Goal: Information Seeking & Learning: Learn about a topic

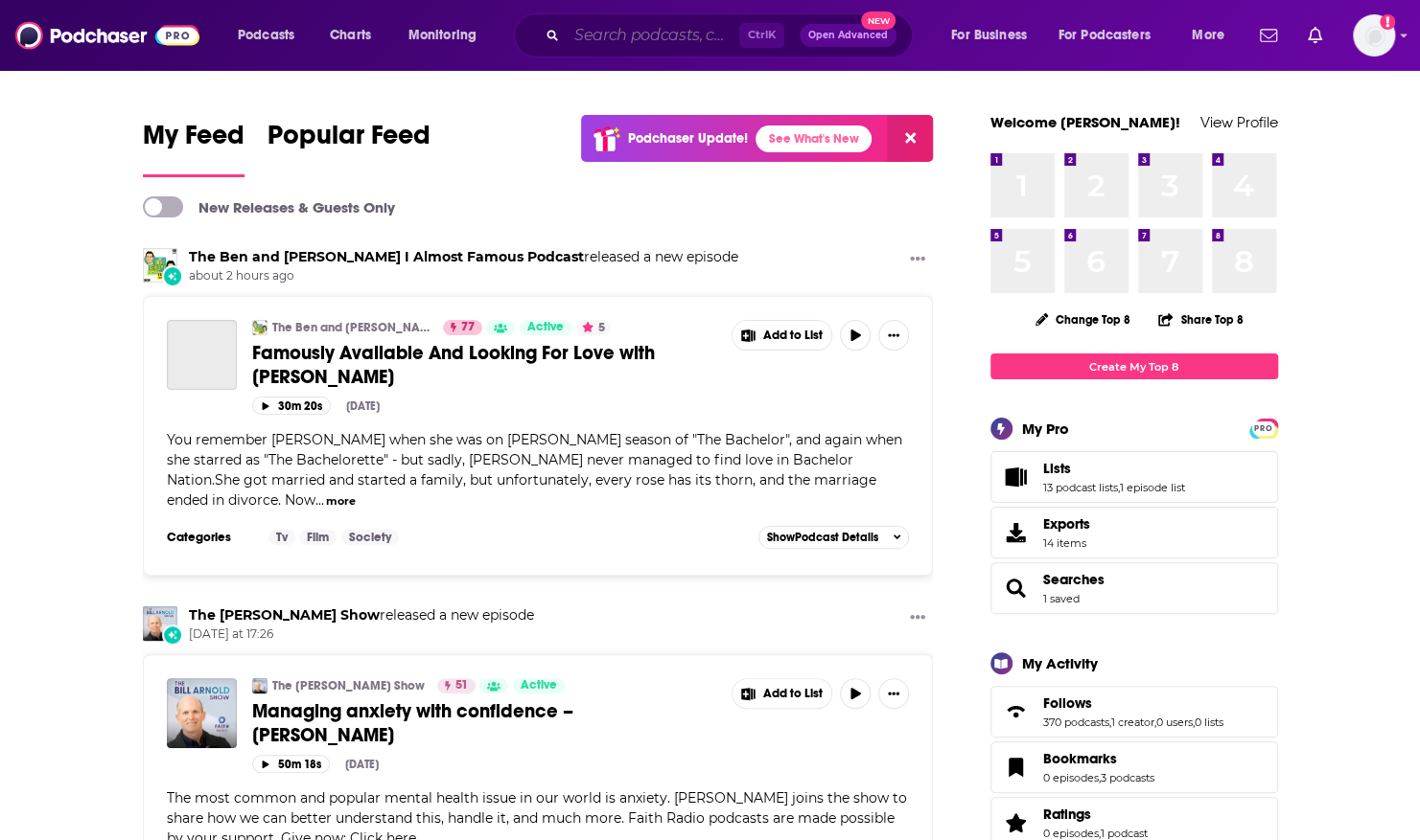
click at [585, 35] on input "Search podcasts, credits, & more..." at bounding box center [652, 34] width 172 height 30
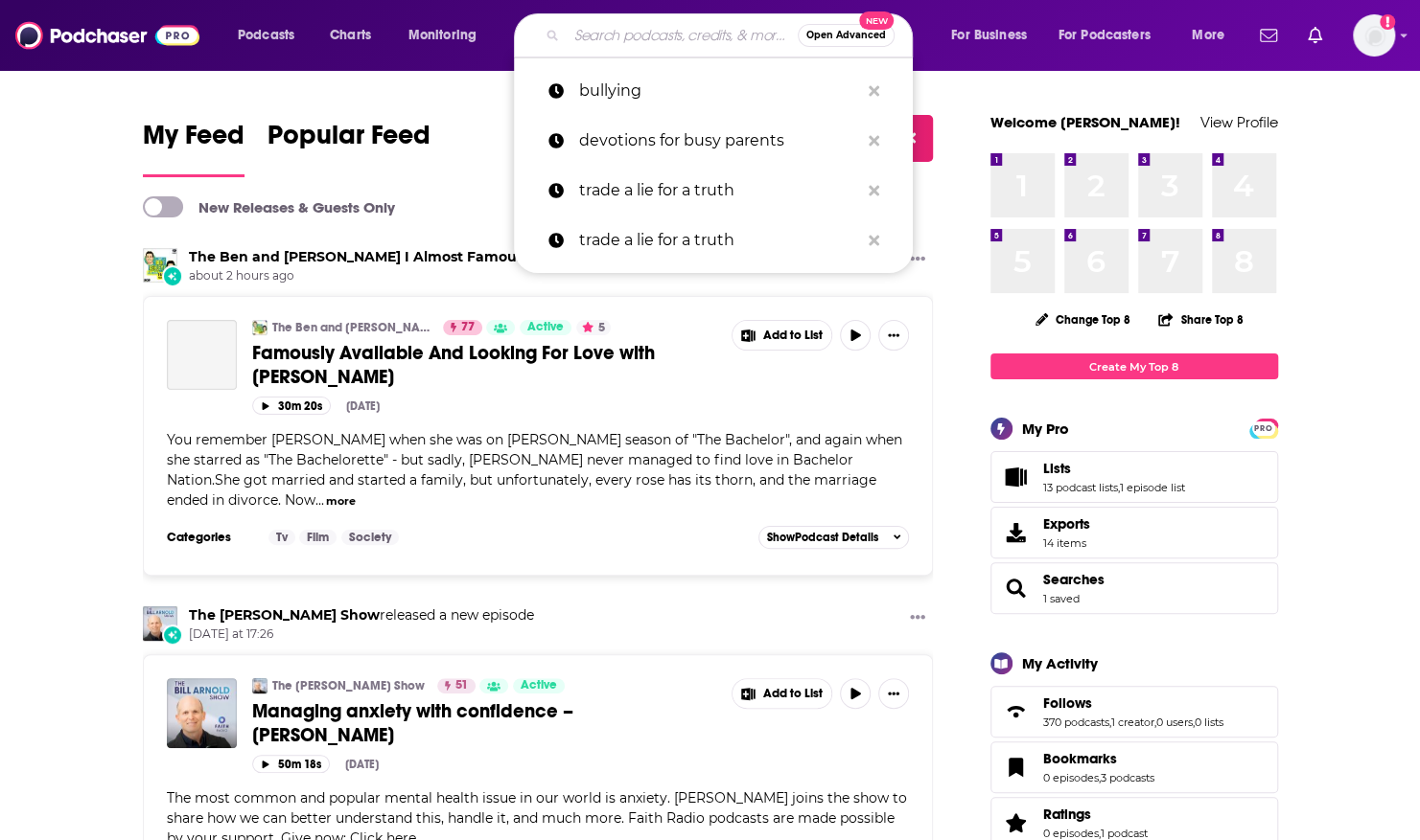
paste input "[PERSON_NAME]"
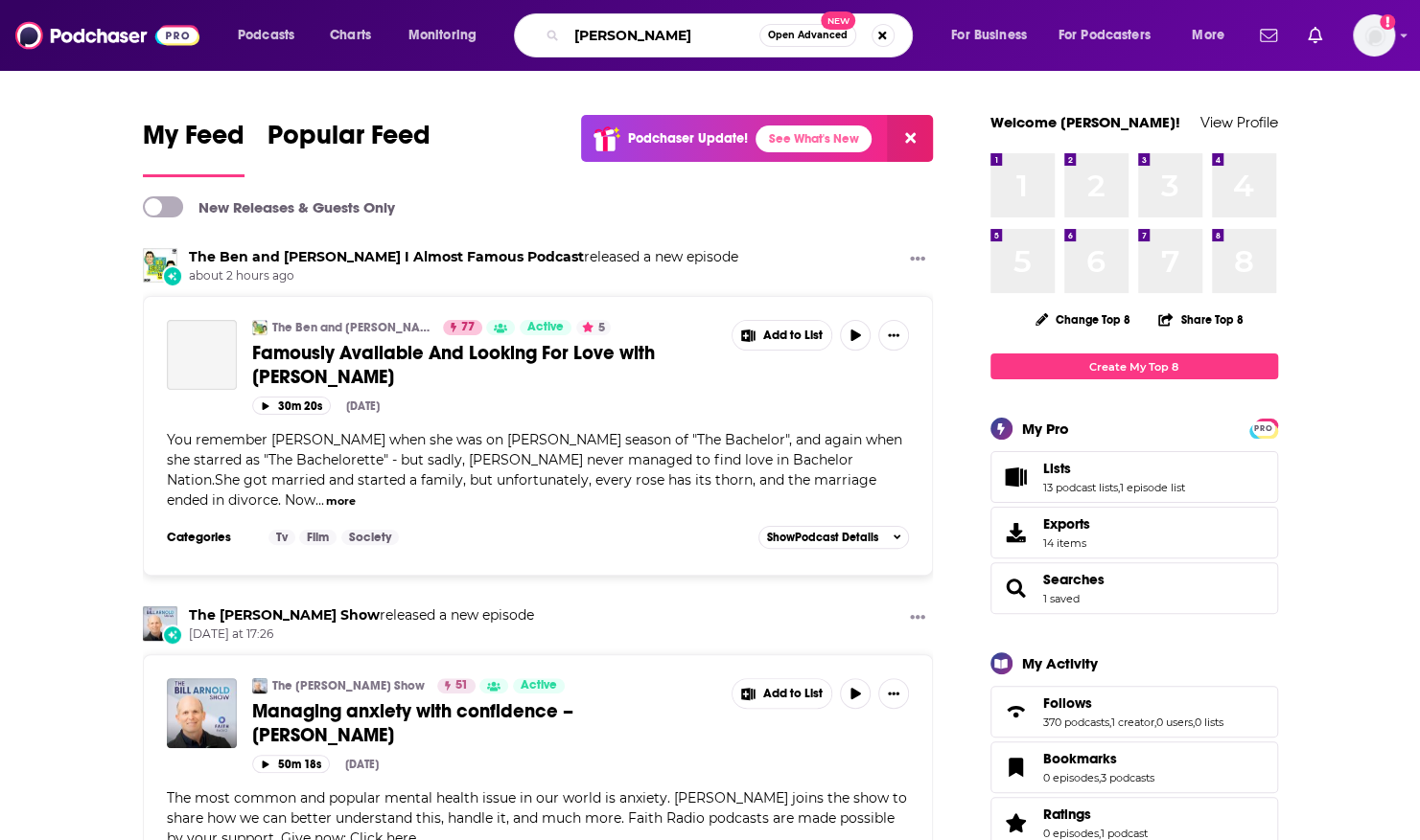
type input "[PERSON_NAME]"
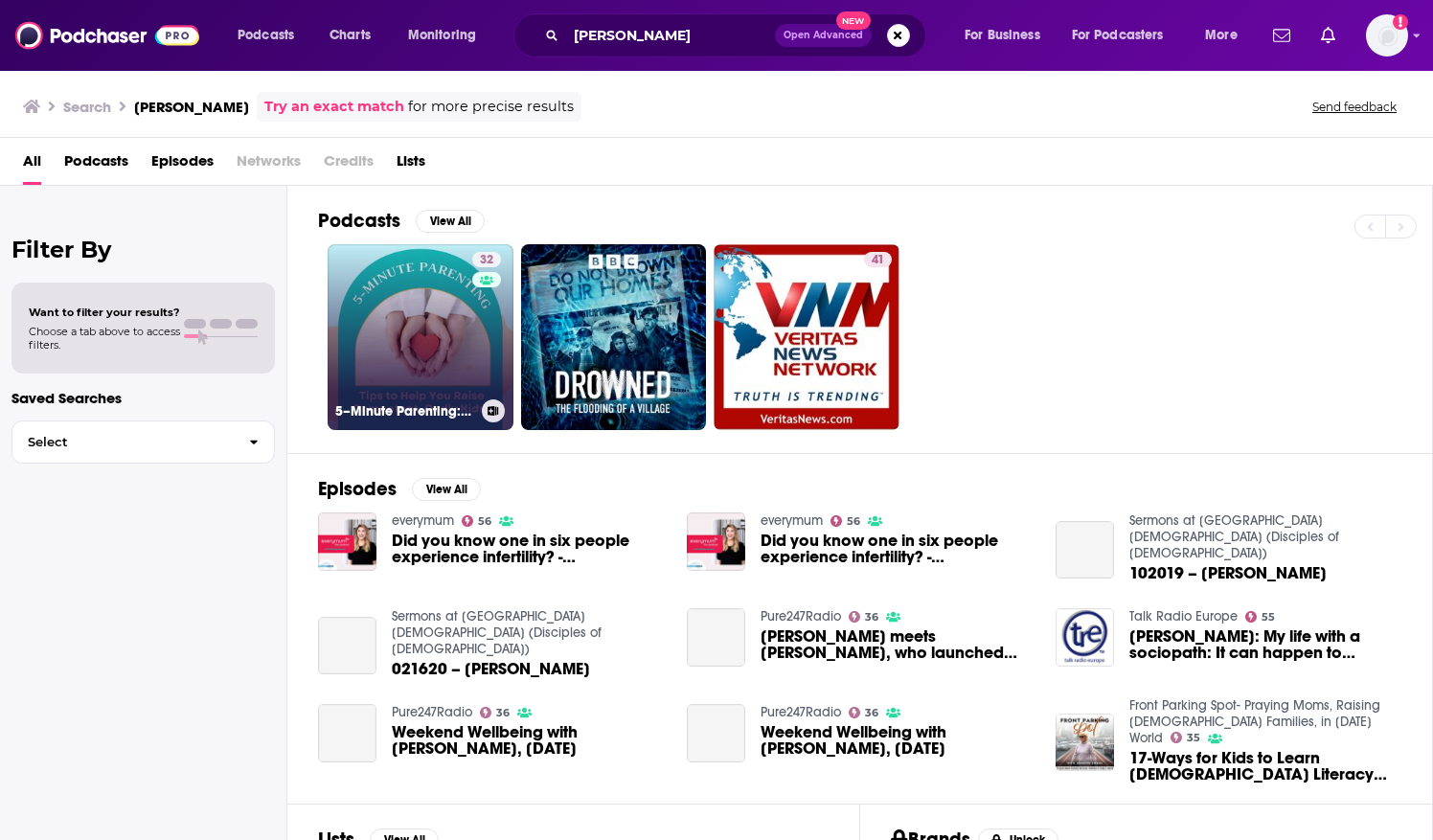
click at [416, 272] on link "32 5–Minute Parenting: Tips to Help You Raise Competent, Godly Kids." at bounding box center [420, 336] width 186 height 186
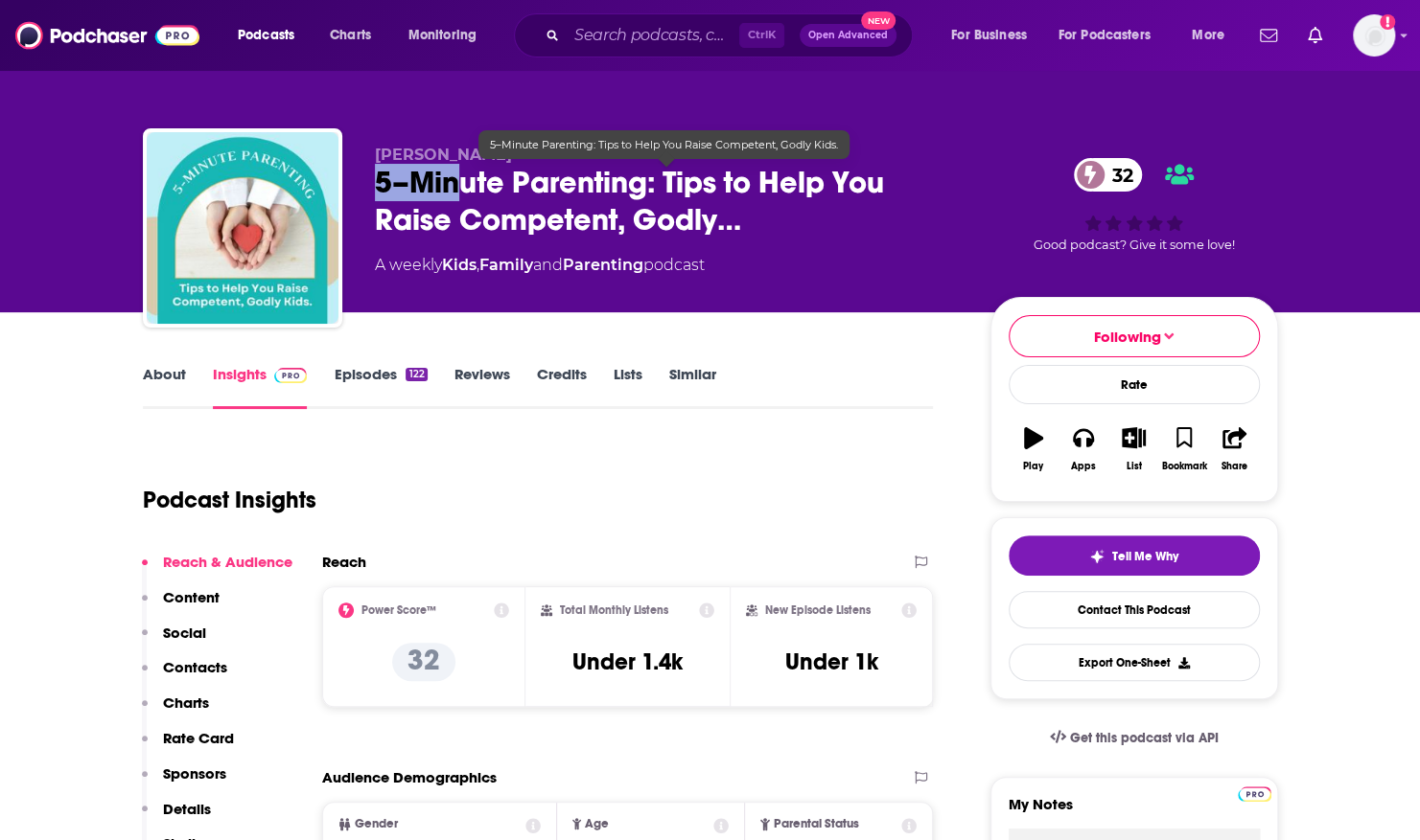
drag, startPoint x: 375, startPoint y: 176, endPoint x: 463, endPoint y: 196, distance: 90.2
click at [463, 196] on span "5–Minute Parenting: Tips to Help You Raise Competent, Godly…" at bounding box center [667, 202] width 585 height 75
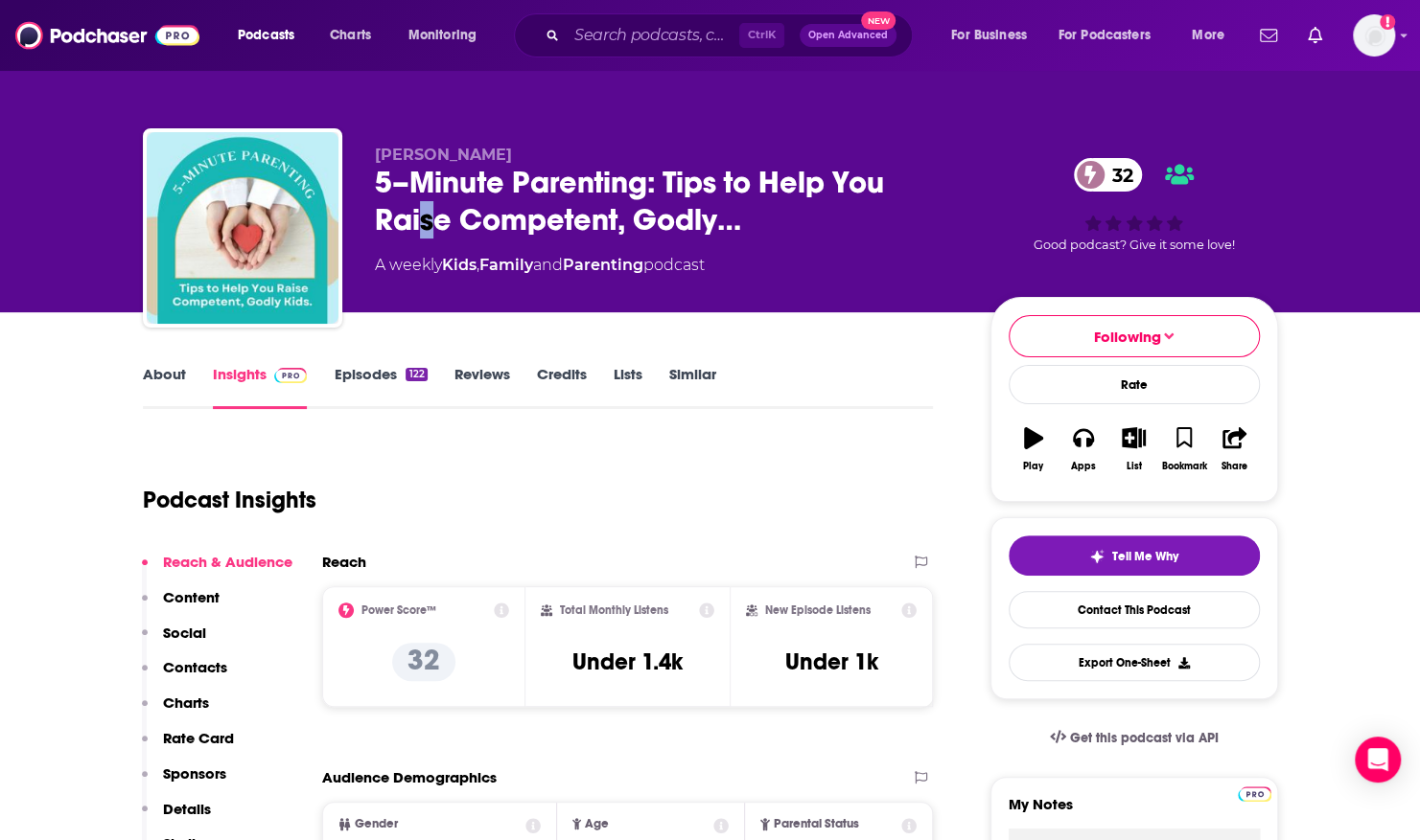
drag, startPoint x: 463, startPoint y: 196, endPoint x: 425, endPoint y: 212, distance: 41.2
click at [425, 212] on span "5–Minute Parenting: Tips to Help You Raise Competent, Godly…" at bounding box center [667, 202] width 585 height 75
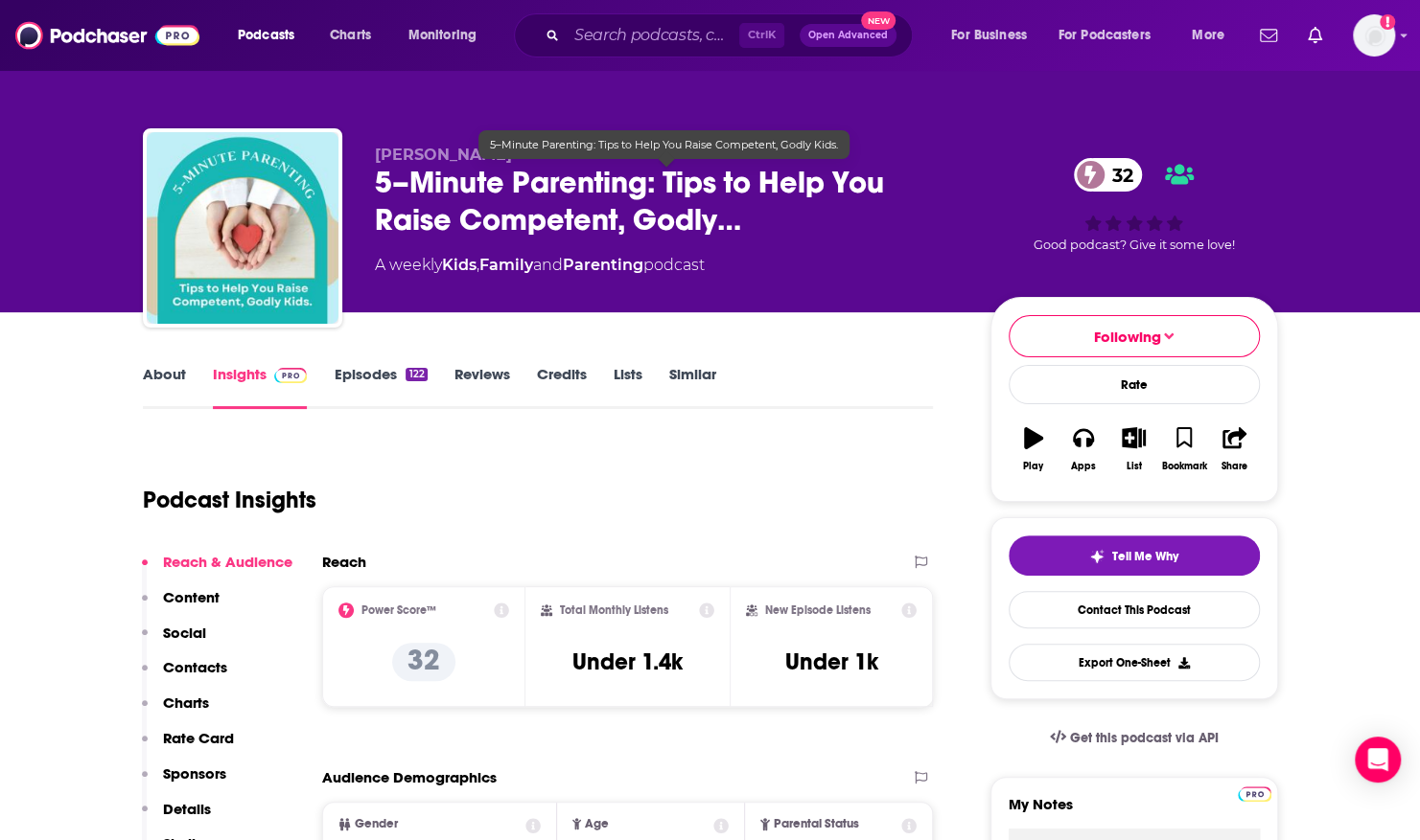
drag, startPoint x: 425, startPoint y: 212, endPoint x: 377, endPoint y: 178, distance: 58.8
click at [377, 178] on span "5–Minute Parenting: Tips to Help You Raise Competent, Godly…" at bounding box center [667, 202] width 585 height 75
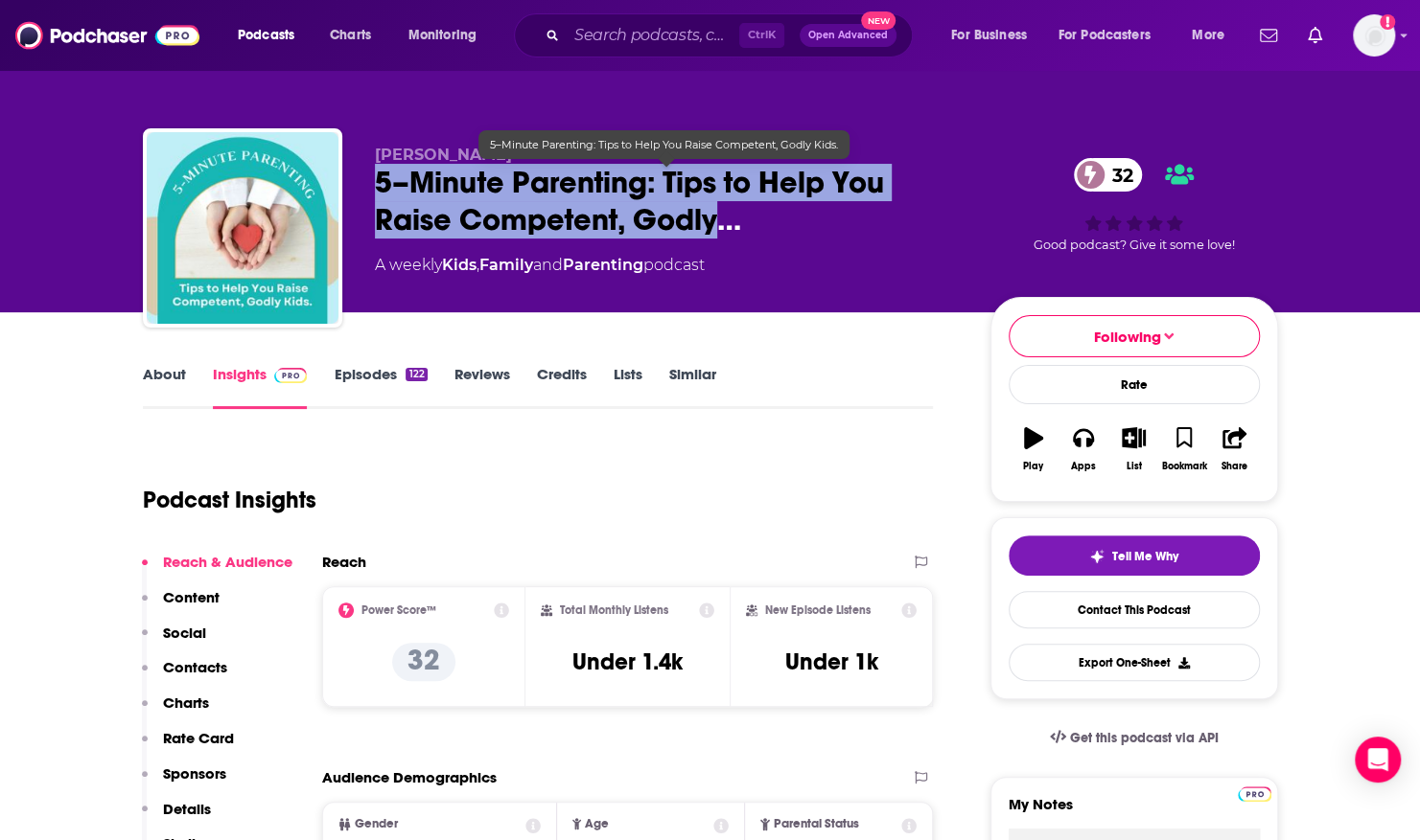
drag, startPoint x: 376, startPoint y: 178, endPoint x: 732, endPoint y: 224, distance: 359.0
click at [732, 224] on span "5–Minute Parenting: Tips to Help You Raise Competent, Godly…" at bounding box center [667, 202] width 585 height 75
copy h2 "5–Minute Parenting: Tips to Help You Raise Competent, Godly…"
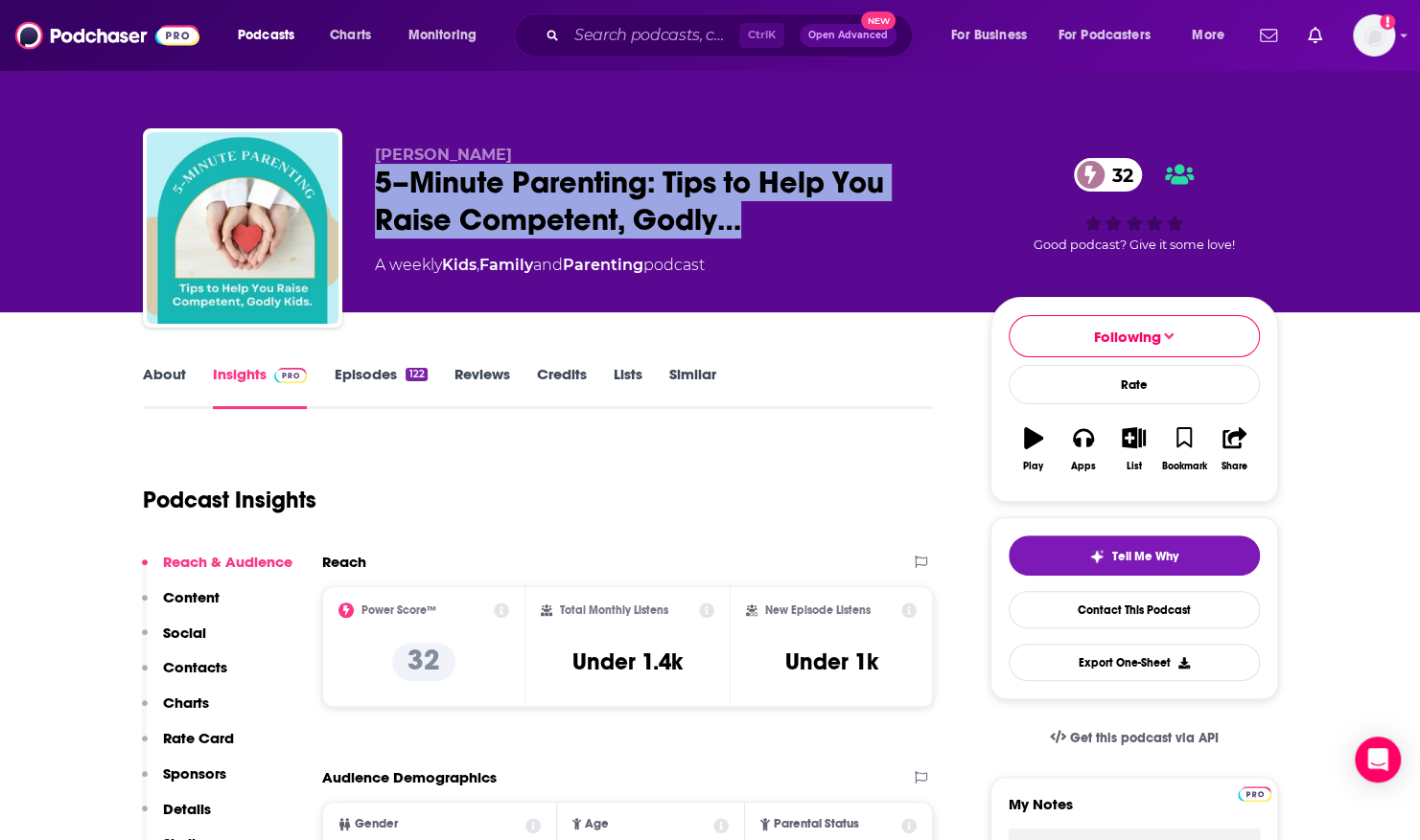
click at [1064, 123] on div "[PERSON_NAME] 5–Minute Parenting: Tips to Help You Raise Competent, Godly… 32 A…" at bounding box center [710, 209] width 1164 height 207
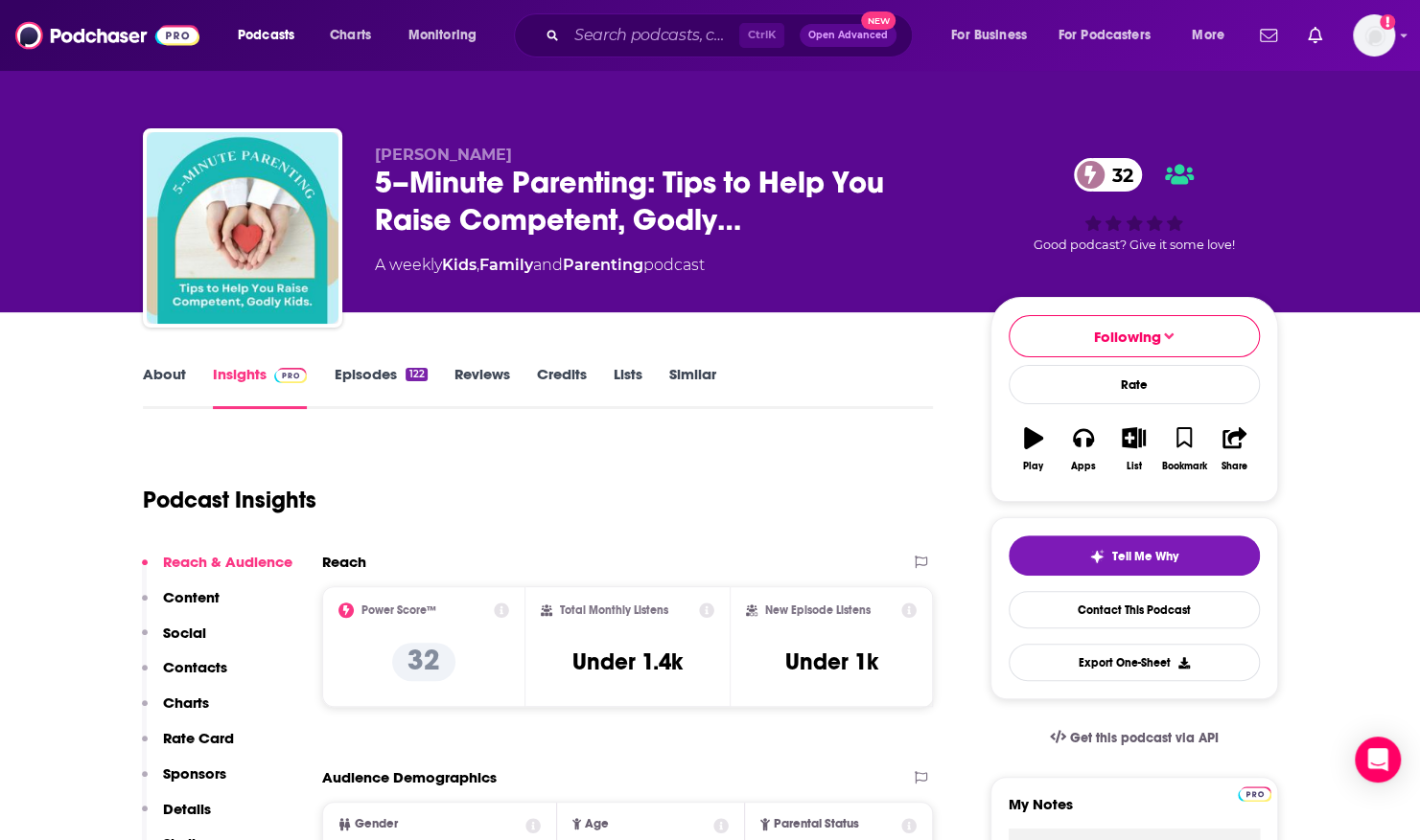
click at [170, 381] on link "About" at bounding box center [164, 387] width 43 height 44
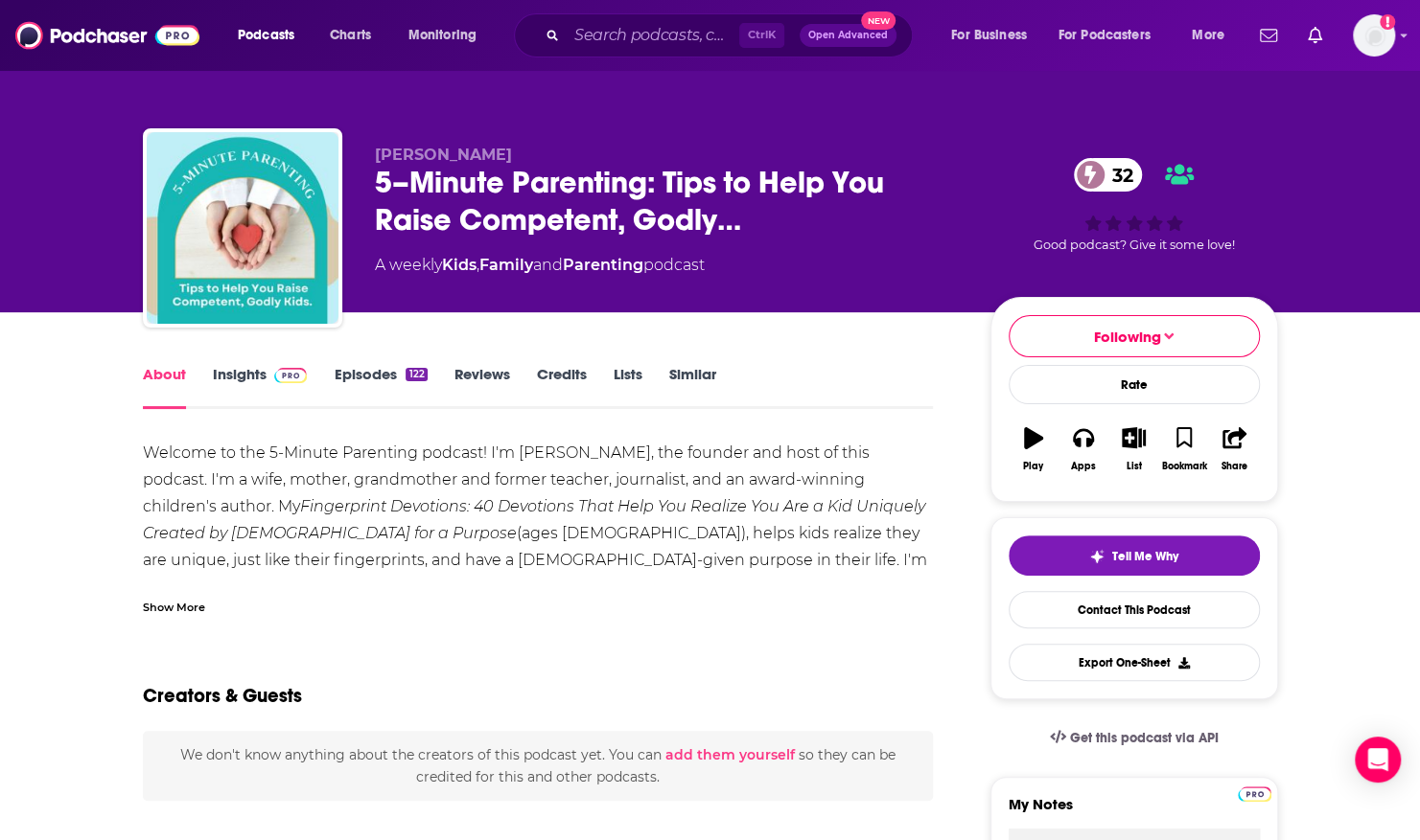
click at [184, 608] on div "Show More" at bounding box center [173, 606] width 62 height 19
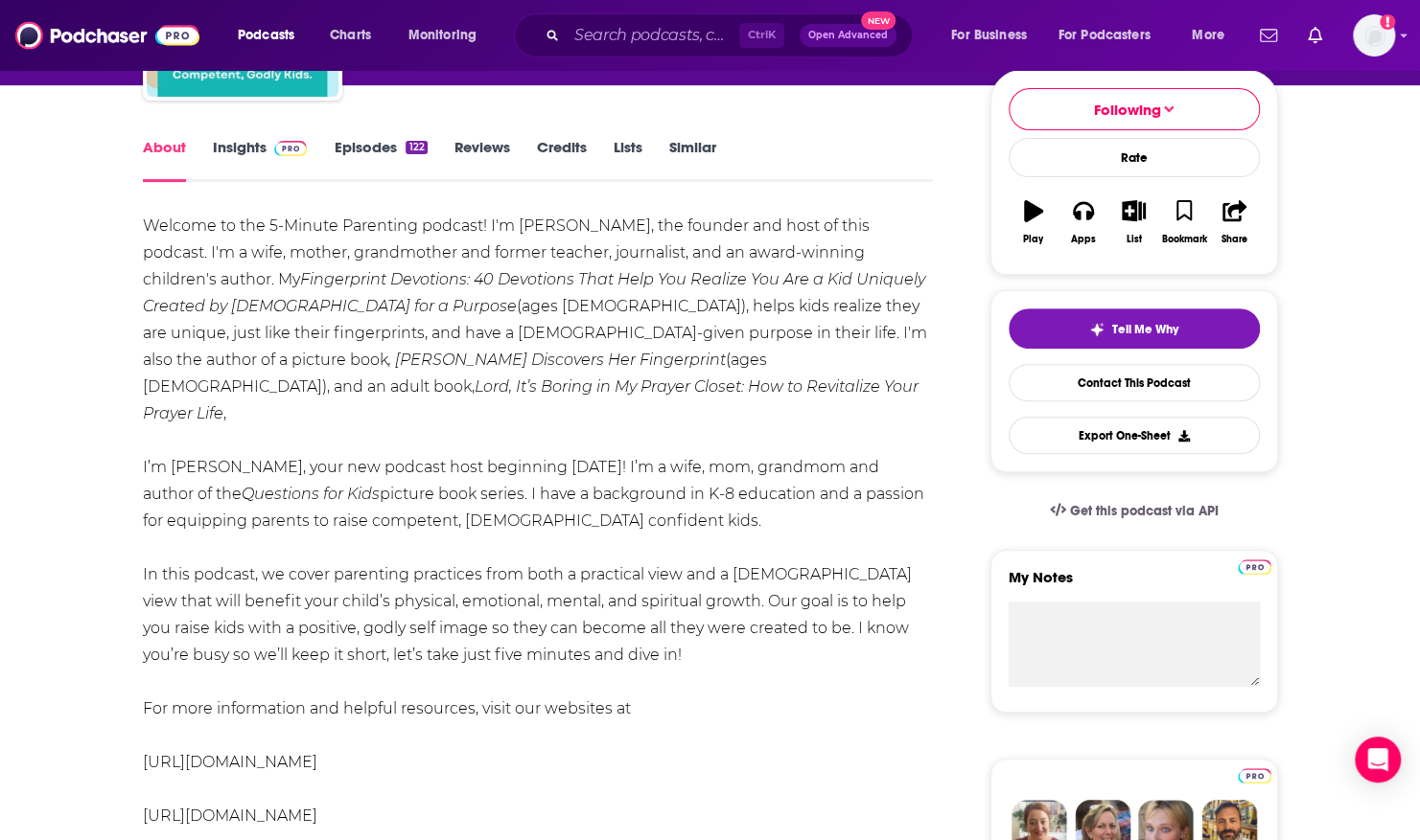
scroll to position [228, 0]
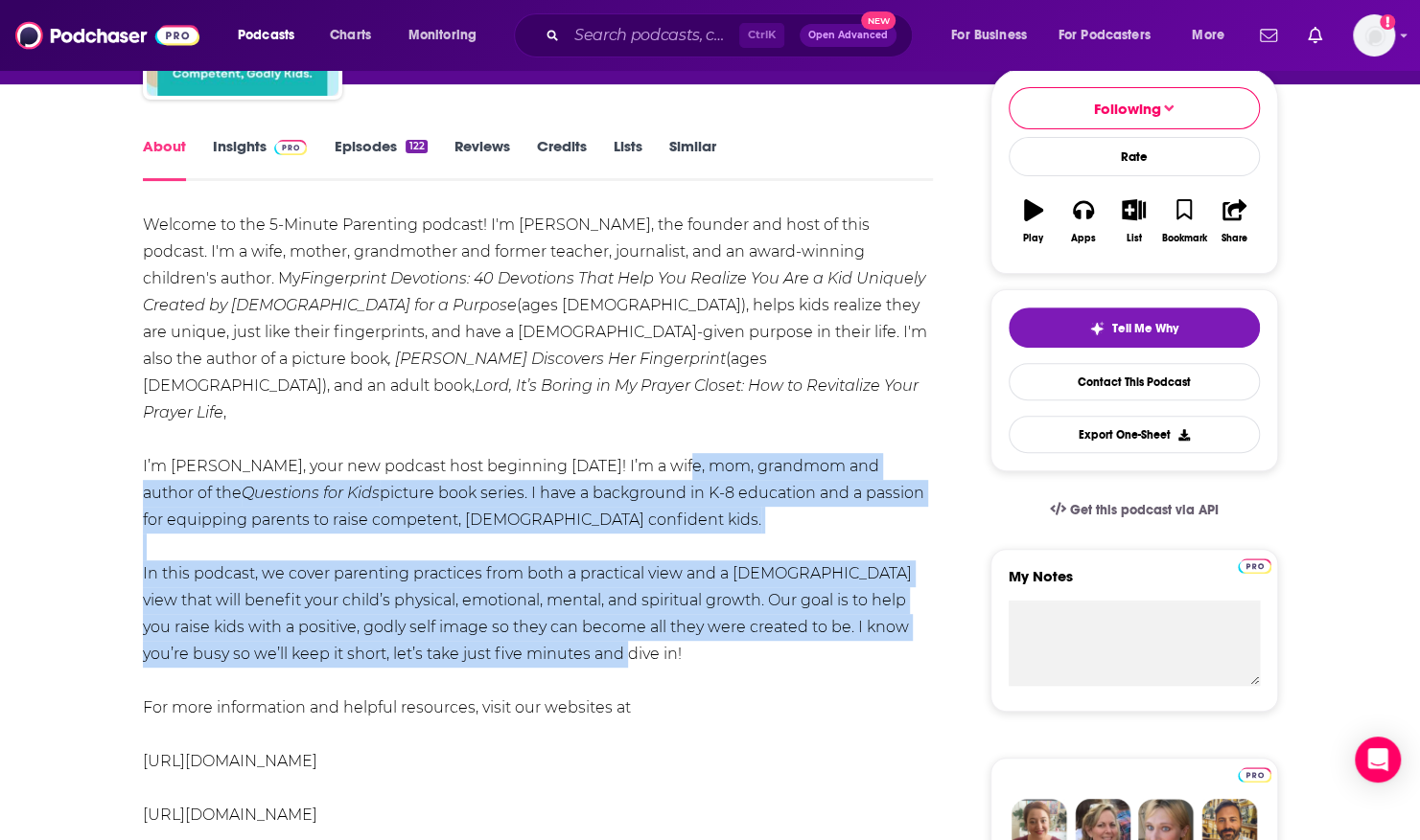
drag, startPoint x: 675, startPoint y: 439, endPoint x: 669, endPoint y: 631, distance: 192.1
click at [669, 631] on div "Welcome to the 5-Minute Parenting podcast! I'm [PERSON_NAME], the founder and h…" at bounding box center [538, 573] width 791 height 724
copy div "I’m a wife, mom, grandmom and author of the Questions for Kids picture book ser…"
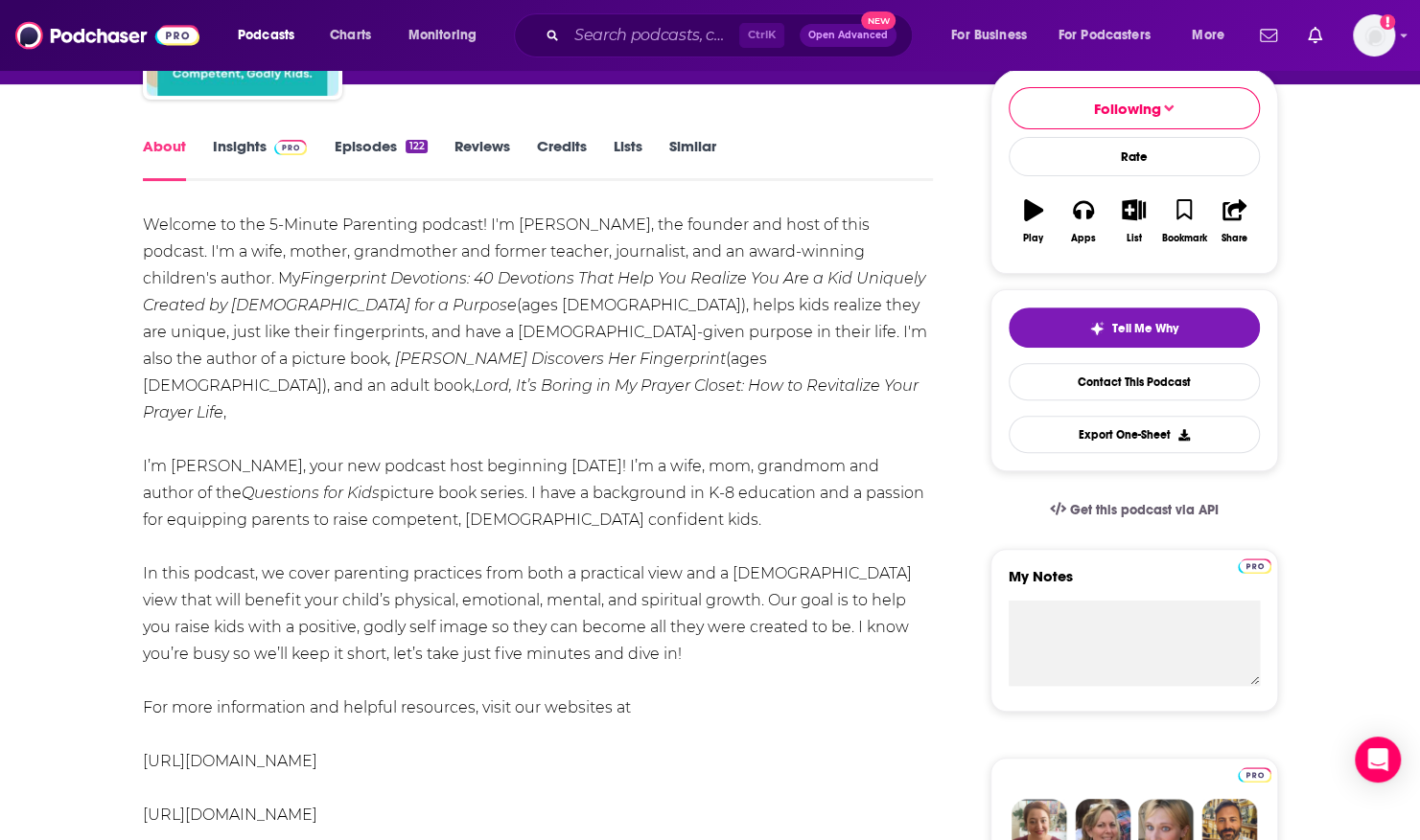
click at [635, 740] on div "Welcome to the 5-Minute Parenting podcast! I'm [PERSON_NAME], the founder and h…" at bounding box center [538, 573] width 791 height 724
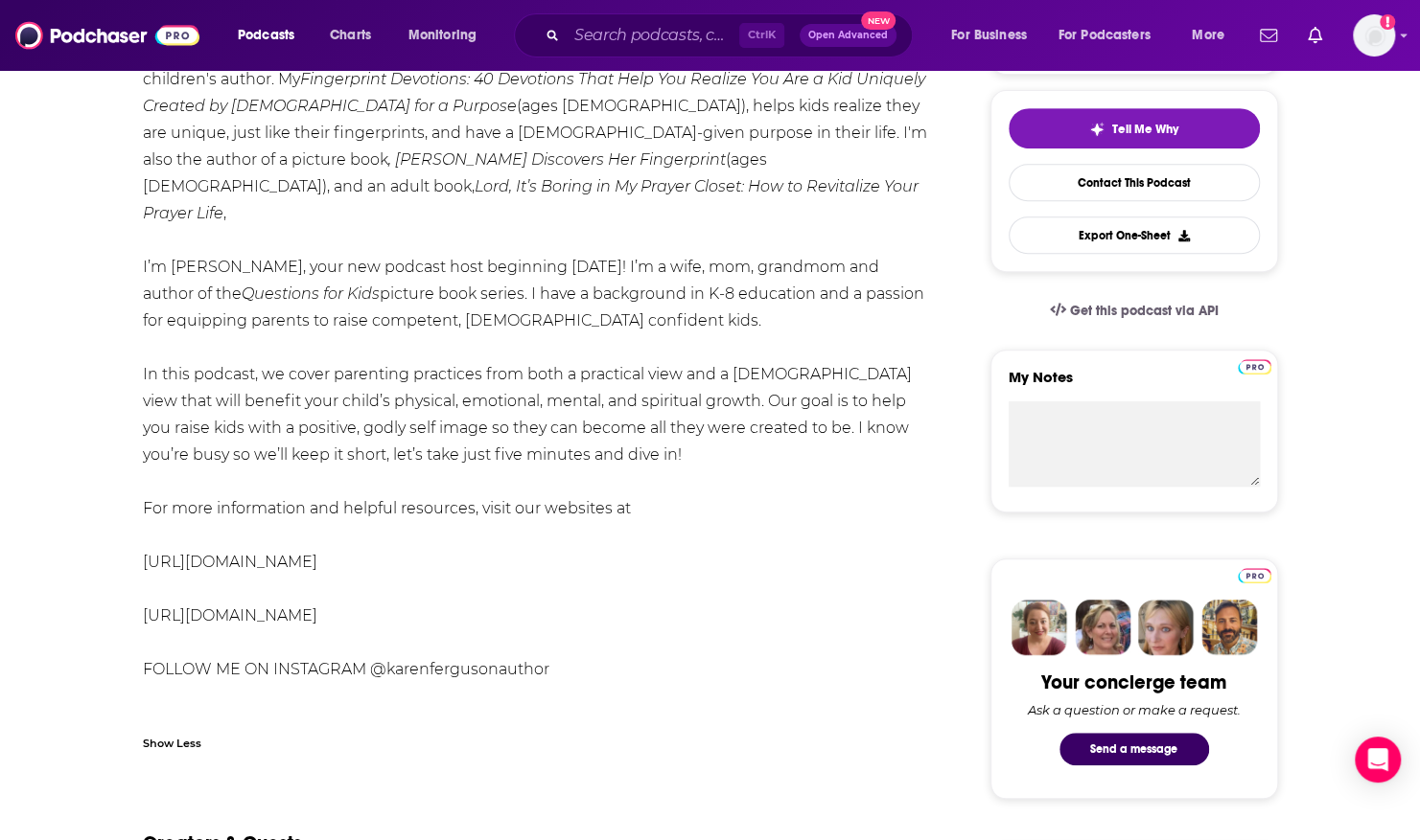
scroll to position [429, 0]
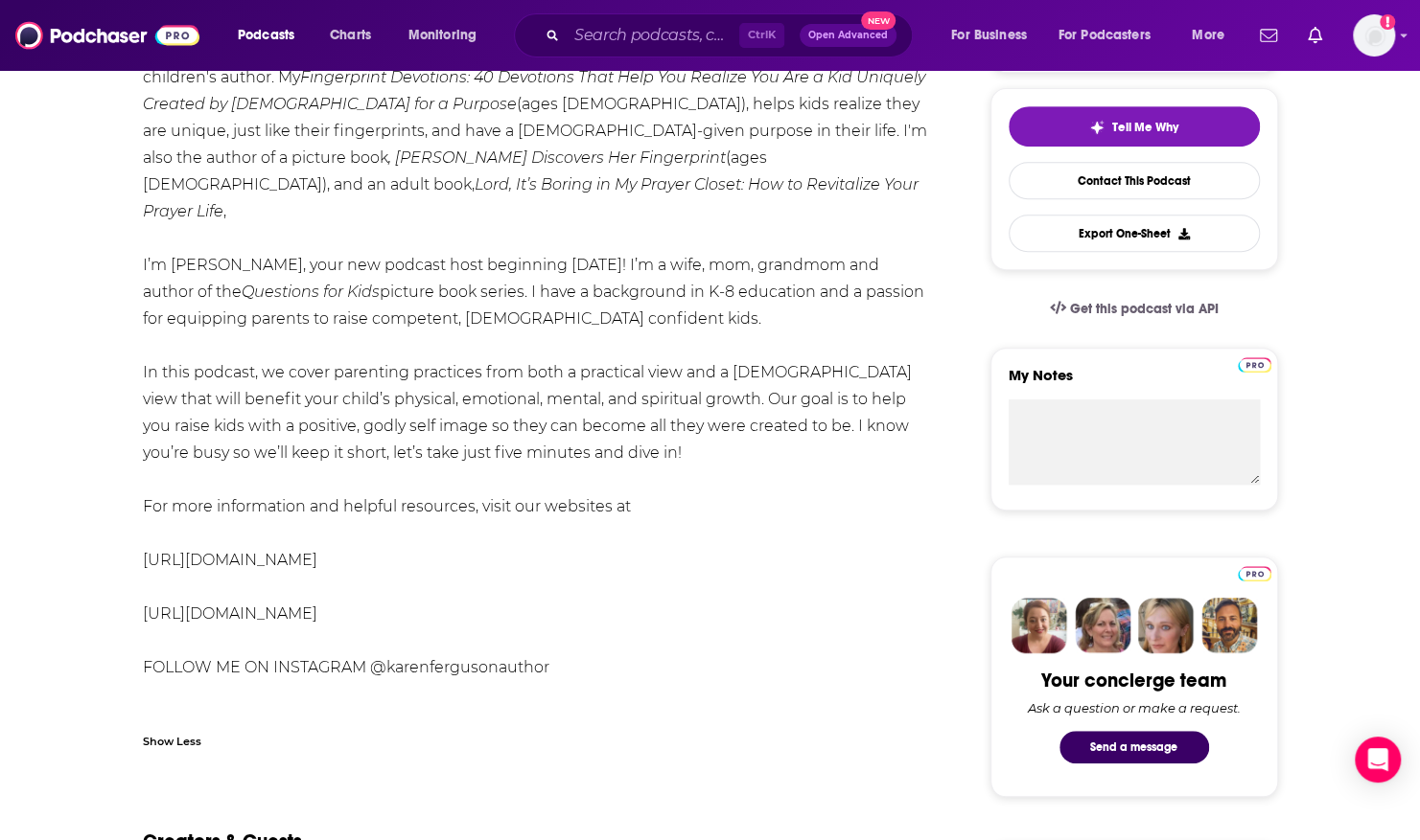
click at [633, 740] on div "Show Less" at bounding box center [538, 734] width 791 height 32
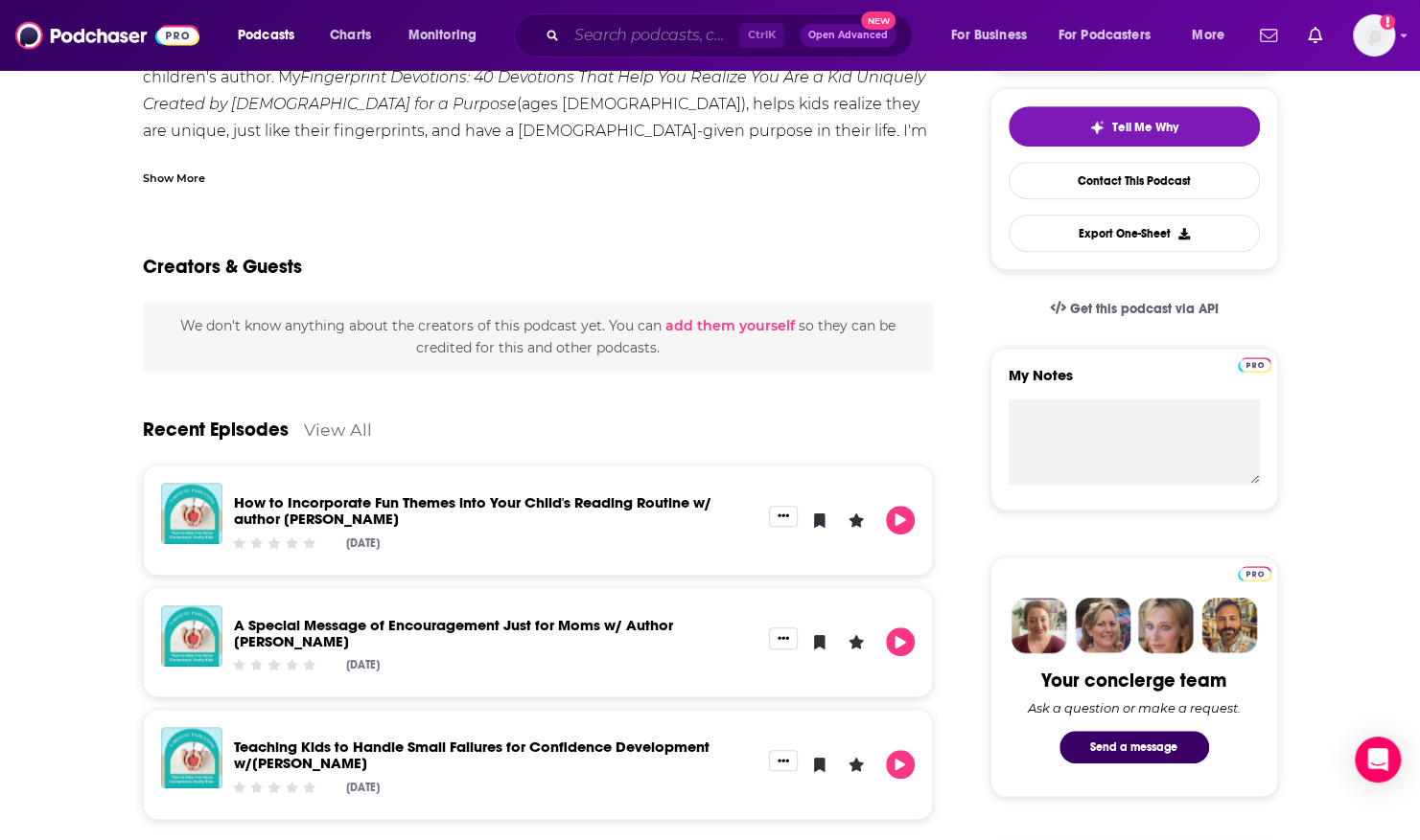
click at [597, 38] on input "Search podcasts, credits, & more..." at bounding box center [652, 34] width 172 height 30
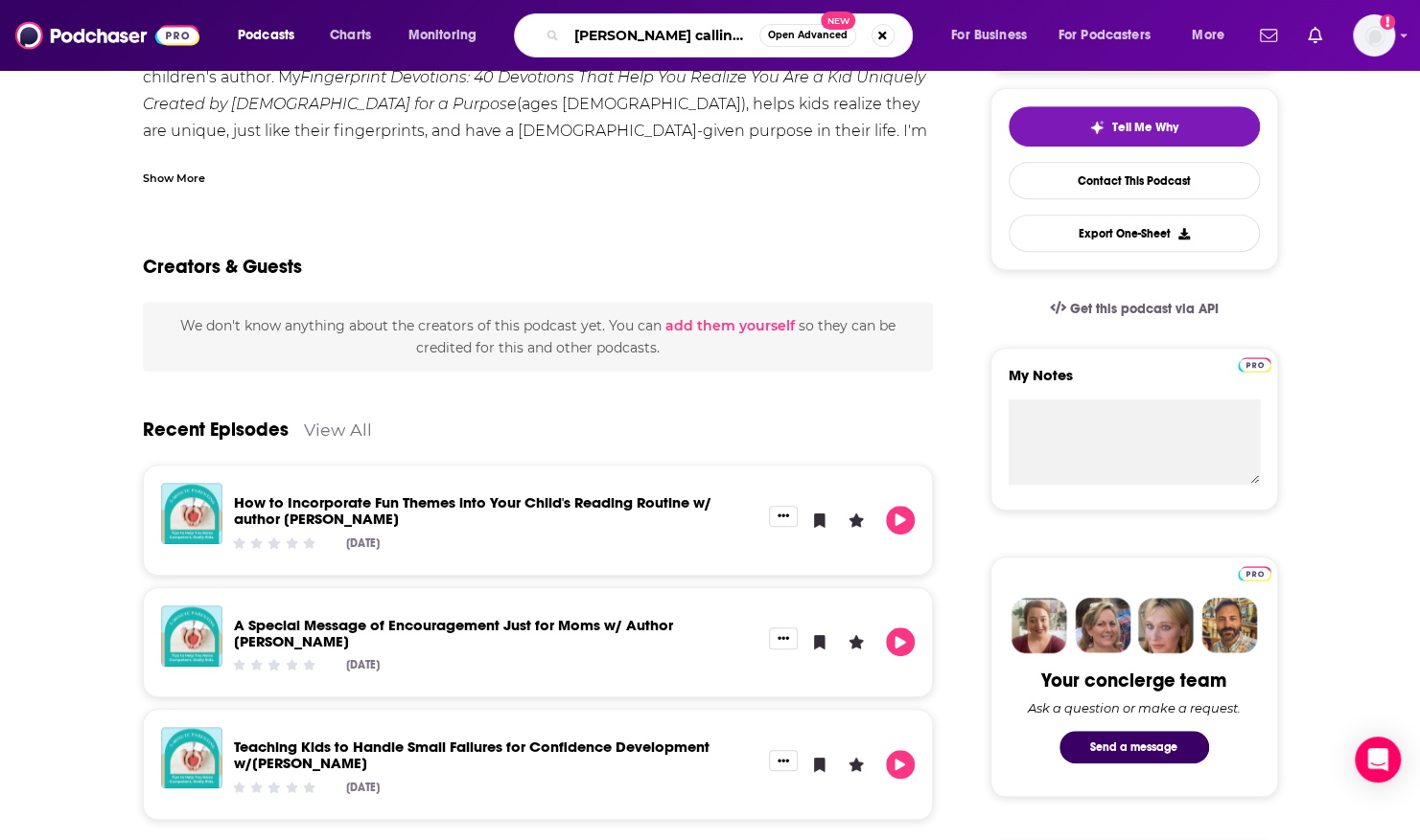
type input "[PERSON_NAME] calling podcast"
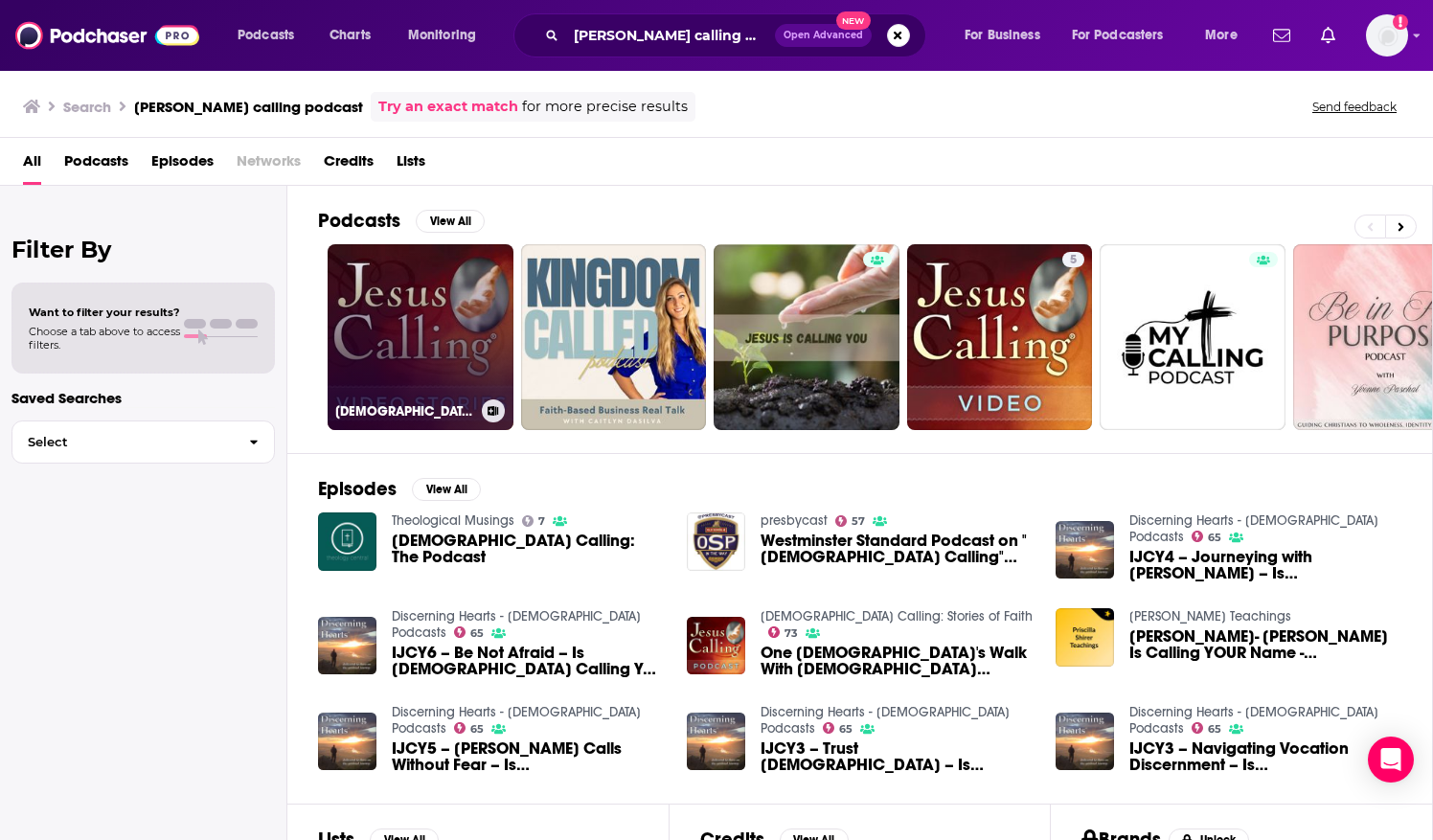
click at [390, 297] on link "[DEMOGRAPHIC_DATA] Calling Video Stories Podcast: Touching Stories of Faith" at bounding box center [420, 336] width 186 height 186
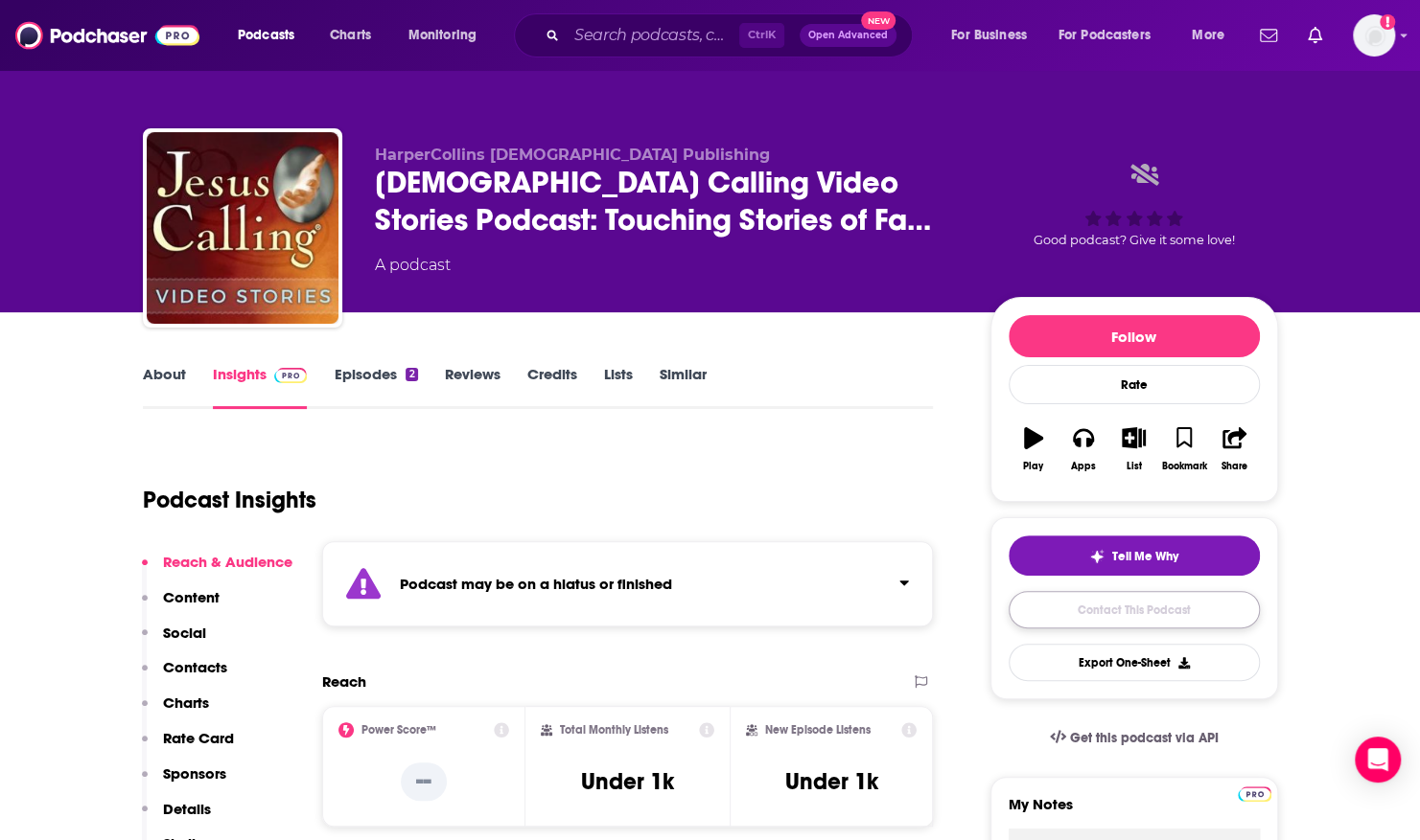
click at [1080, 608] on link "Contact This Podcast" at bounding box center [1134, 610] width 251 height 37
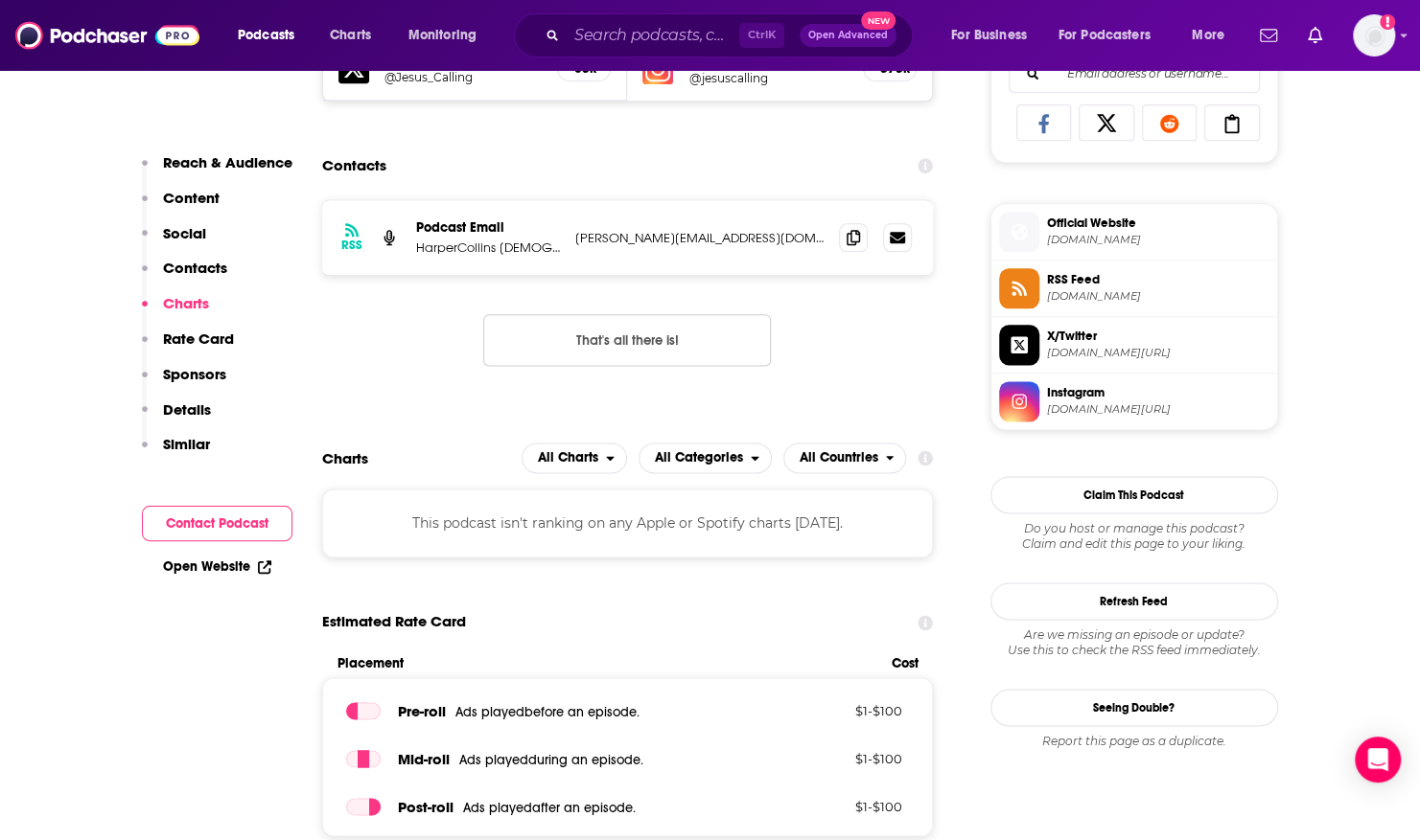
scroll to position [1266, 0]
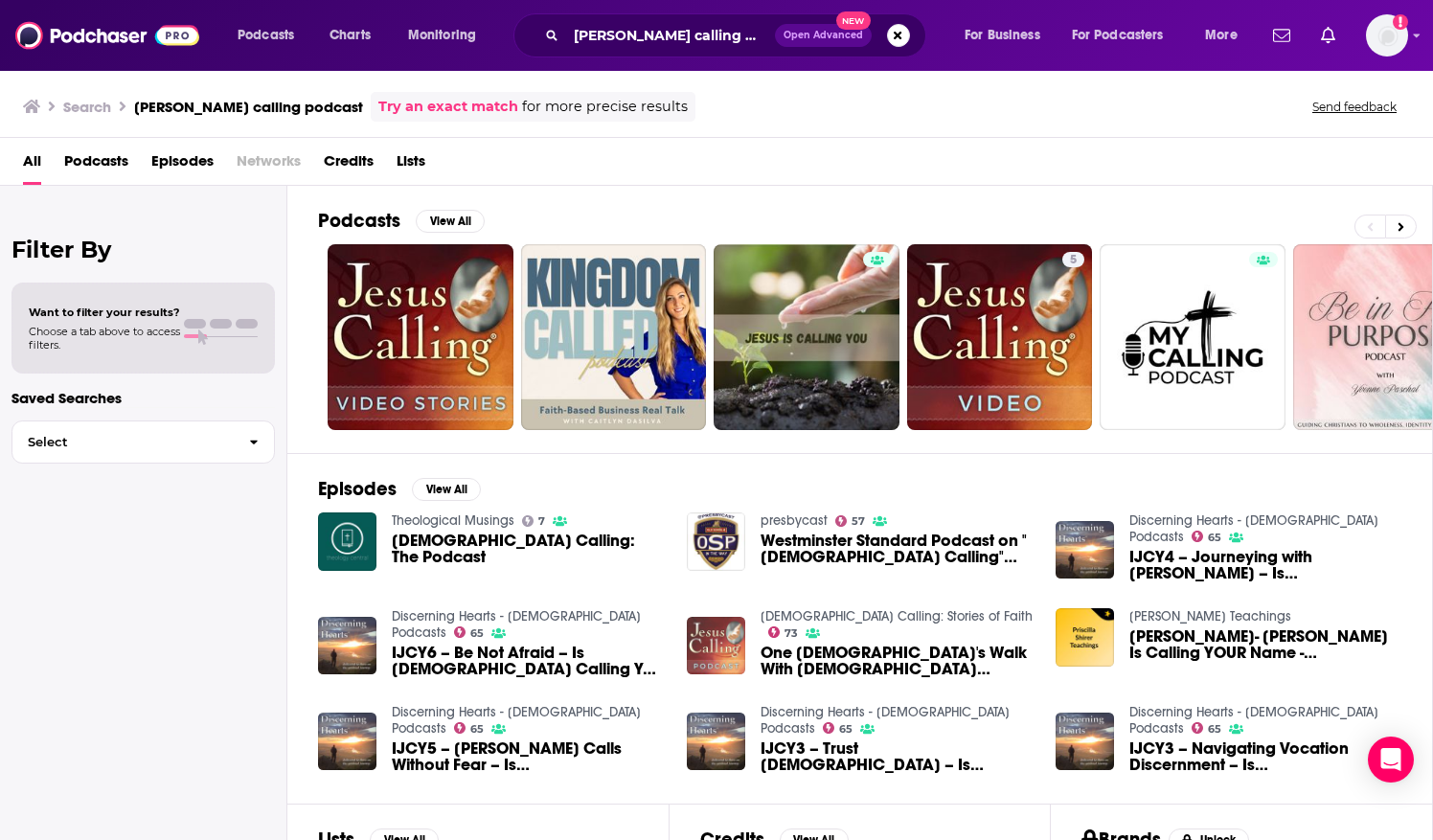
click at [712, 635] on img "One Church's Walk With Jesus Calling" at bounding box center [715, 645] width 58 height 58
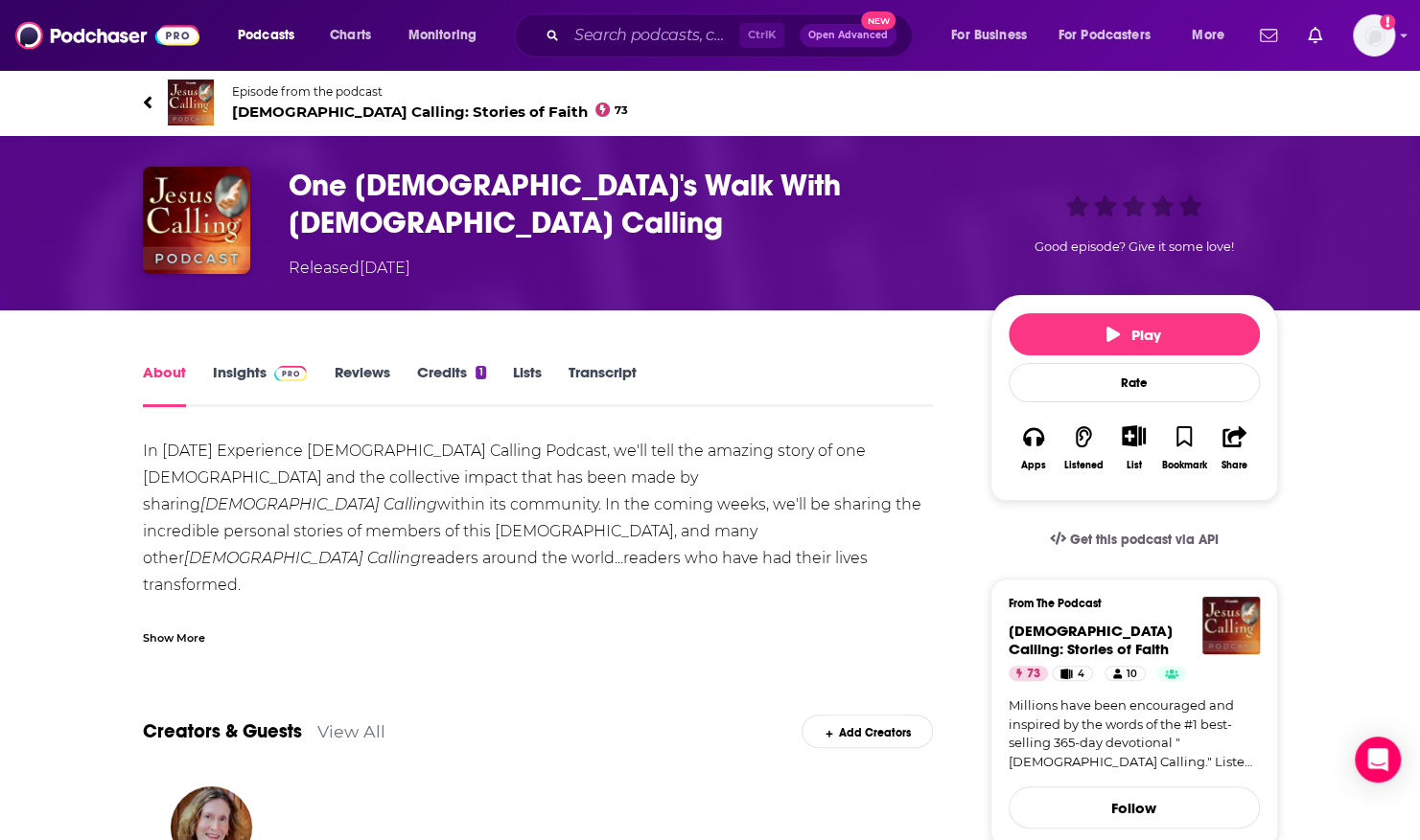
click at [303, 113] on span "[DEMOGRAPHIC_DATA] Calling: Stories of Faith 73" at bounding box center [430, 111] width 397 height 19
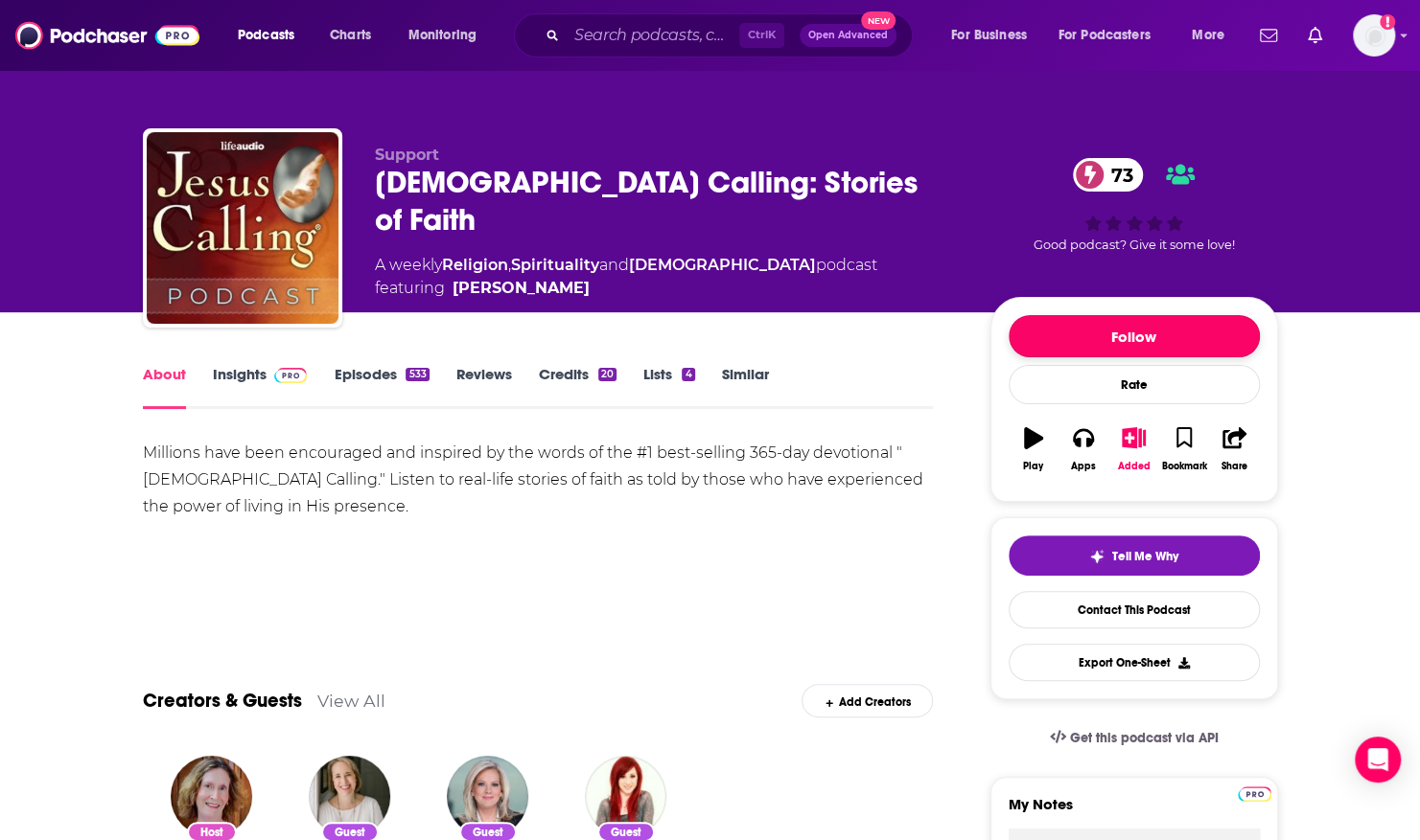
click at [1054, 321] on button "Follow" at bounding box center [1134, 335] width 251 height 42
click at [1099, 610] on link "Contact This Podcast" at bounding box center [1134, 610] width 251 height 37
click at [585, 34] on input "Search podcasts, credits, & more..." at bounding box center [652, 34] width 172 height 30
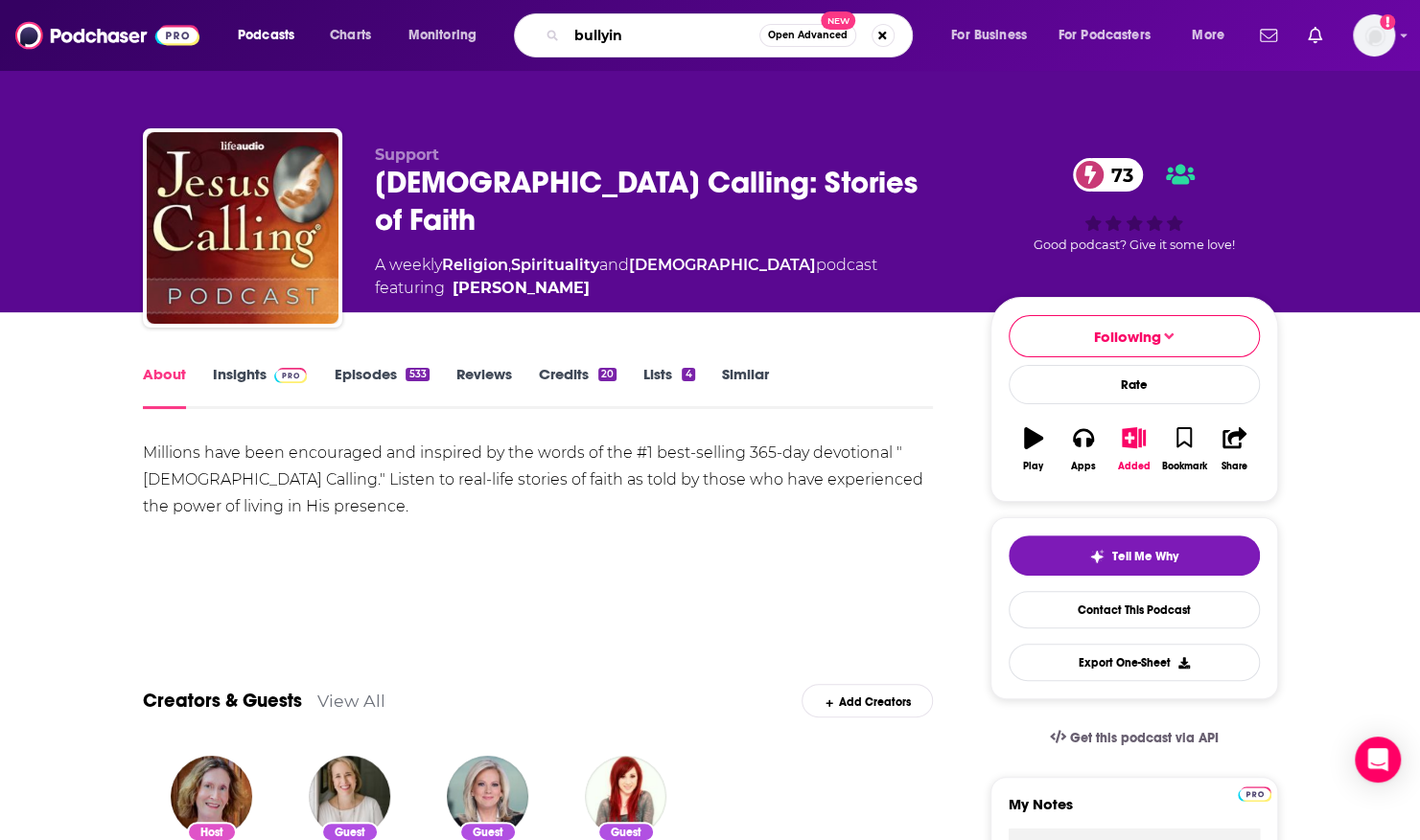
type input "bullying"
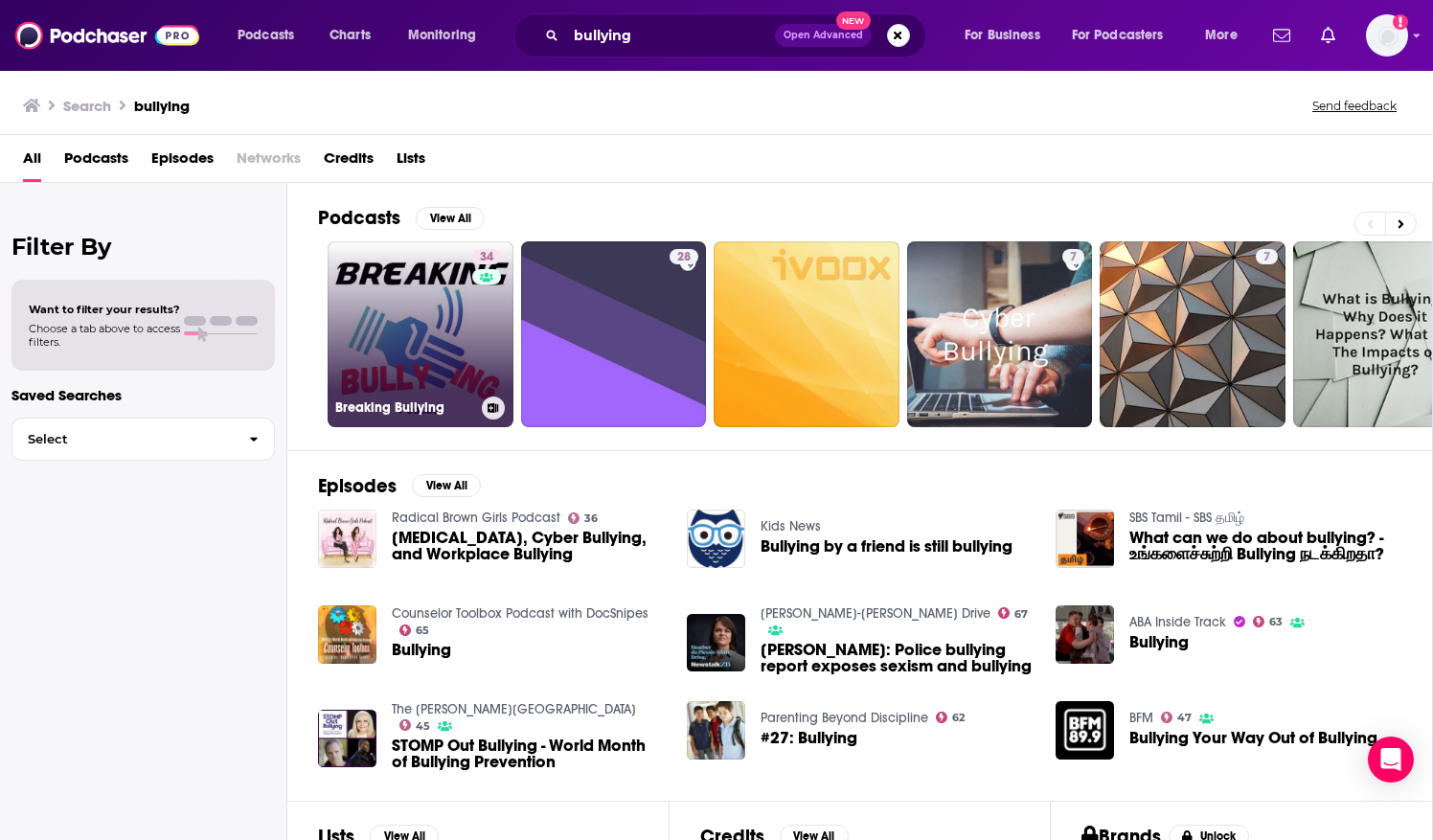
click at [425, 275] on link "34 Breaking Bullying" at bounding box center [420, 333] width 186 height 186
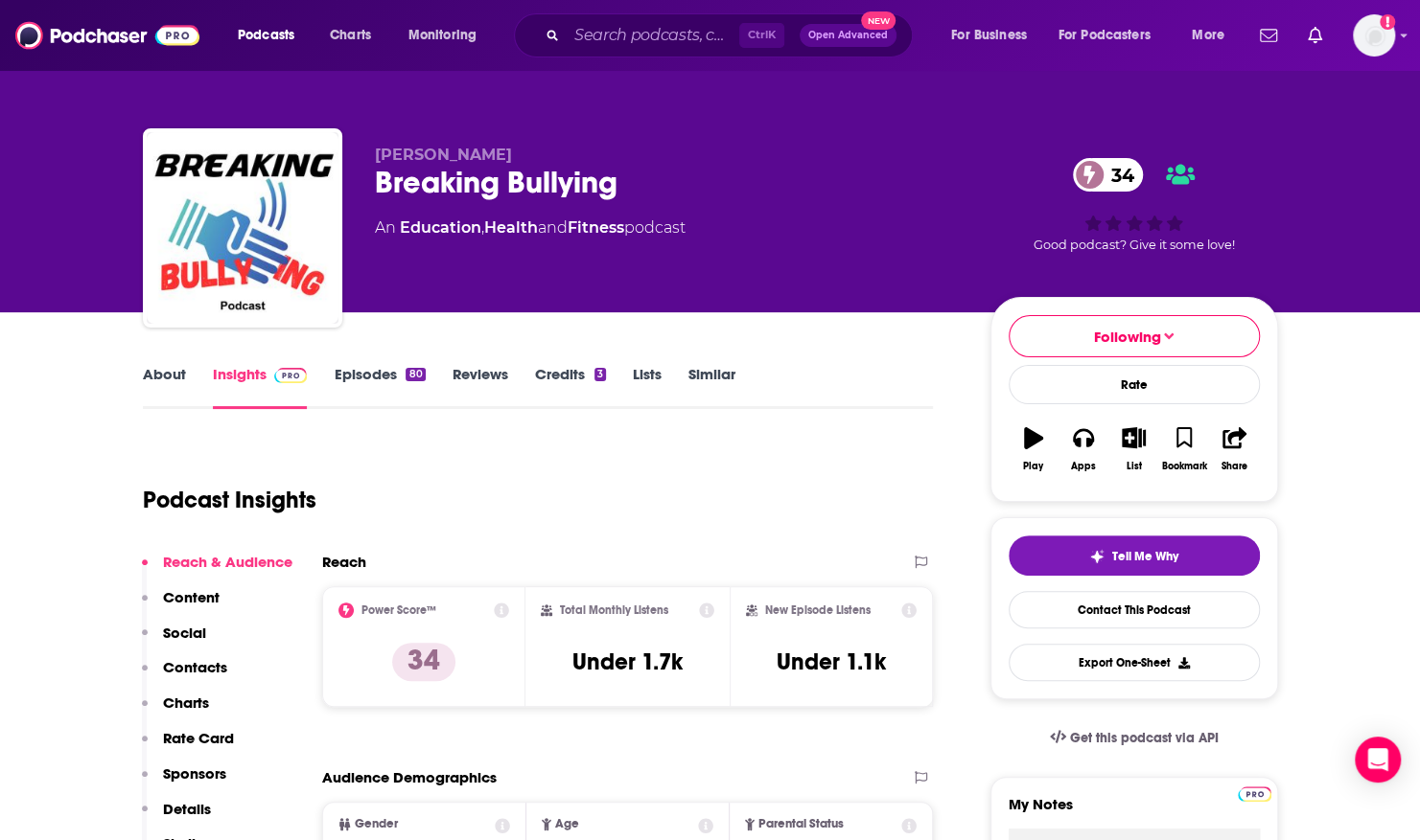
click at [159, 374] on link "About" at bounding box center [164, 387] width 43 height 44
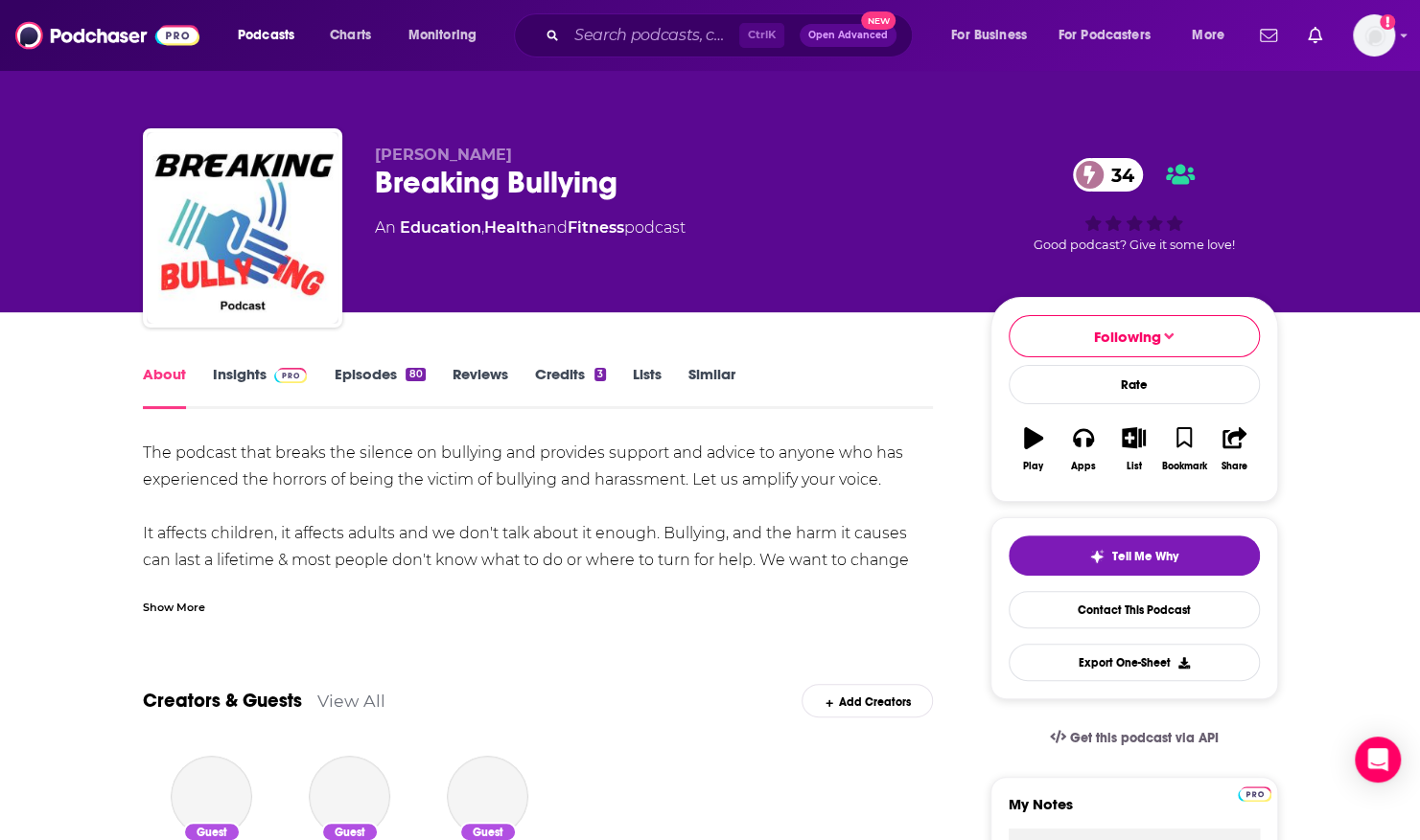
click at [366, 374] on link "Episodes 80" at bounding box center [379, 387] width 92 height 44
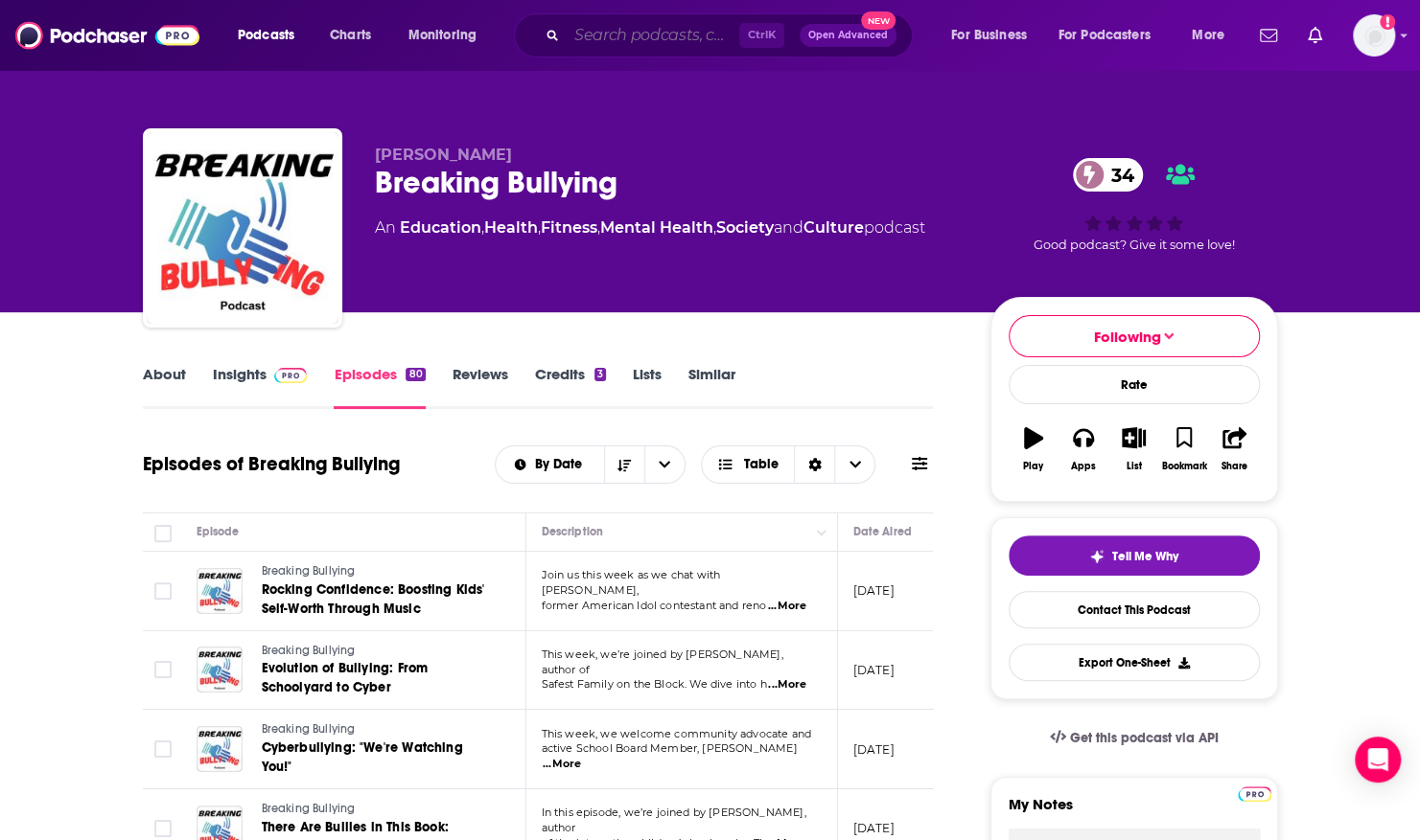
click at [592, 34] on input "Search podcasts, credits, & more..." at bounding box center [652, 34] width 172 height 30
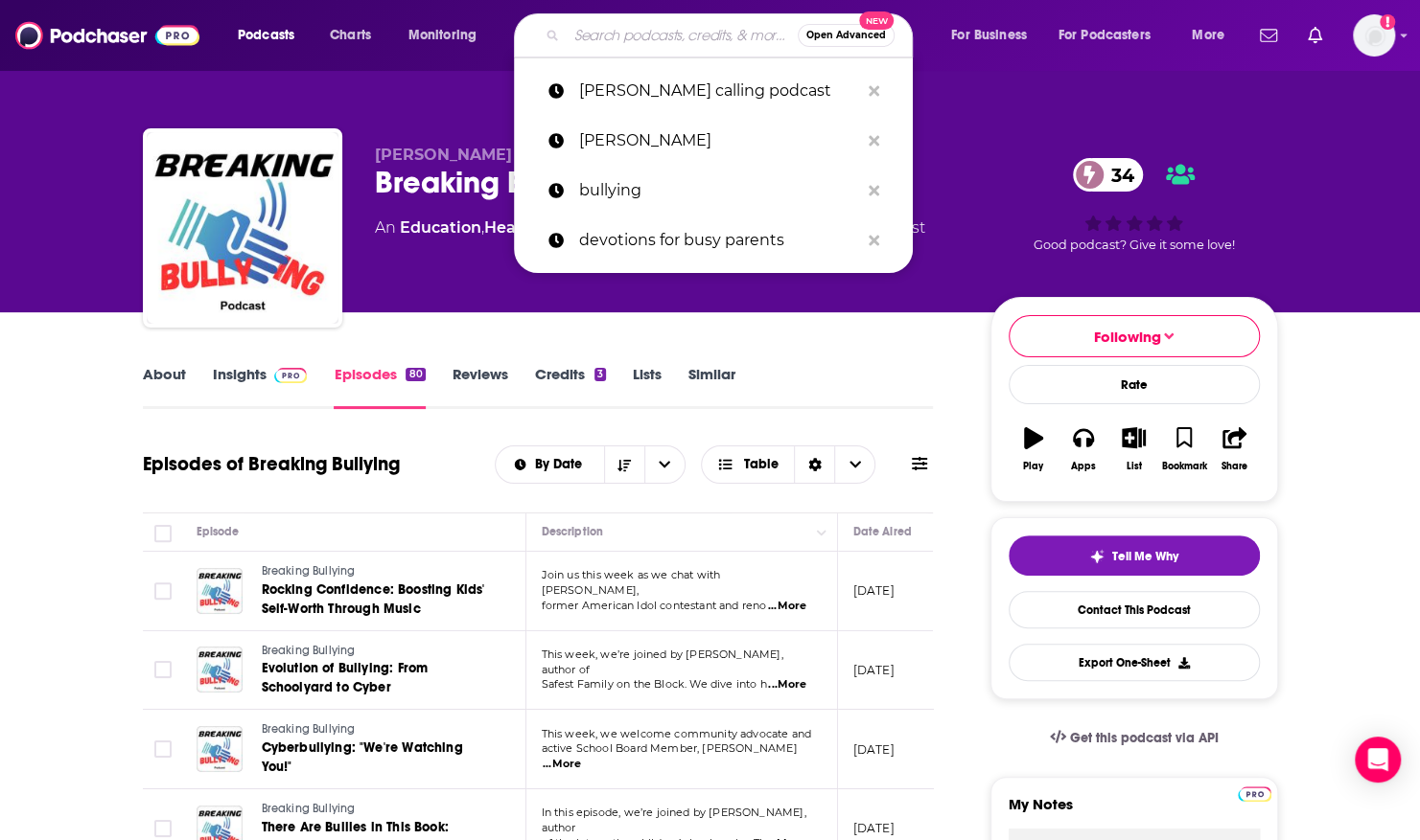
click at [592, 34] on input "Search podcasts, credits, & more..." at bounding box center [682, 34] width 231 height 30
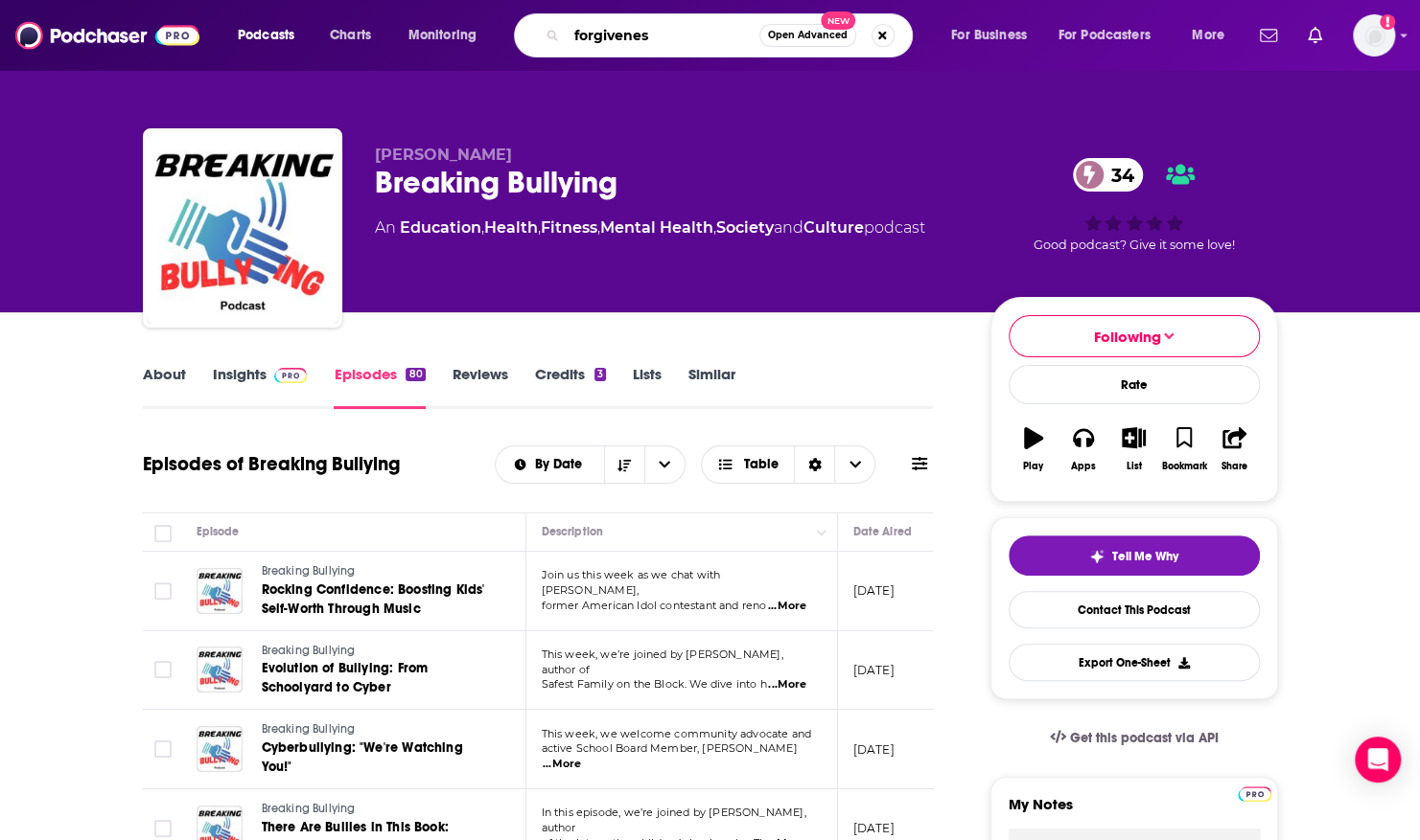
type input "forgiveness"
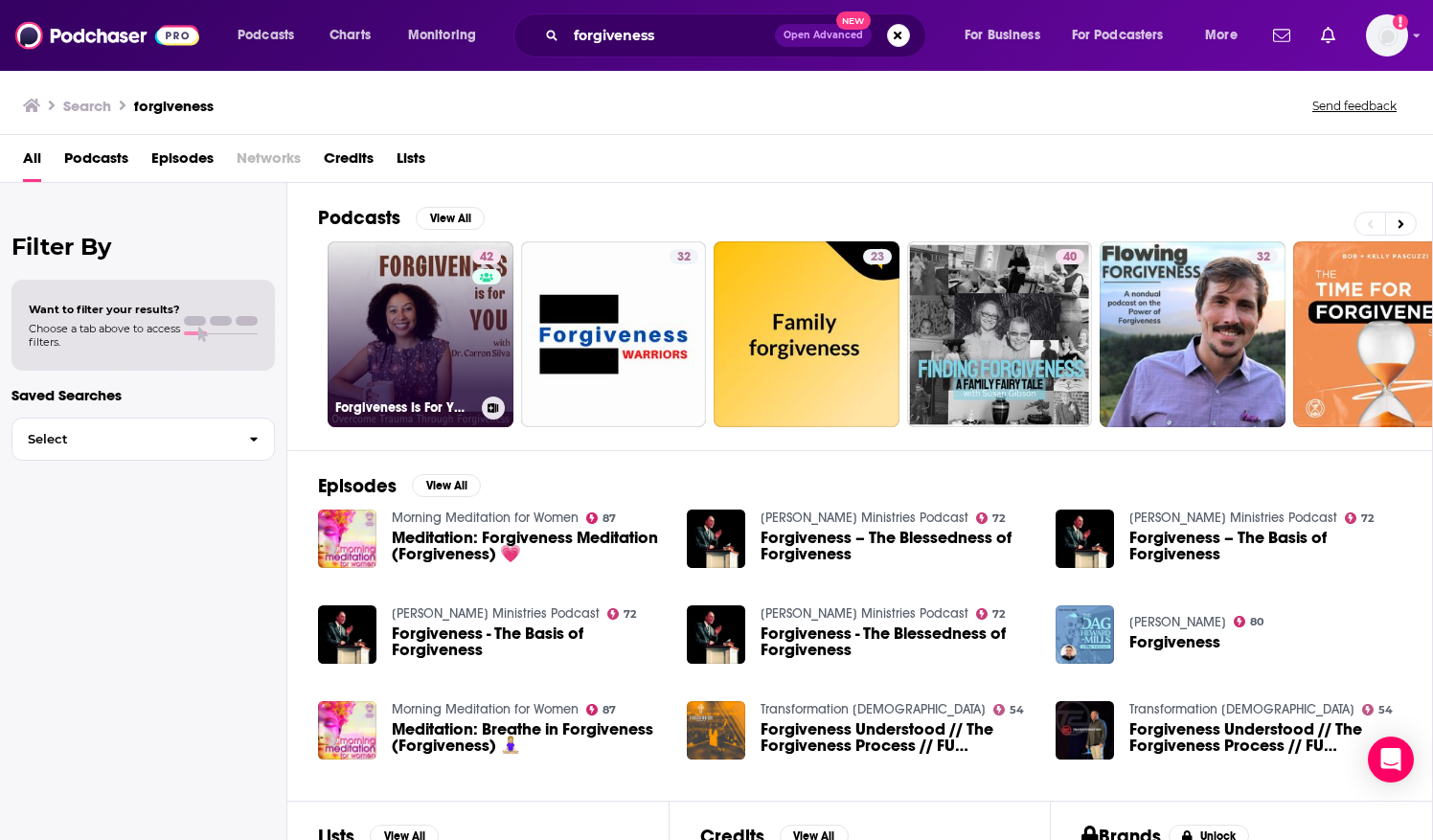
click at [426, 278] on link "42 Forgiveness Is For YOU - Overcome Trauma Through Forgiveness" at bounding box center [420, 333] width 186 height 186
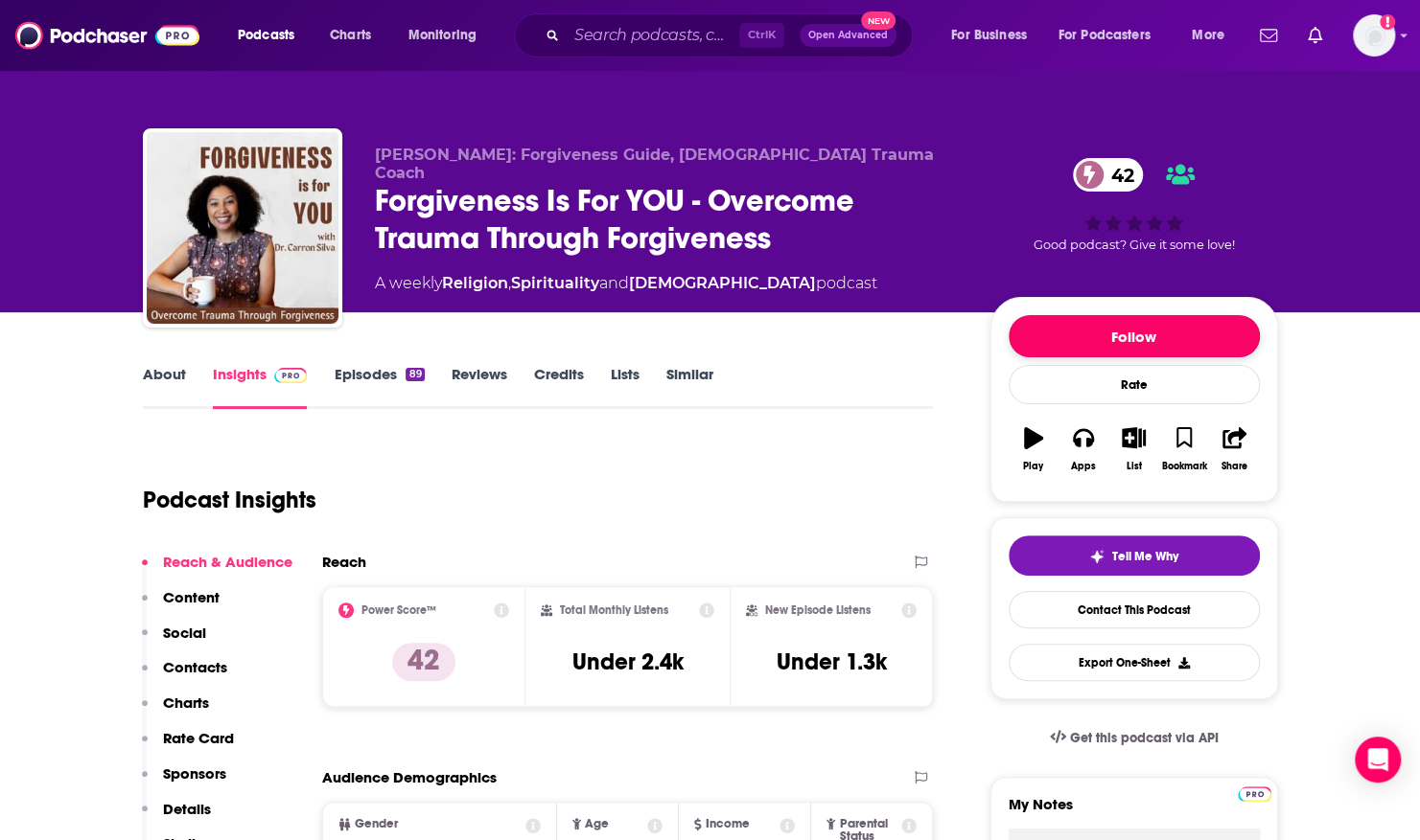
click at [1029, 324] on button "Follow" at bounding box center [1134, 335] width 251 height 42
click at [157, 370] on link "About" at bounding box center [164, 387] width 43 height 44
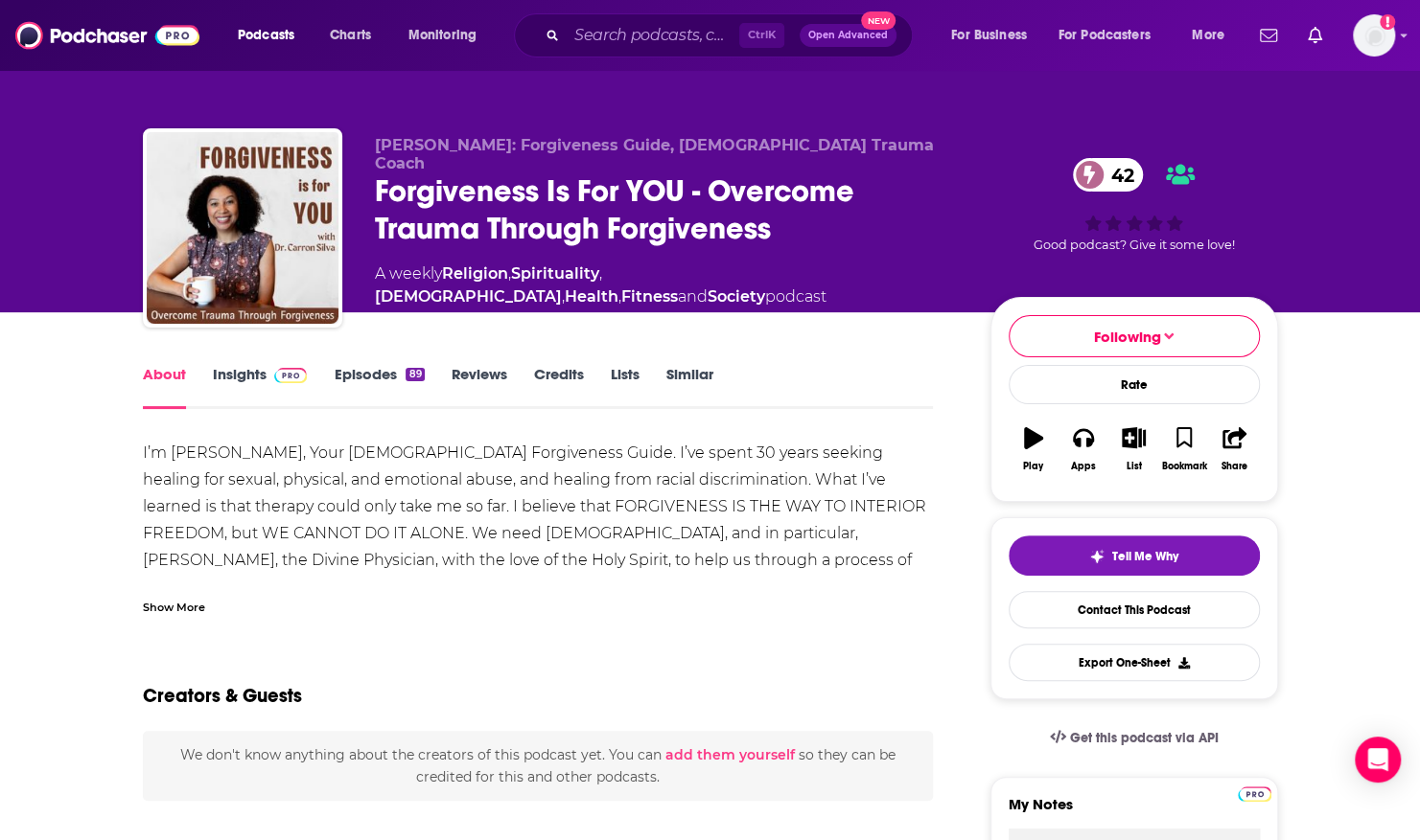
click at [175, 605] on div "Show More" at bounding box center [173, 606] width 62 height 19
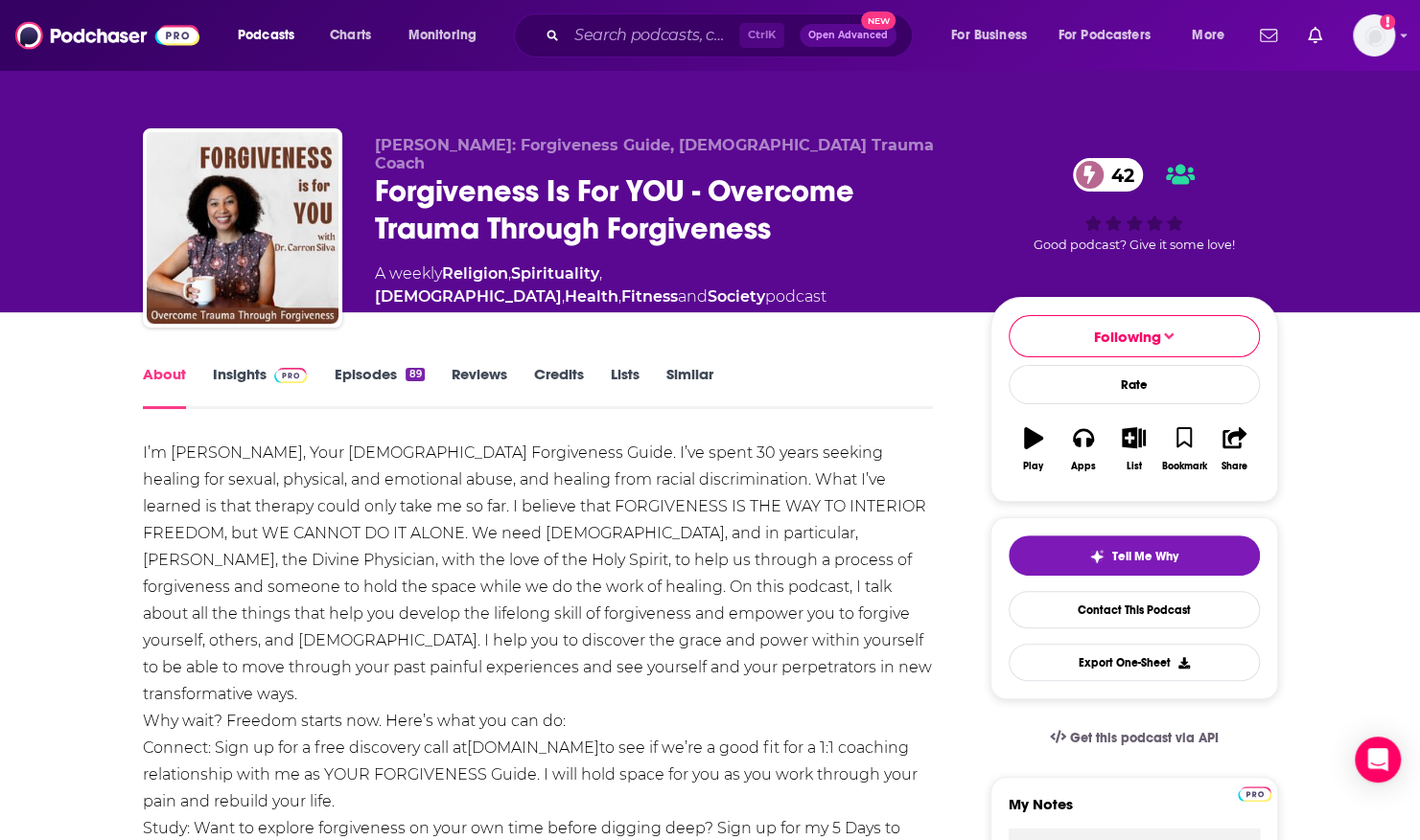
click at [1119, 617] on link "Contact This Podcast" at bounding box center [1134, 610] width 251 height 37
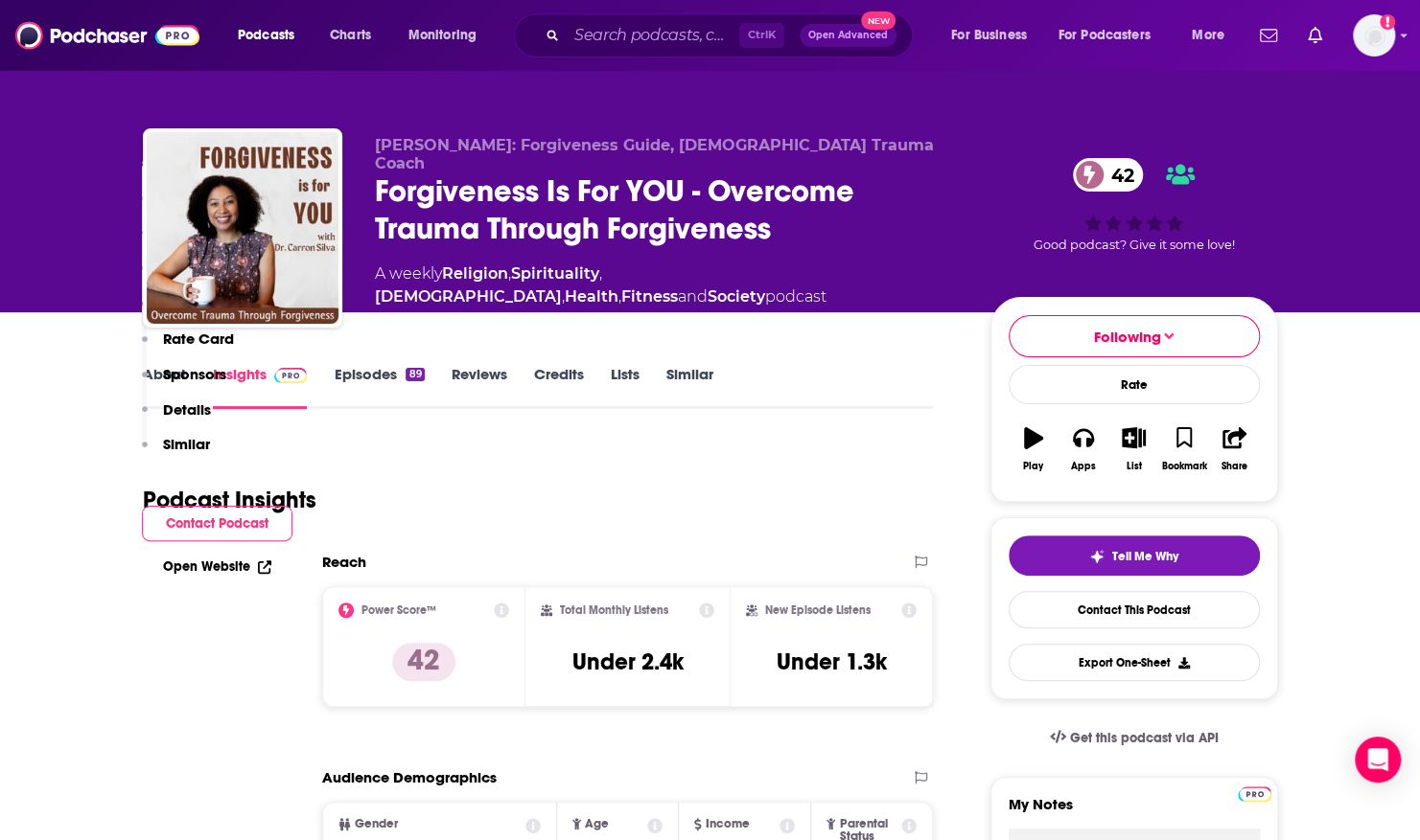
scroll to position [1786, 0]
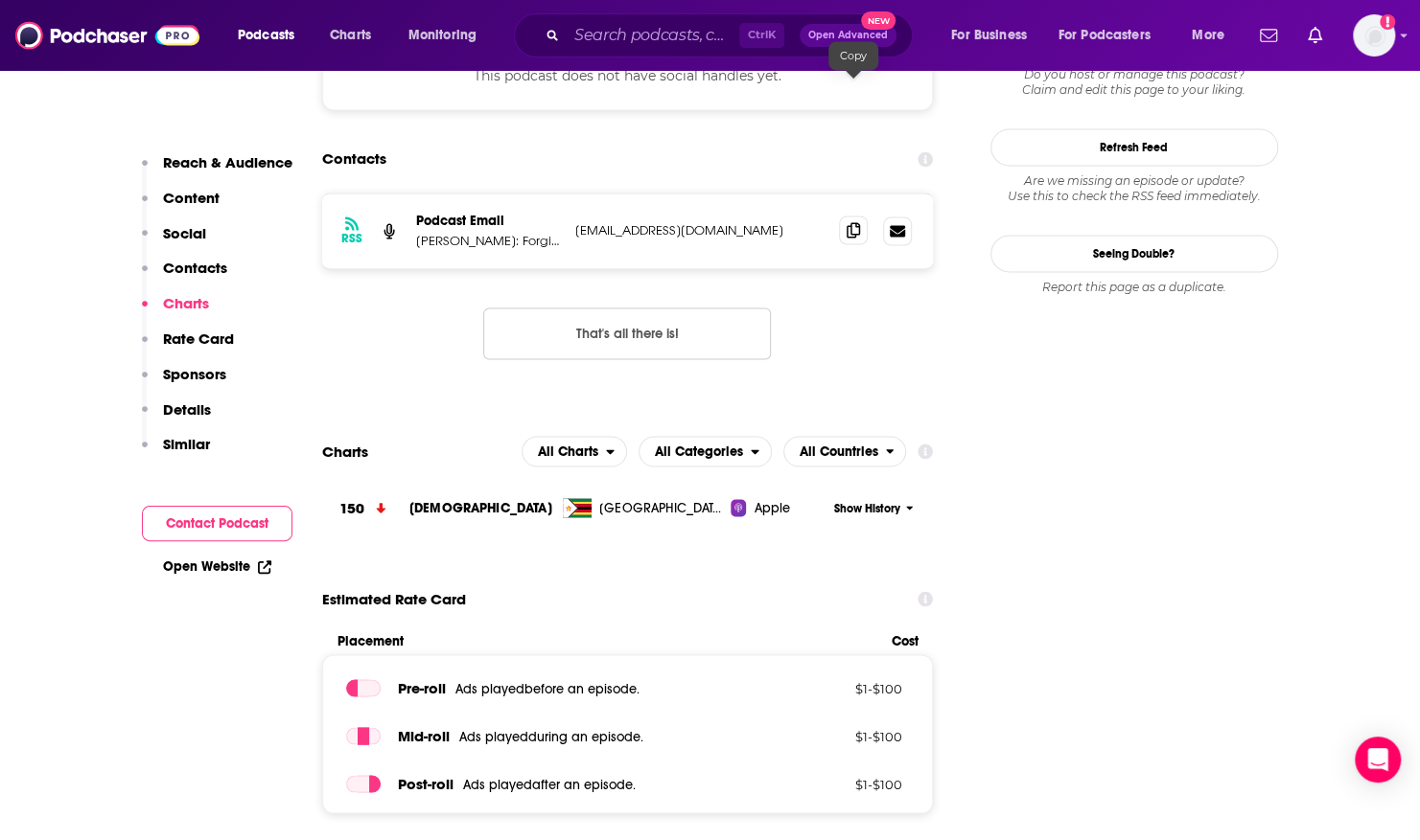
click at [853, 222] on icon at bounding box center [853, 230] width 14 height 16
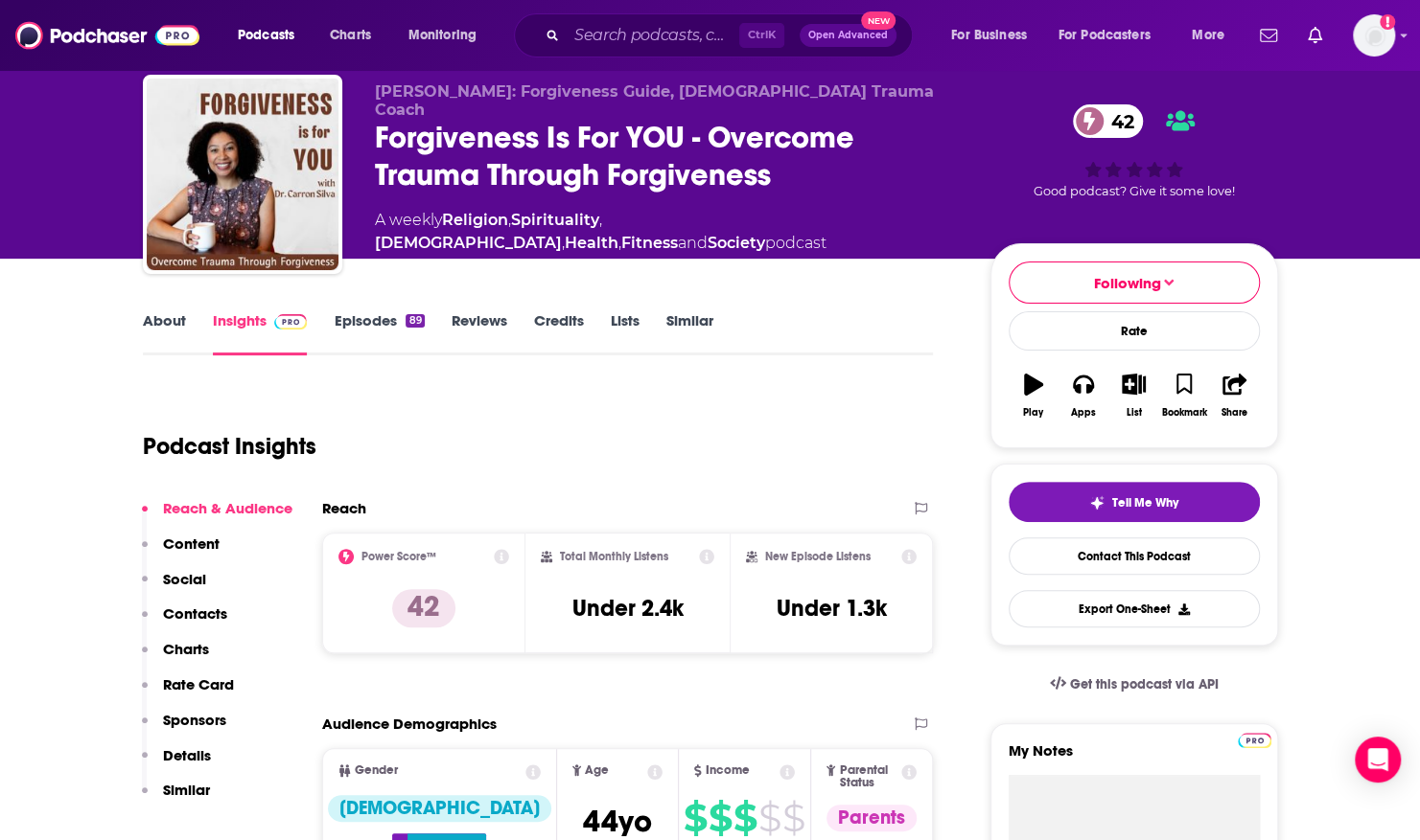
scroll to position [0, 0]
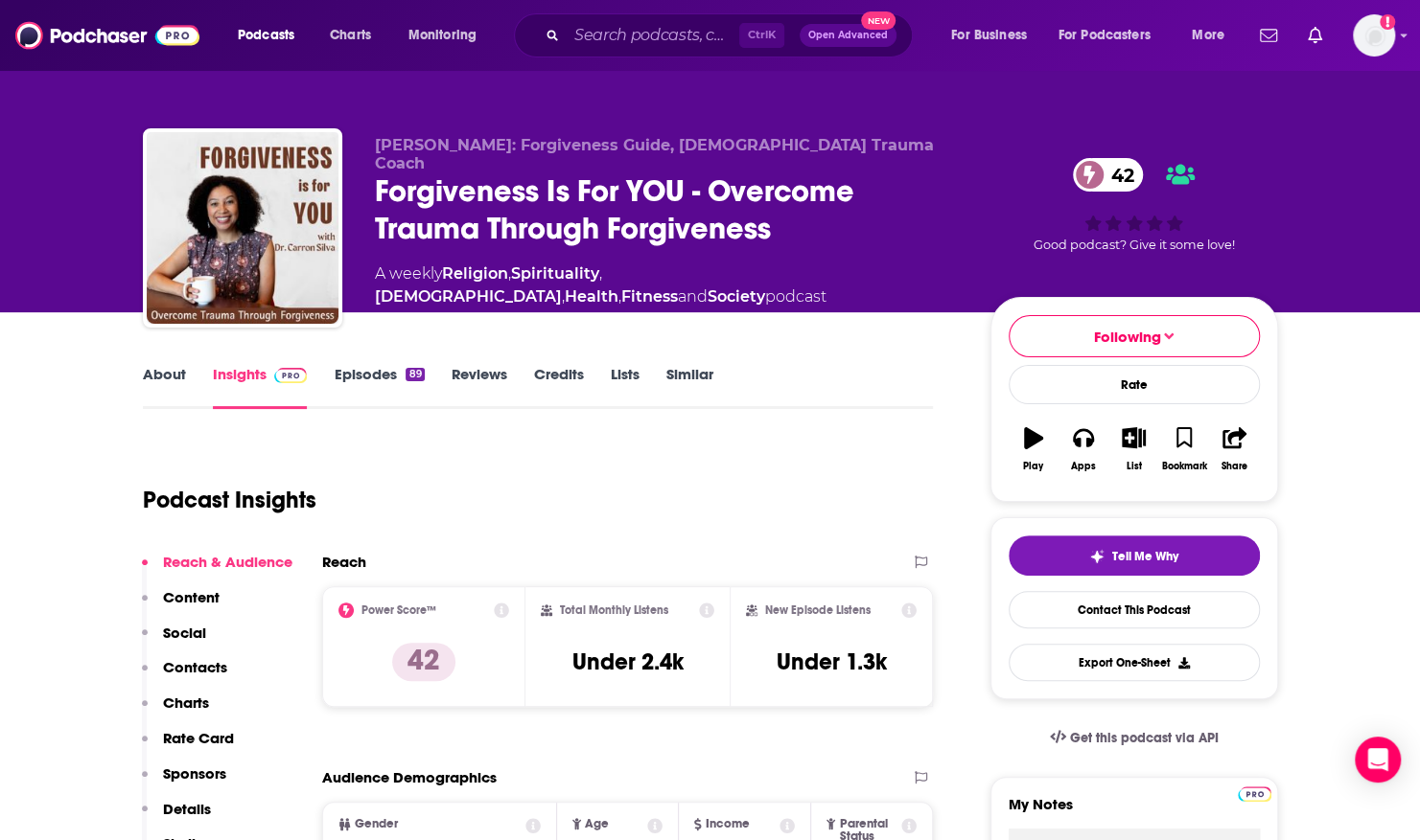
click at [384, 365] on link "Episodes 89" at bounding box center [379, 387] width 91 height 44
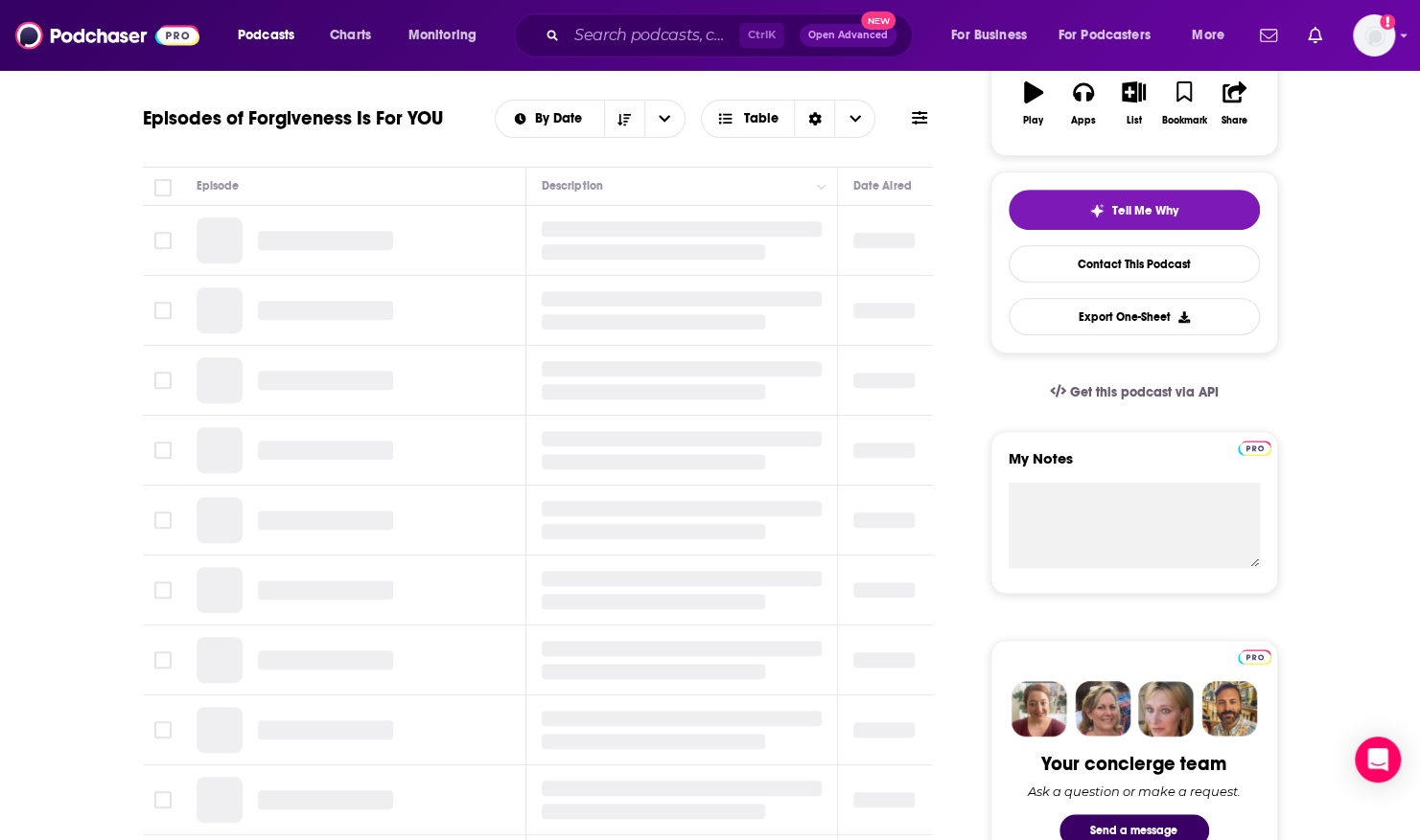
scroll to position [361, 0]
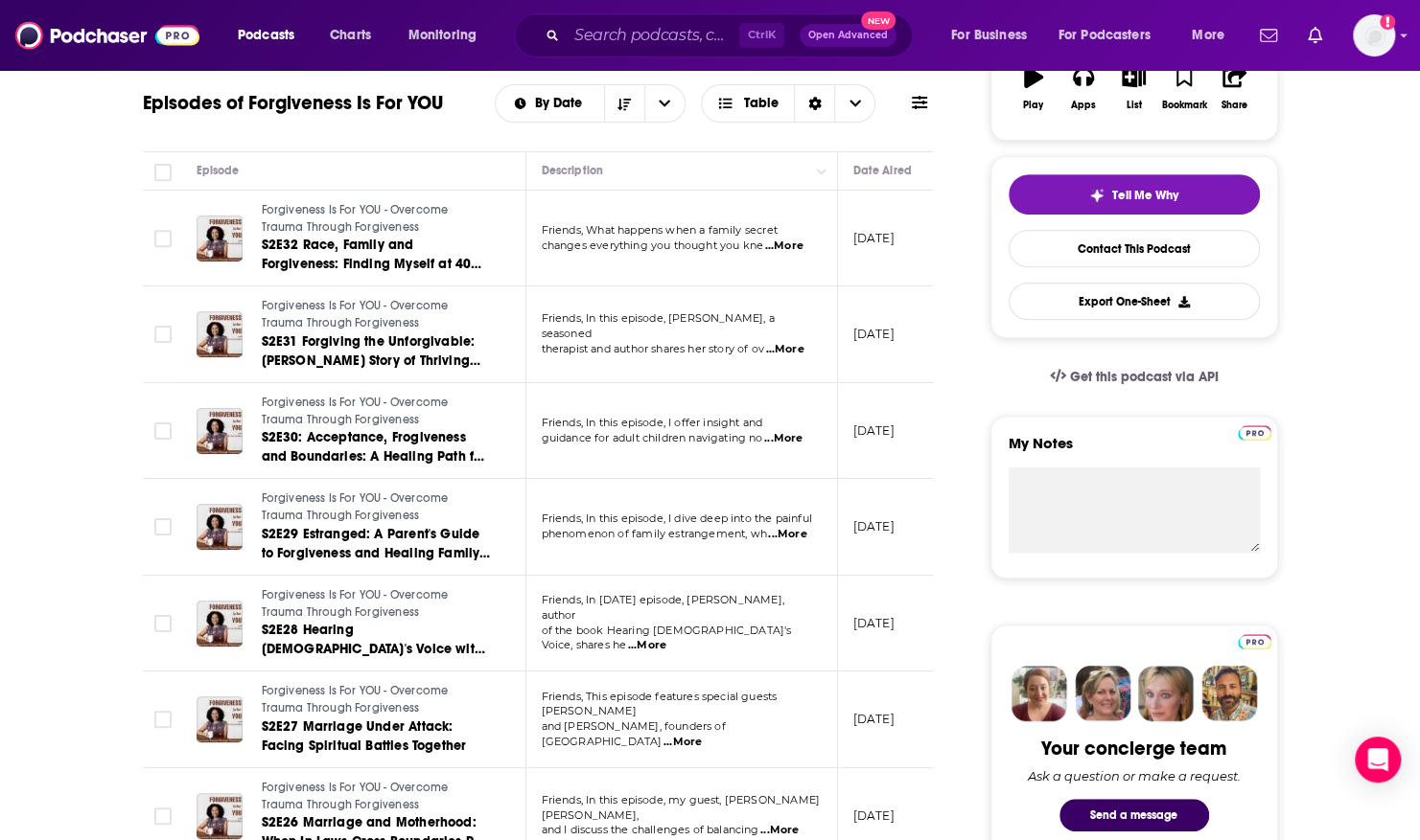
click at [797, 346] on span "...More" at bounding box center [783, 350] width 38 height 16
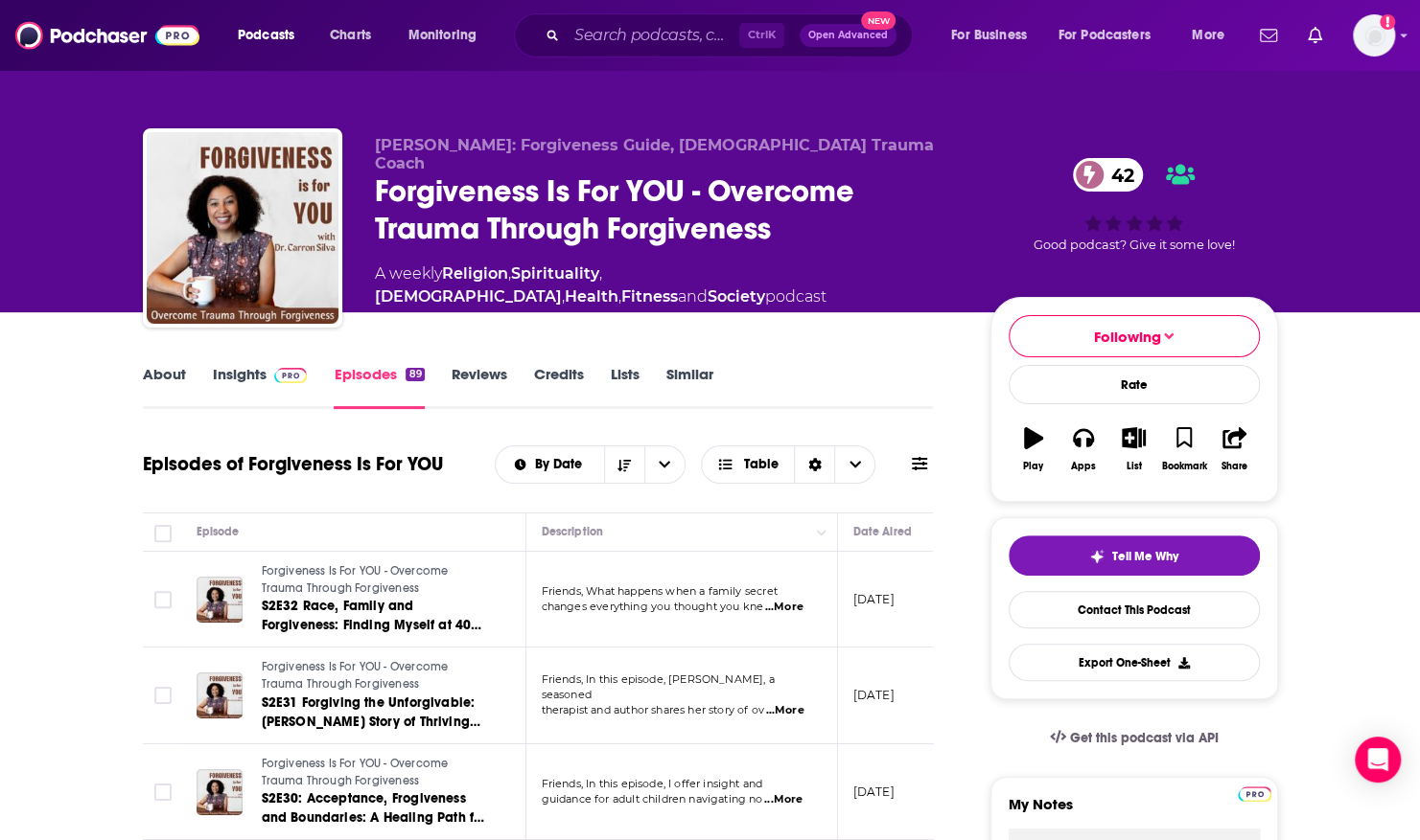
click at [566, 147] on span "[PERSON_NAME]: Forgiveness Guide, [DEMOGRAPHIC_DATA] Trauma Coach" at bounding box center [654, 153] width 559 height 36
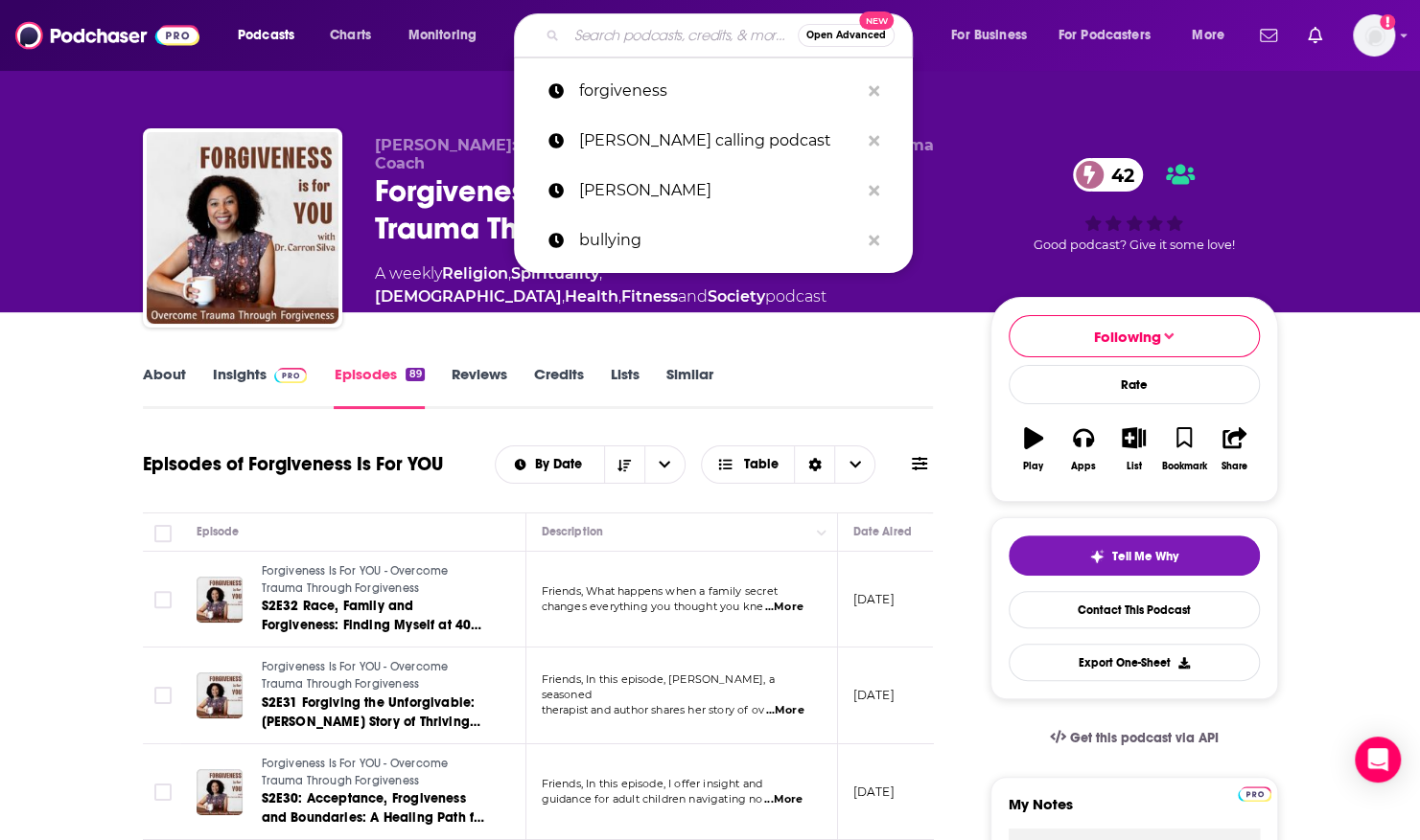
click at [585, 36] on input "Search podcasts, credits, & more..." at bounding box center [682, 34] width 231 height 30
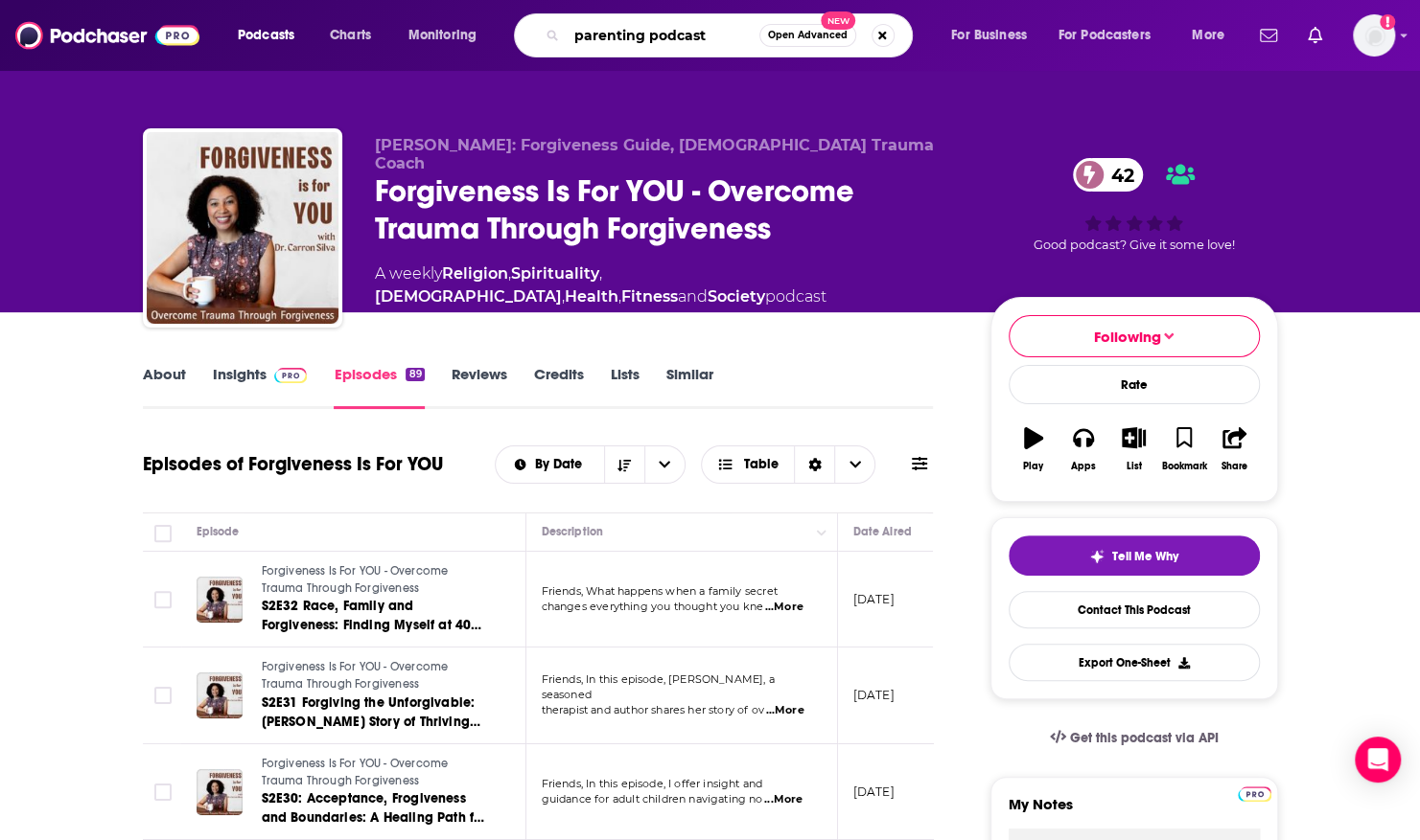
type input "parenting podcasts"
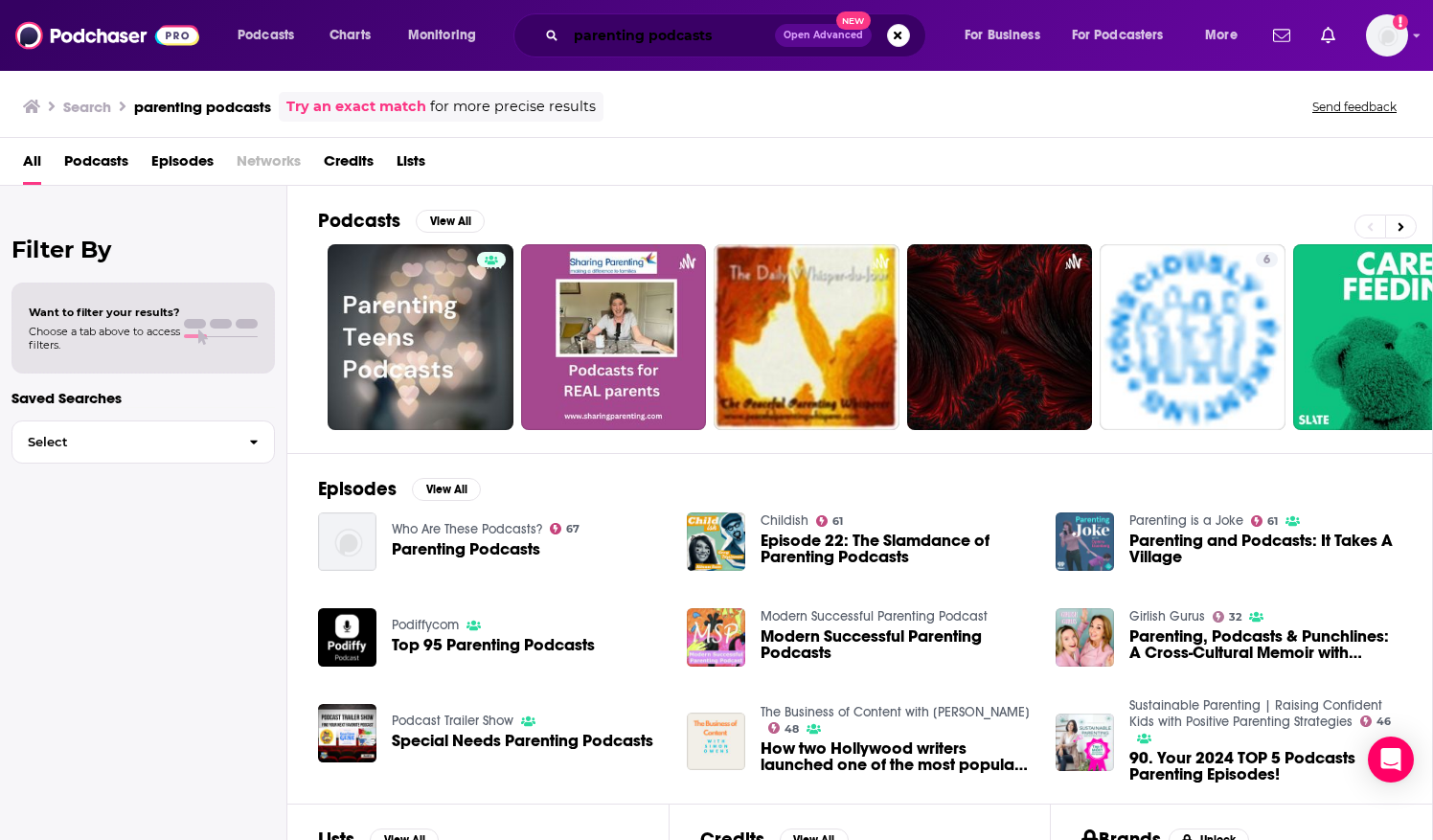
click at [666, 38] on input "parenting podcasts" at bounding box center [671, 34] width 209 height 30
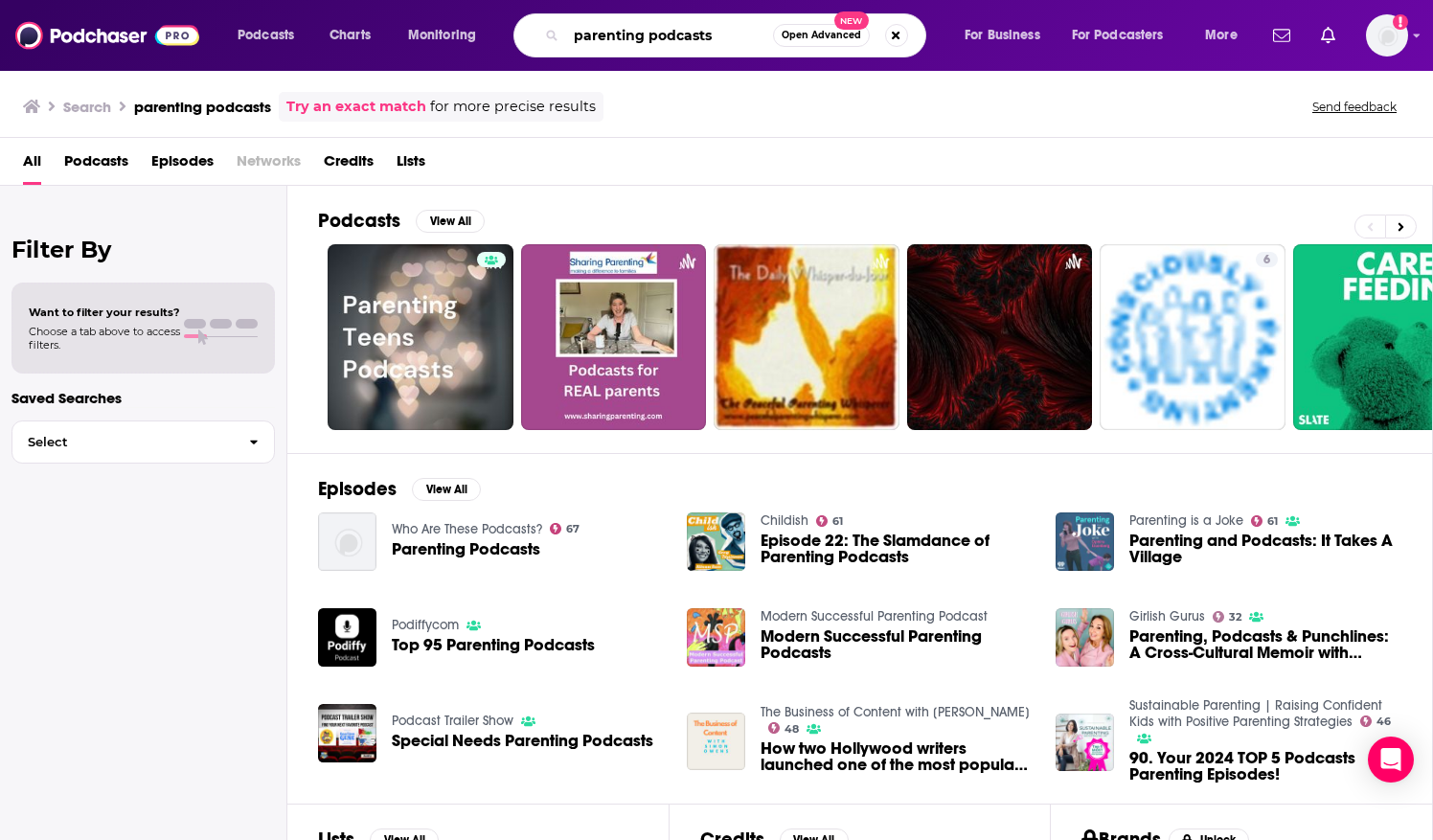
click at [666, 38] on input "parenting podcasts" at bounding box center [670, 34] width 207 height 30
type input "parenting teens podcast"
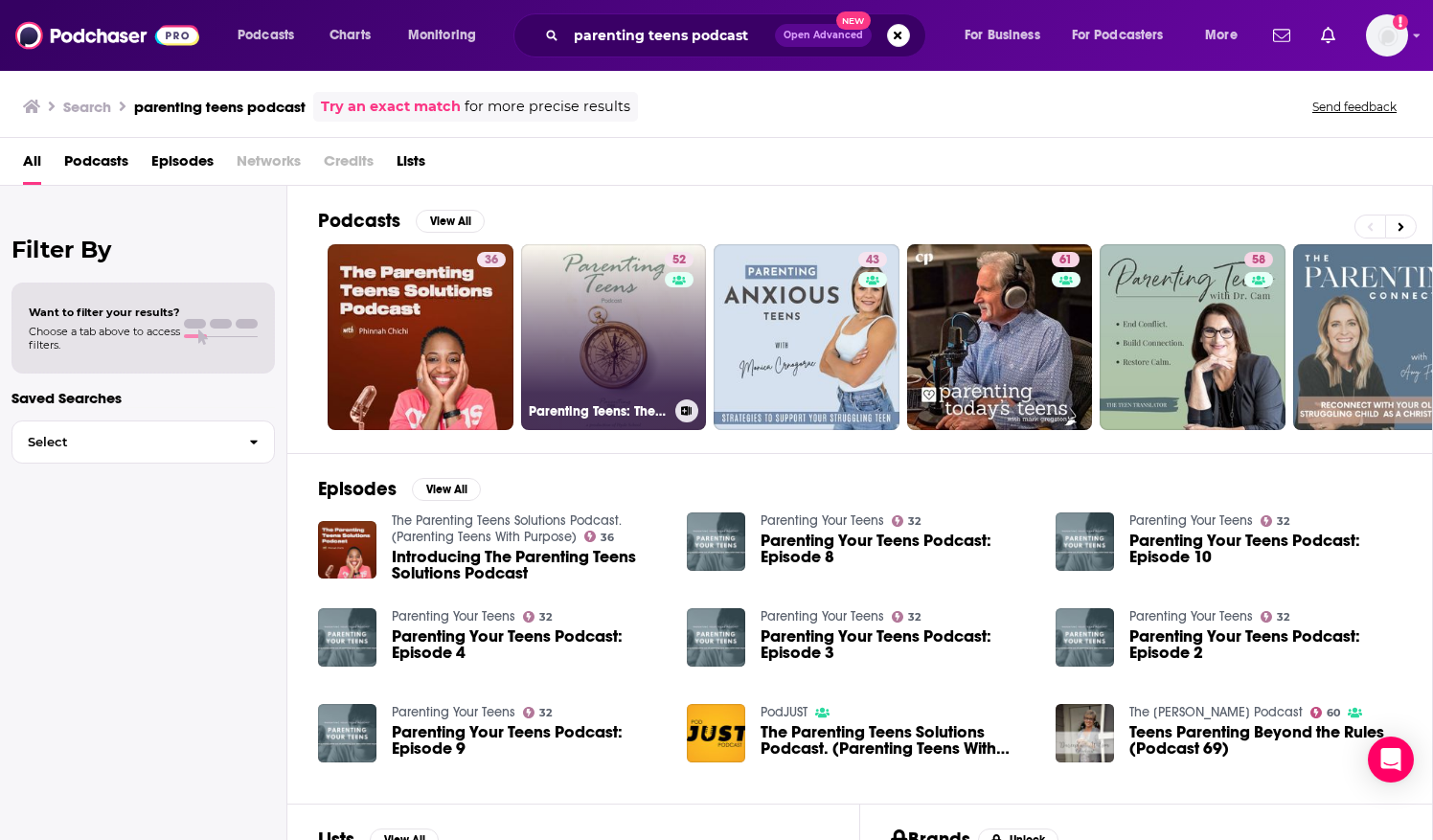
click at [544, 259] on link "52 Parenting Teens: The Biggest Job We’ll Ever Have Podcast" at bounding box center [614, 336] width 186 height 186
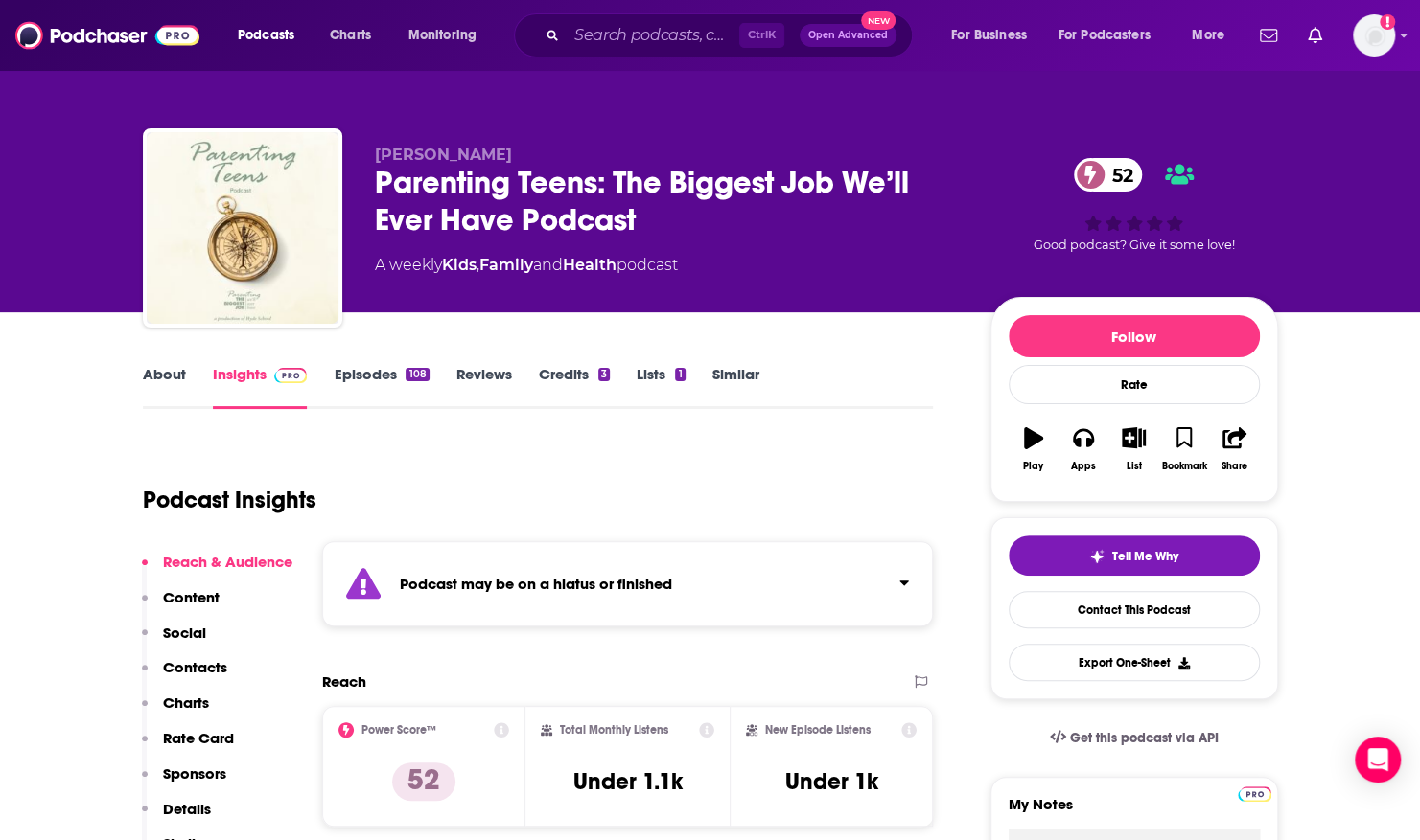
click at [386, 370] on link "Episodes 108" at bounding box center [381, 387] width 94 height 44
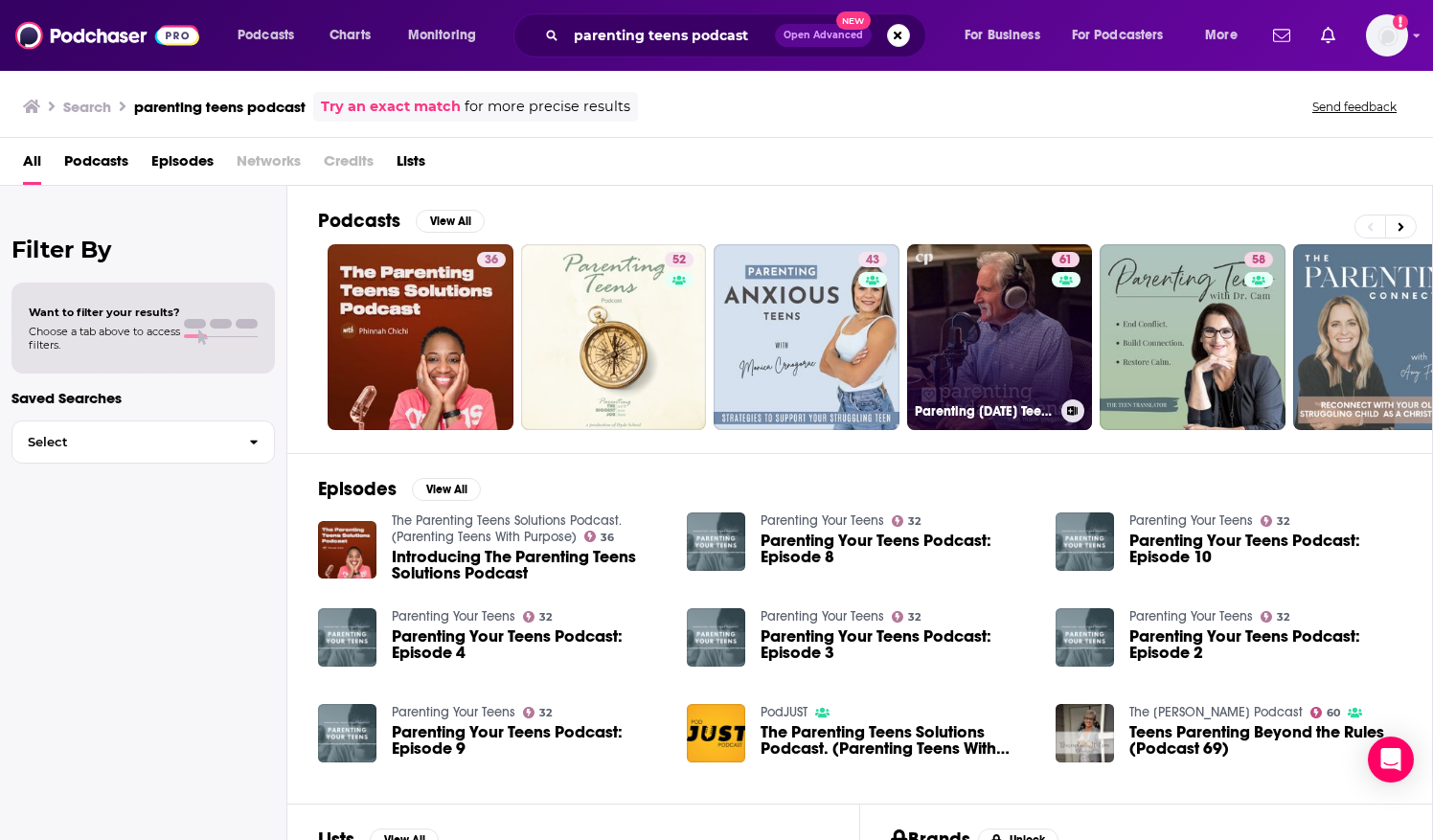
click at [964, 317] on link "61 Parenting [DATE] Teens" at bounding box center [999, 336] width 186 height 186
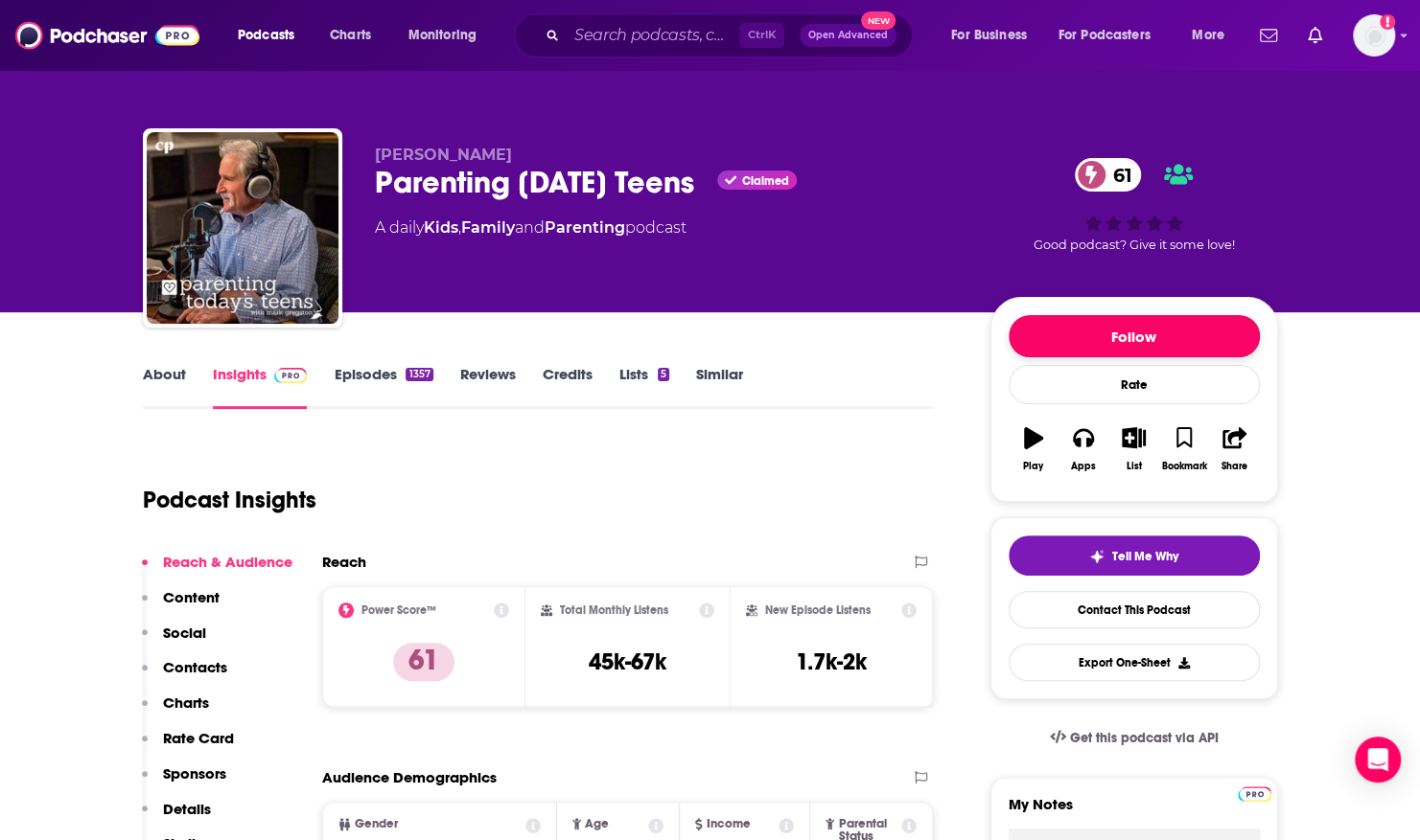
click at [1097, 329] on button "Follow" at bounding box center [1134, 335] width 251 height 42
click at [172, 362] on div "About Insights Episodes 1357 Reviews Credits Lists 5 Similar" at bounding box center [538, 386] width 791 height 47
click at [174, 370] on link "About" at bounding box center [164, 387] width 43 height 44
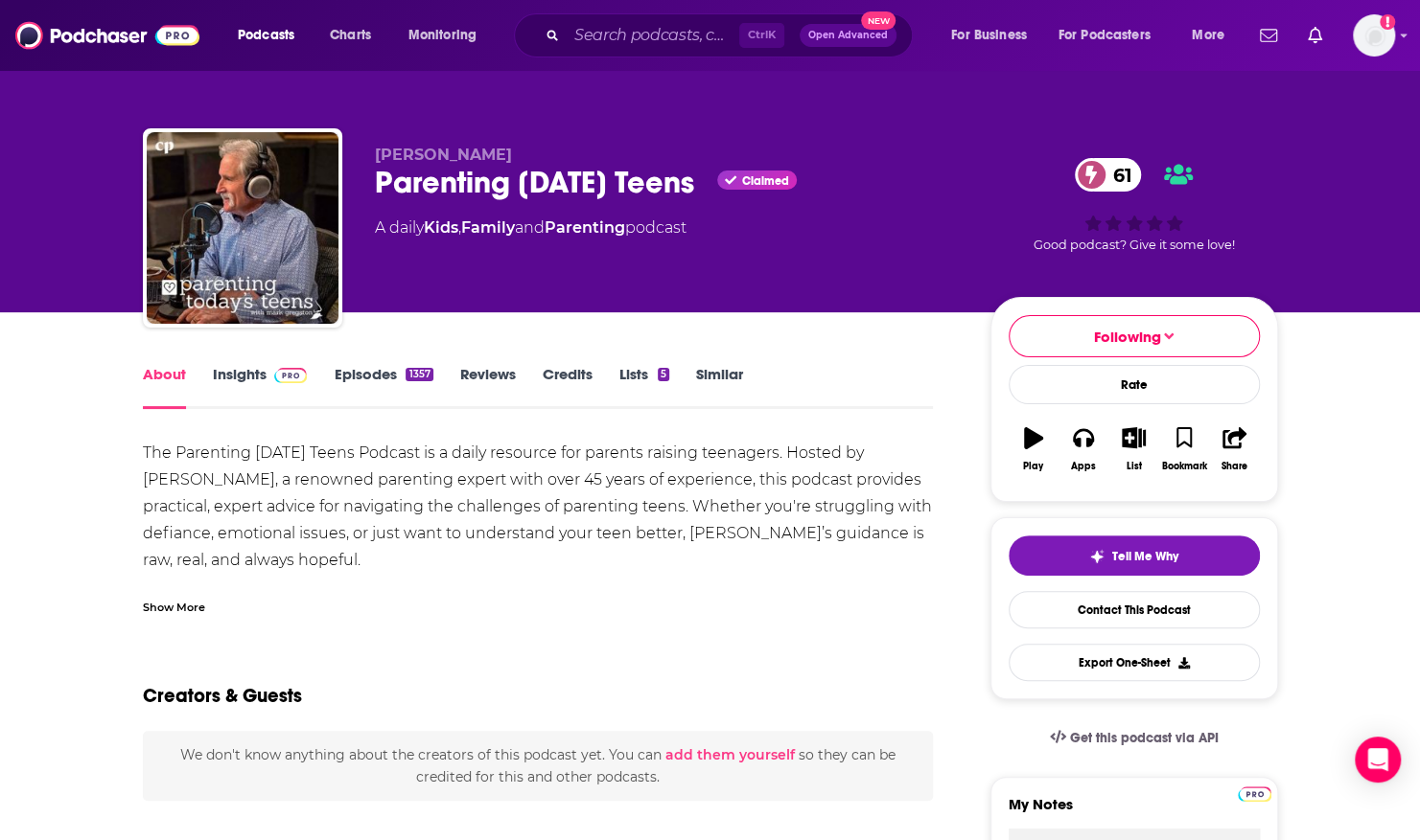
click at [174, 370] on link "About" at bounding box center [164, 387] width 43 height 44
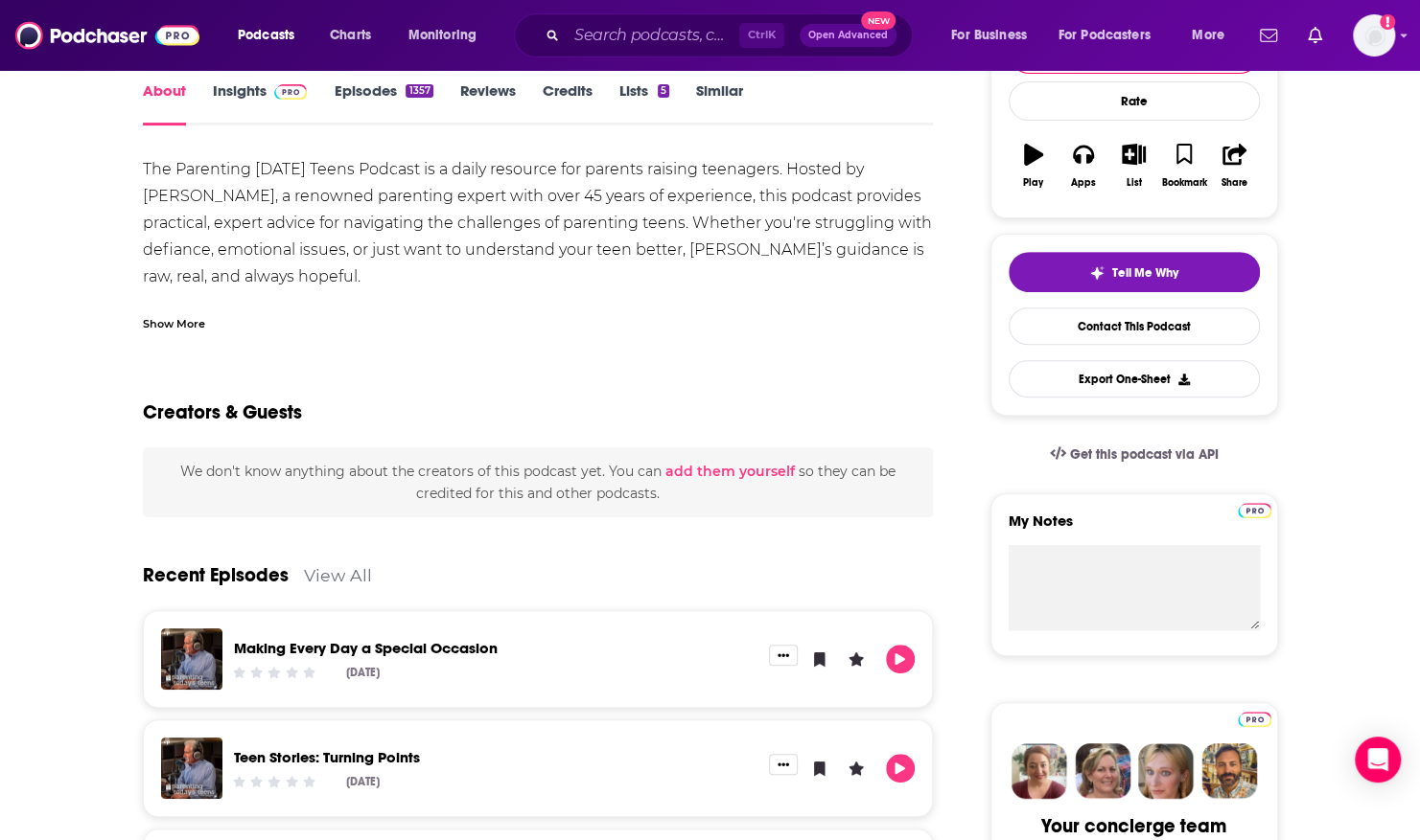
scroll to position [234, 0]
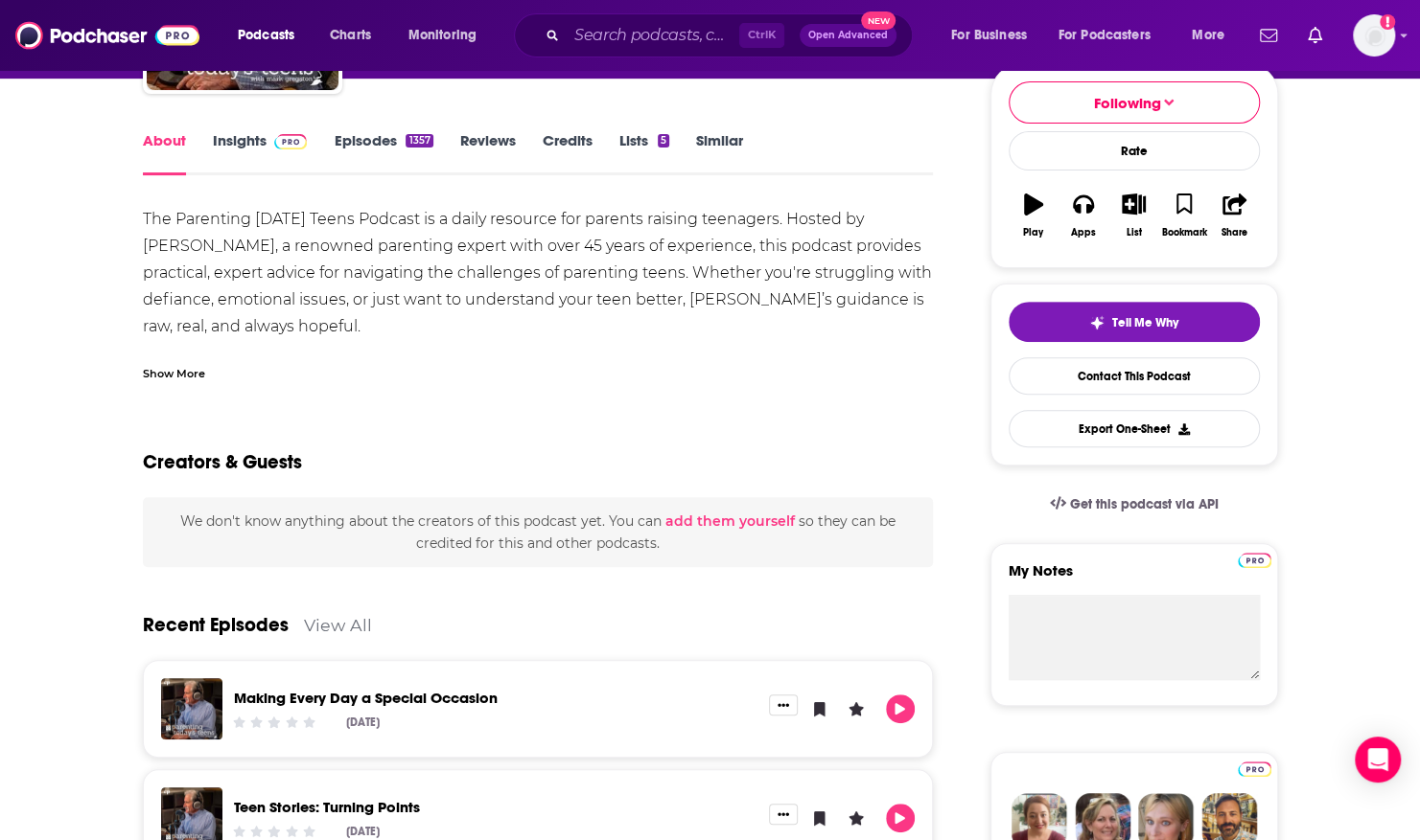
click at [163, 370] on div "Show More" at bounding box center [173, 372] width 62 height 19
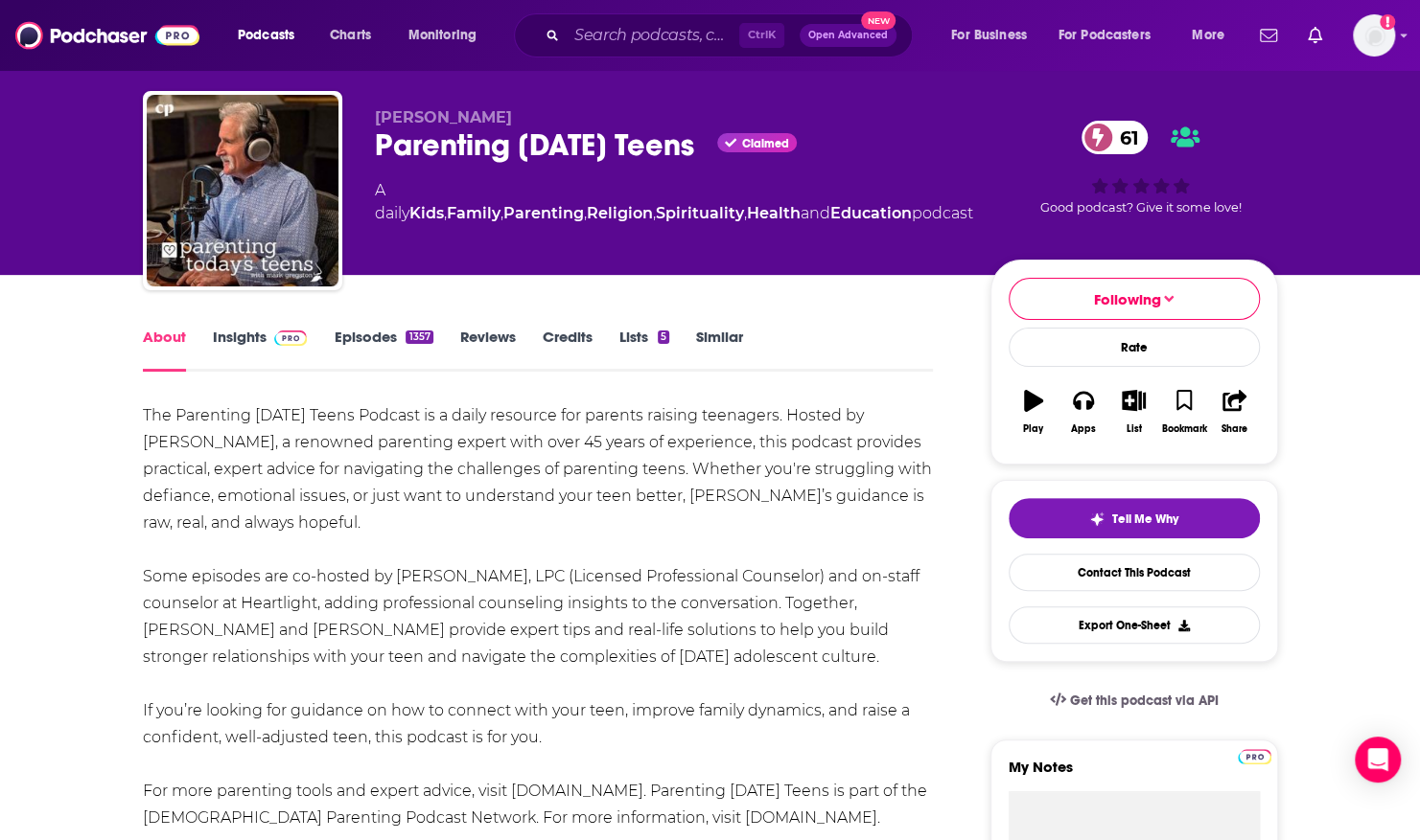
scroll to position [22, 0]
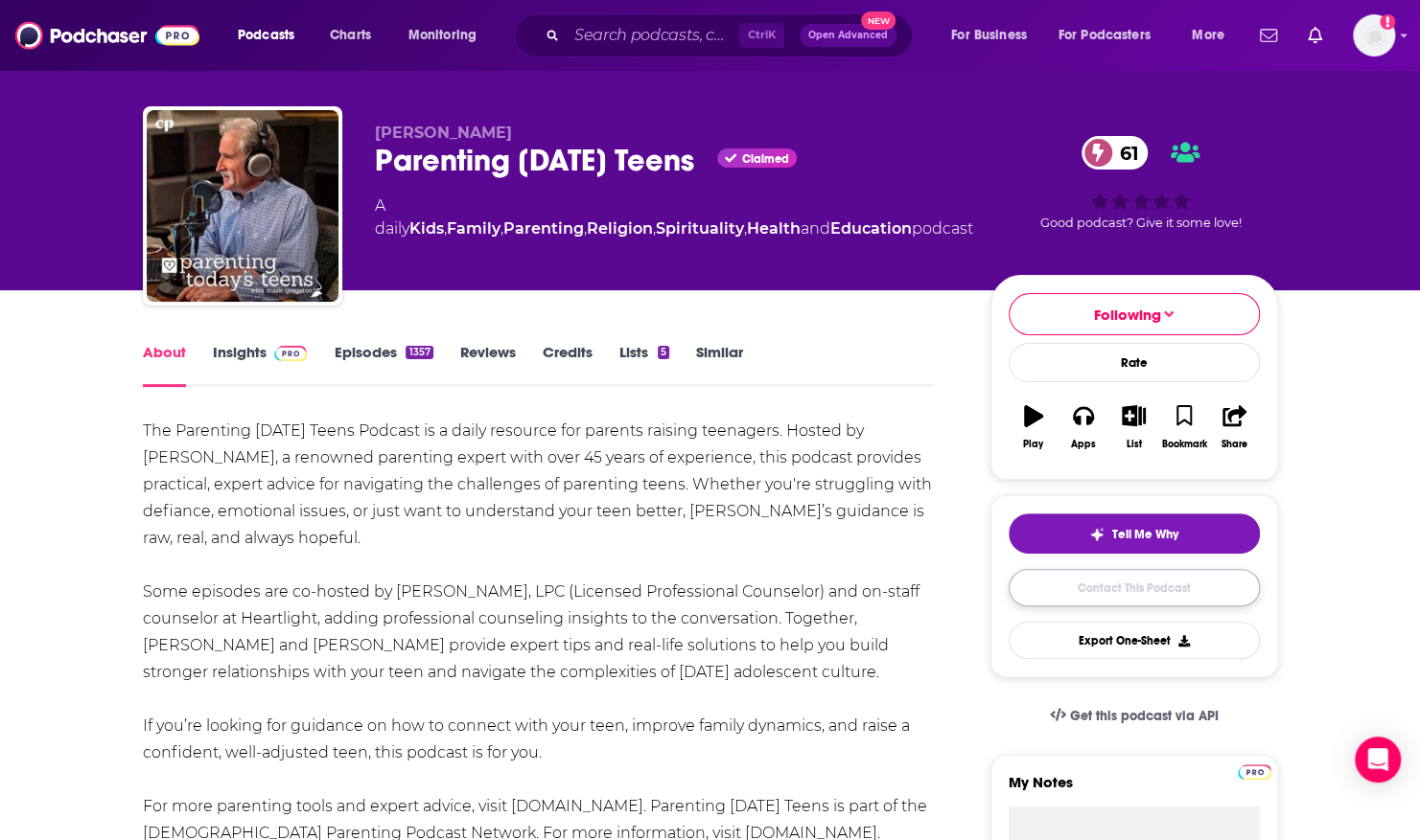
click at [1070, 584] on link "Contact This Podcast" at bounding box center [1134, 588] width 251 height 37
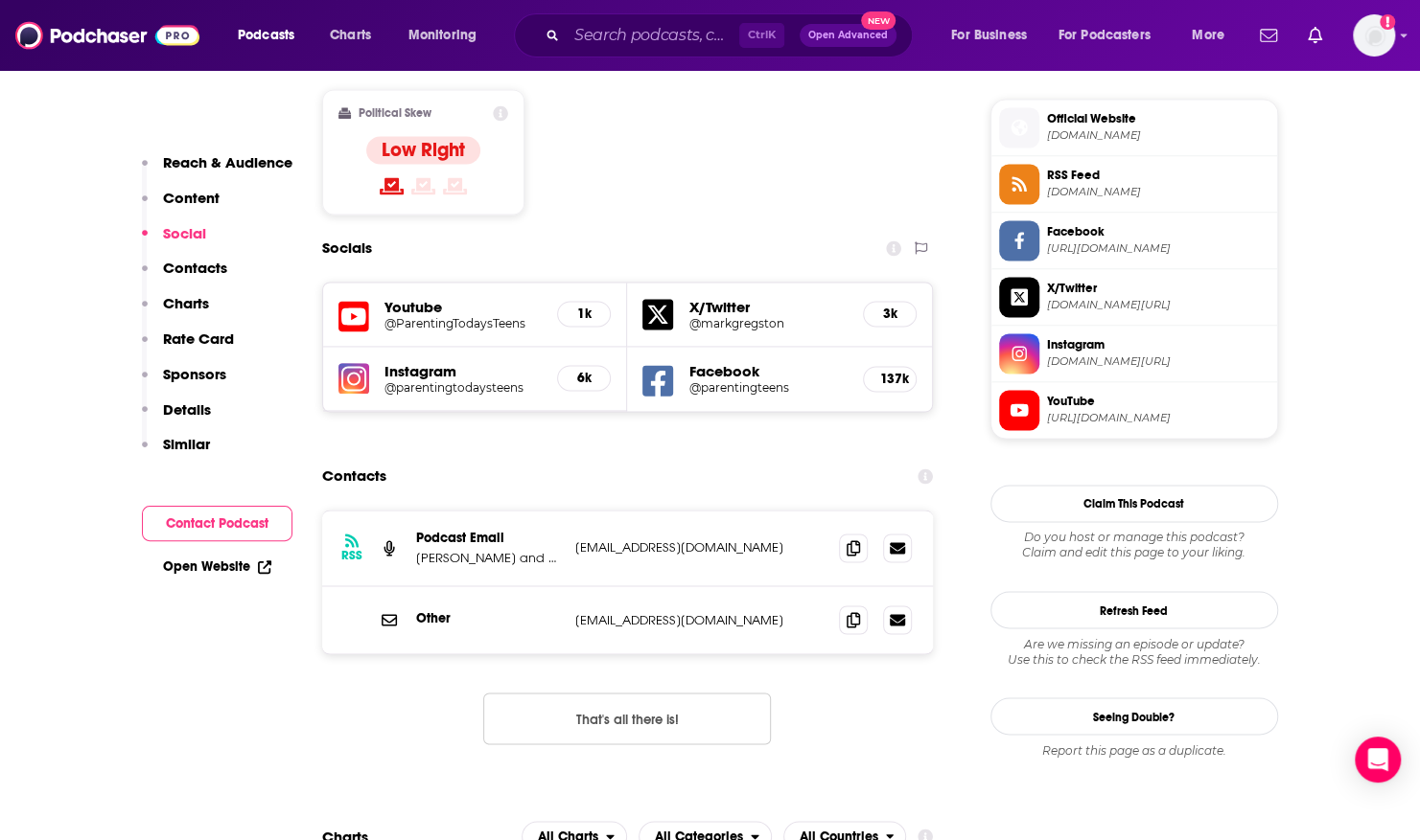
scroll to position [1530, 0]
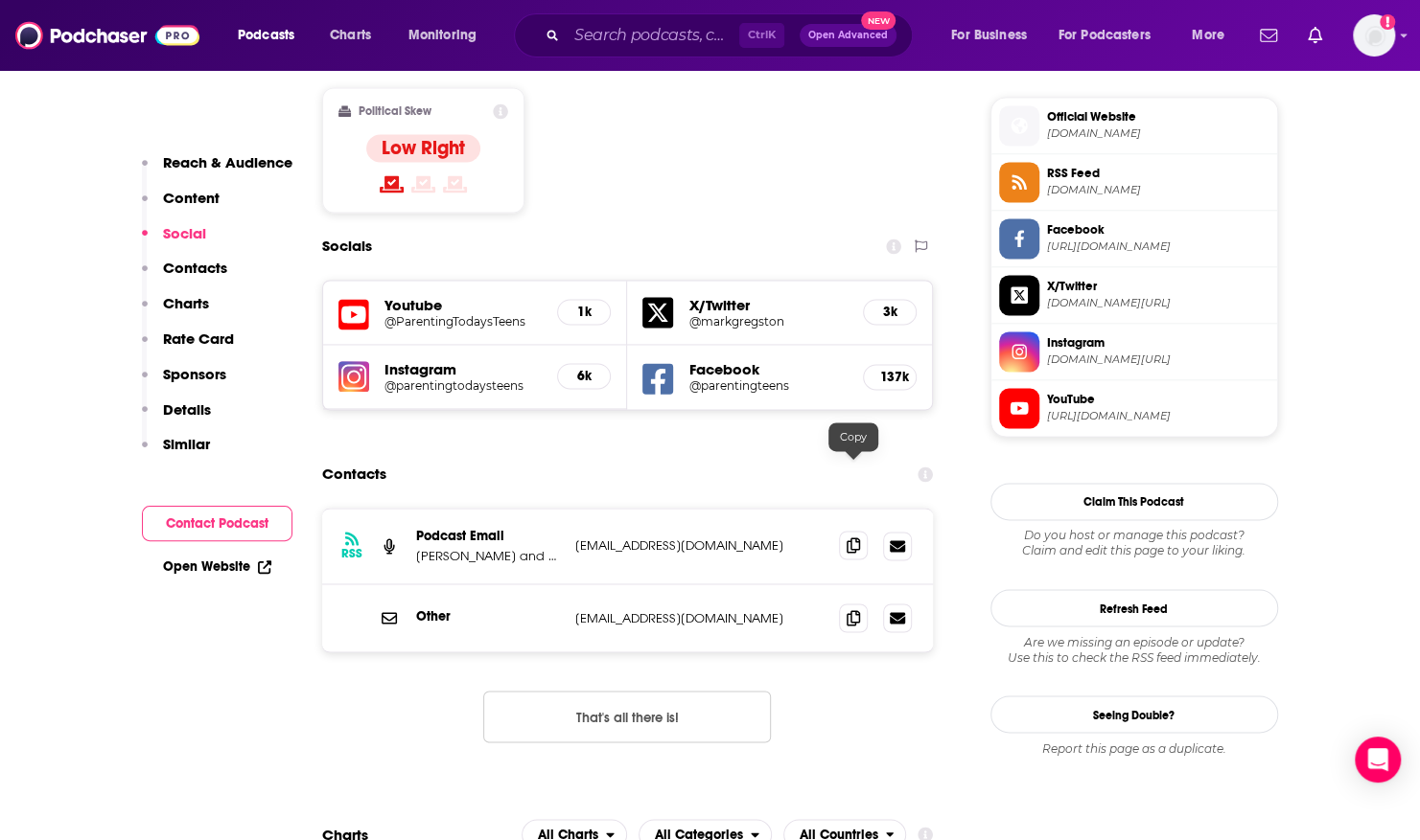
click at [857, 537] on icon at bounding box center [853, 545] width 14 height 16
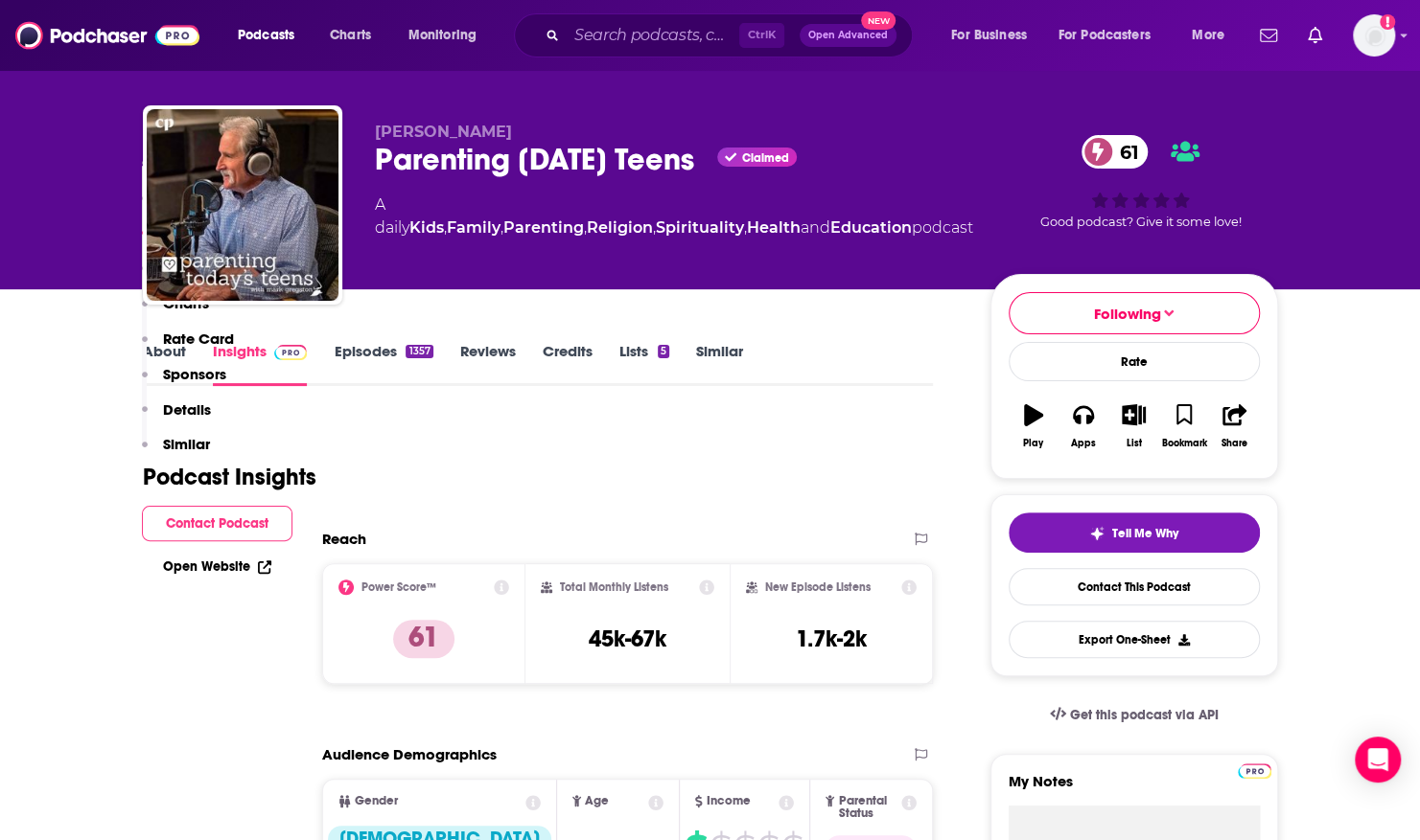
scroll to position [0, 0]
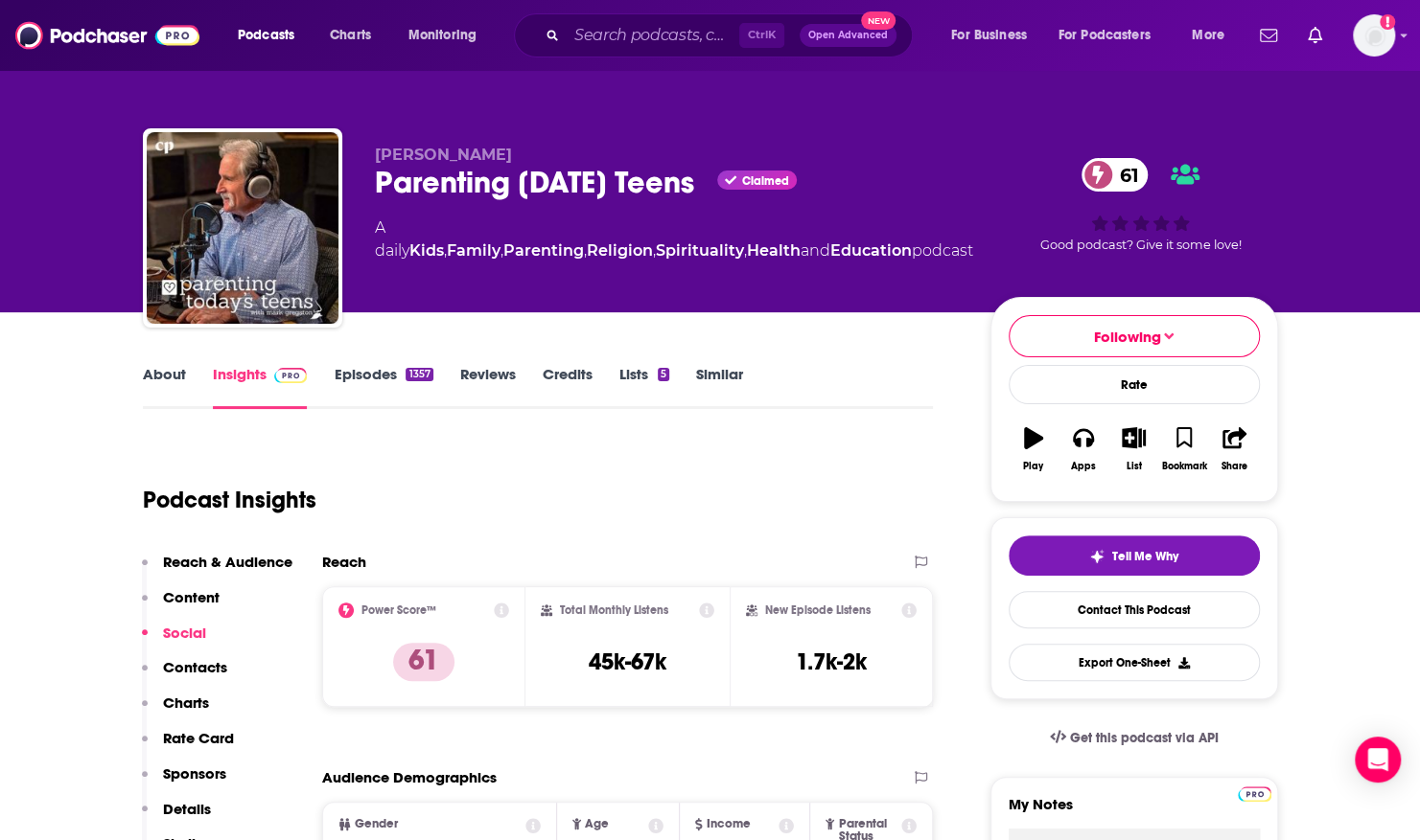
click at [166, 374] on link "About" at bounding box center [164, 387] width 43 height 44
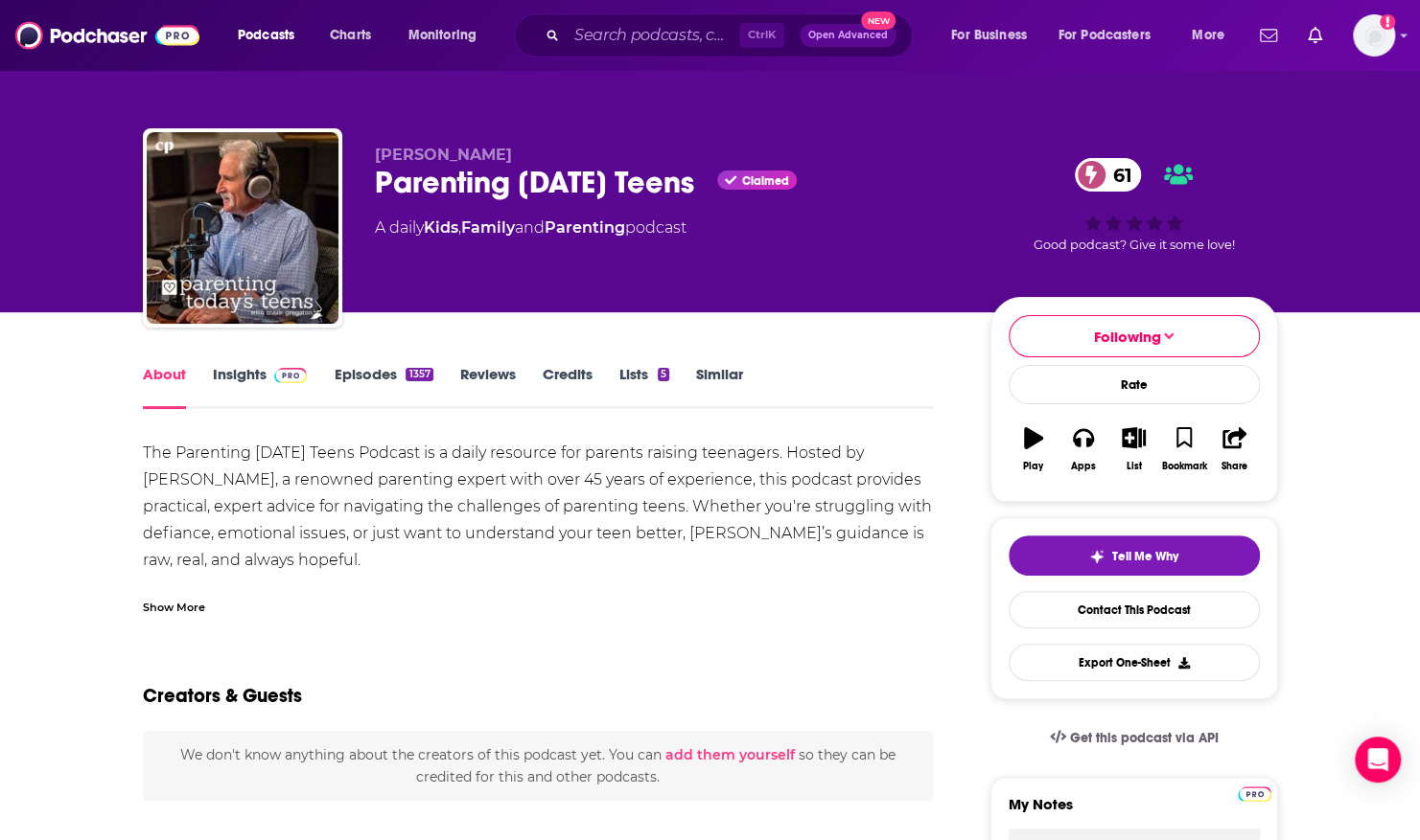
click at [172, 608] on div "Show More" at bounding box center [173, 606] width 62 height 19
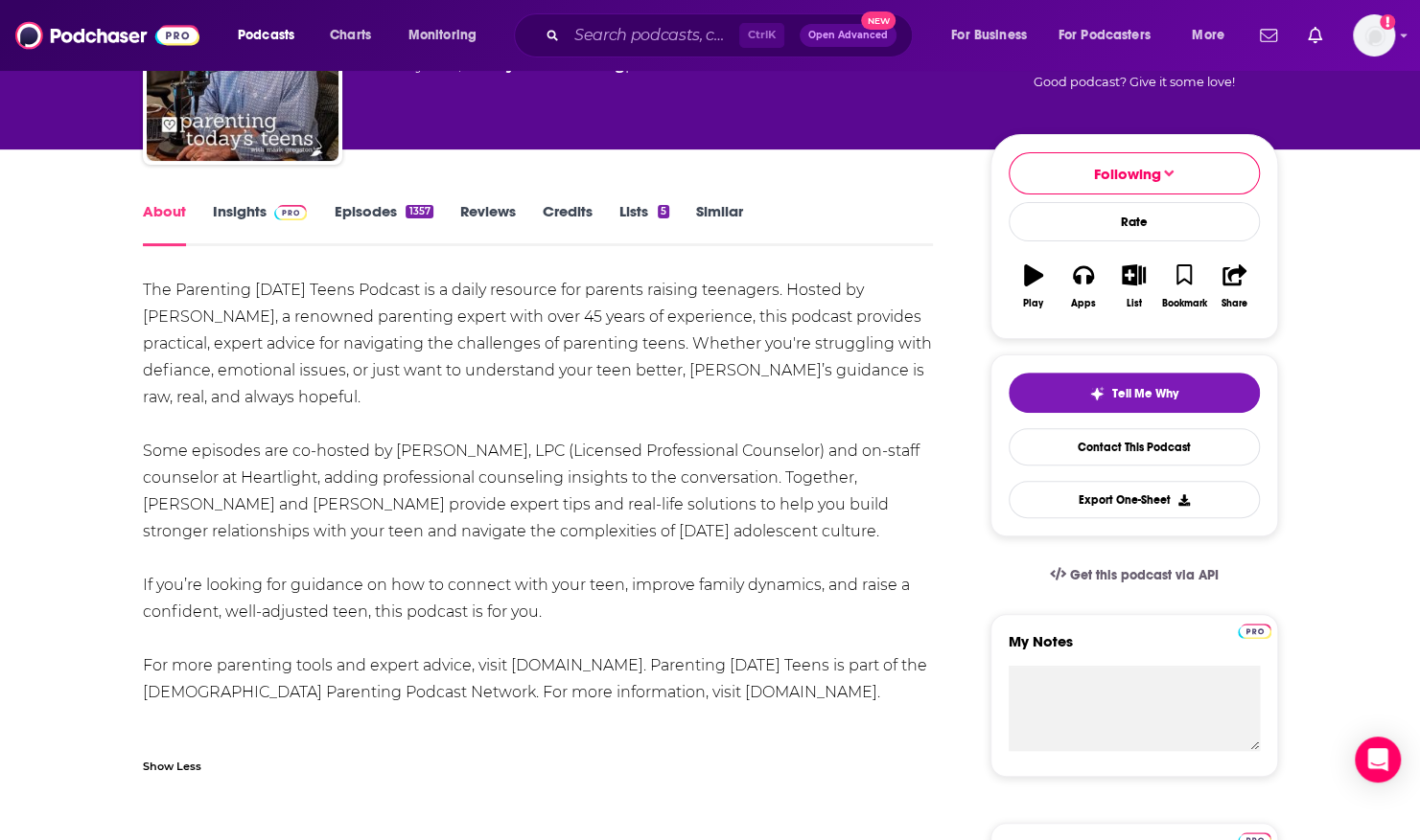
scroll to position [165, 0]
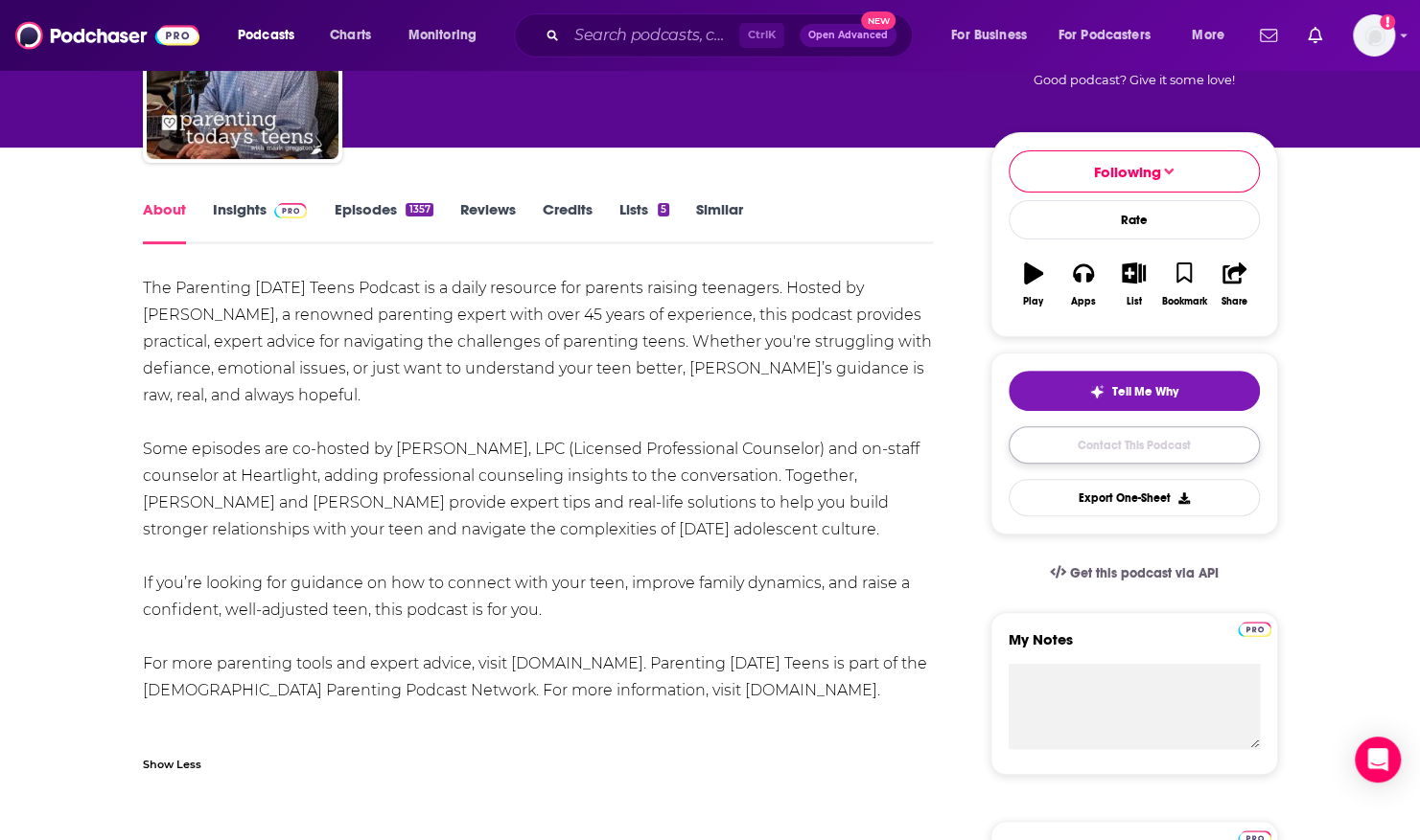
click at [1104, 443] on link "Contact This Podcast" at bounding box center [1134, 445] width 251 height 37
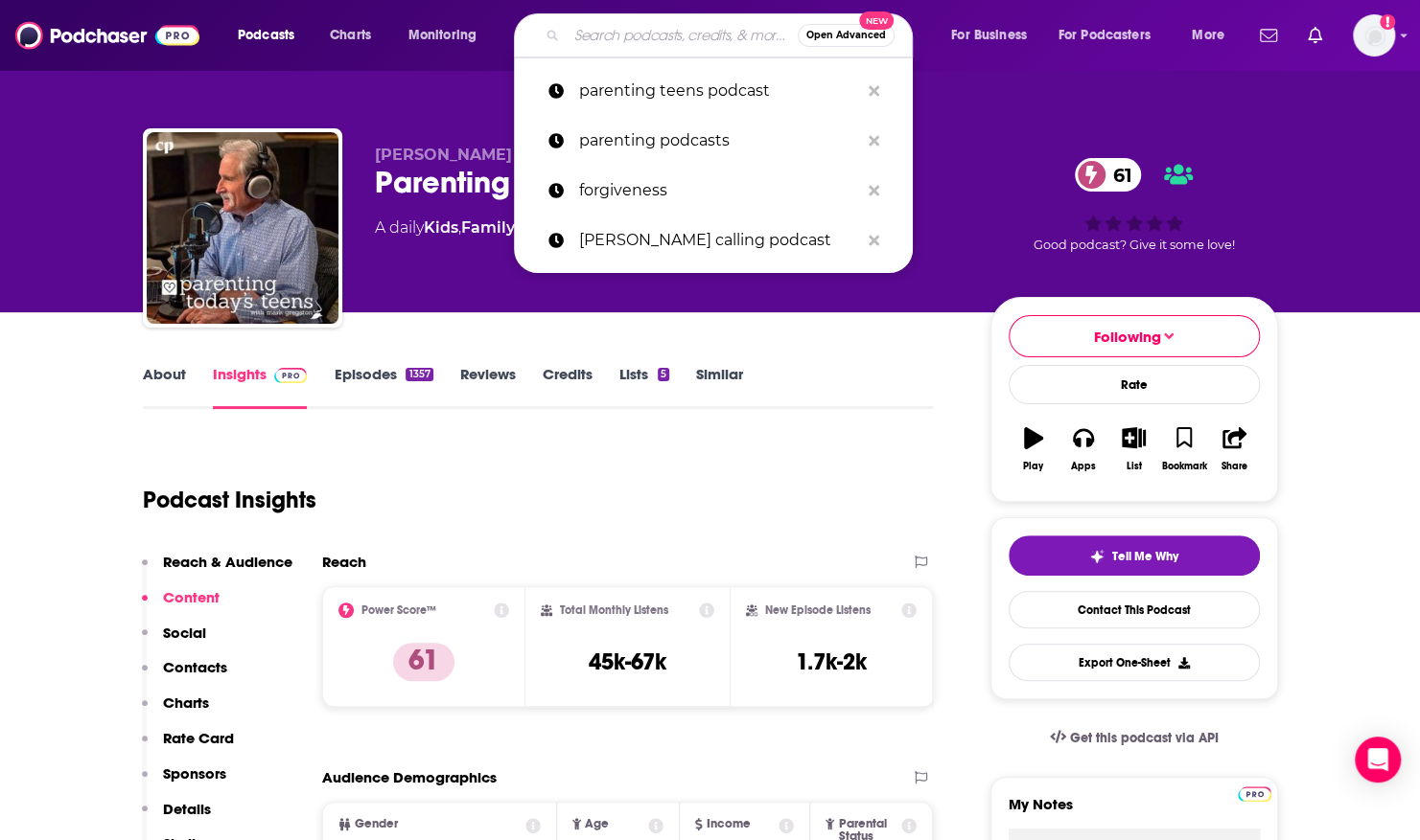
click at [586, 21] on input "Search podcasts, credits, & more..." at bounding box center [682, 34] width 231 height 30
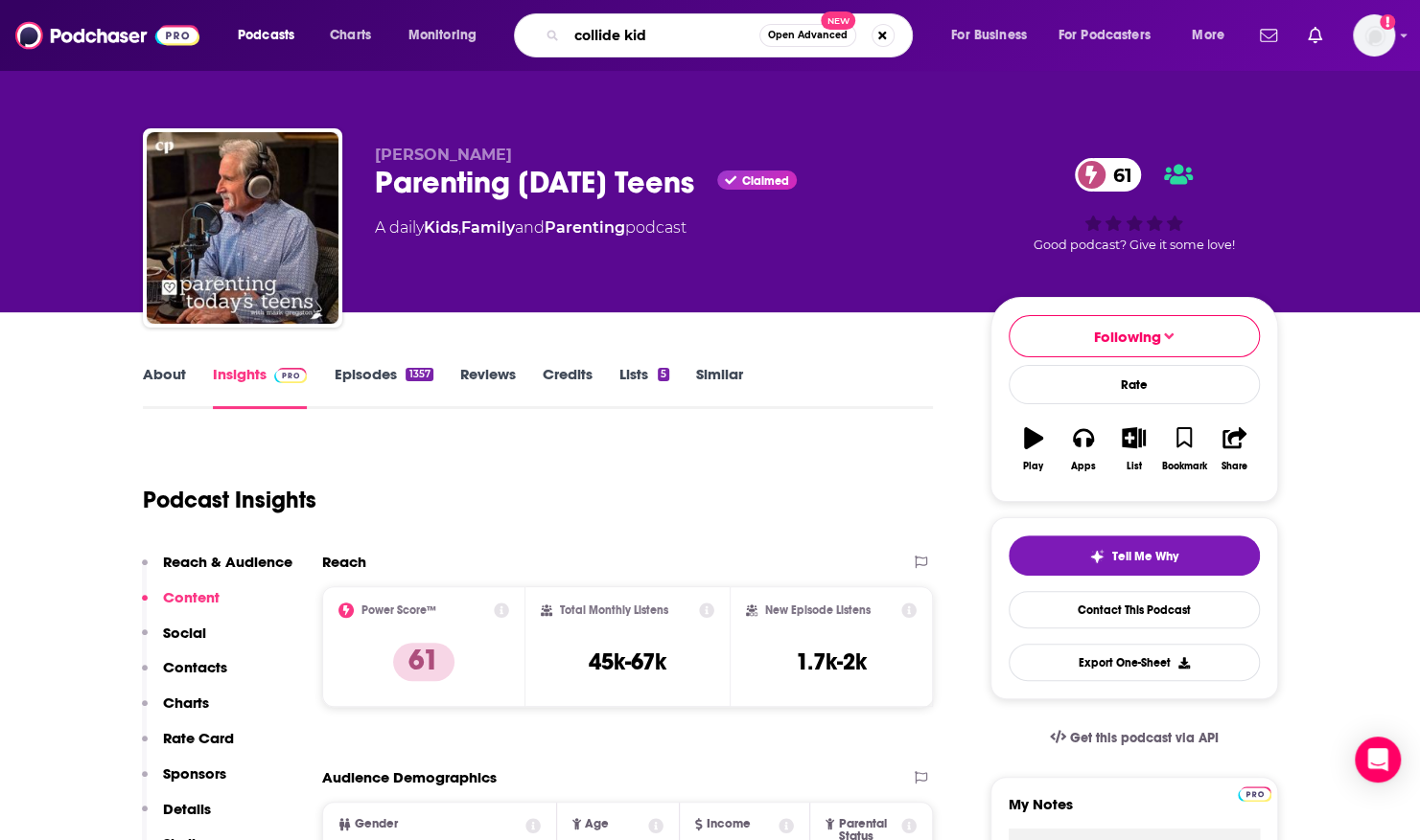
type input "collide kids"
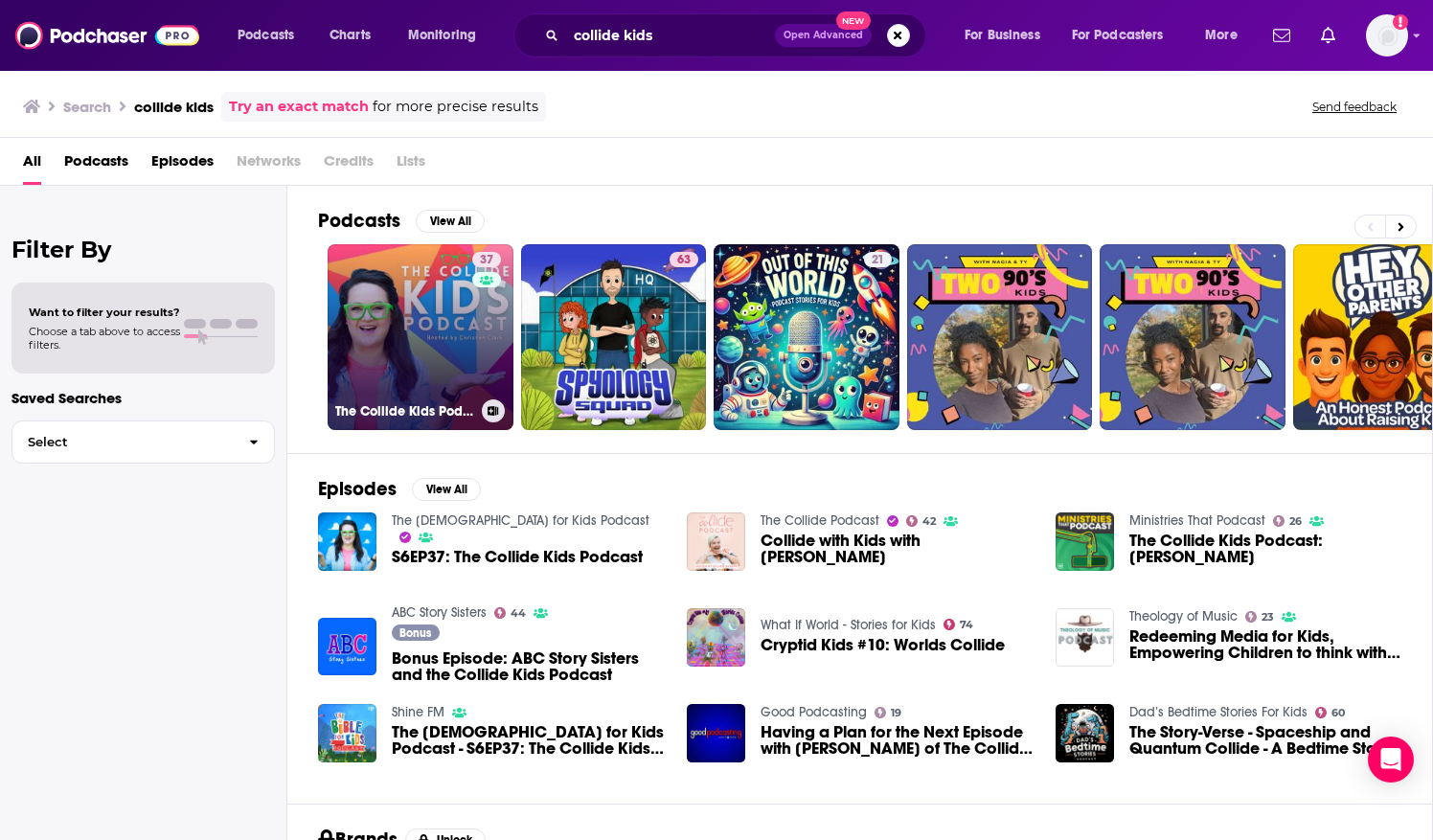
click at [422, 288] on link "37 The Collide Kids Podcast | Faith, Family Discipleship & Fun [DEMOGRAPHIC_DAT…" at bounding box center [420, 336] width 186 height 186
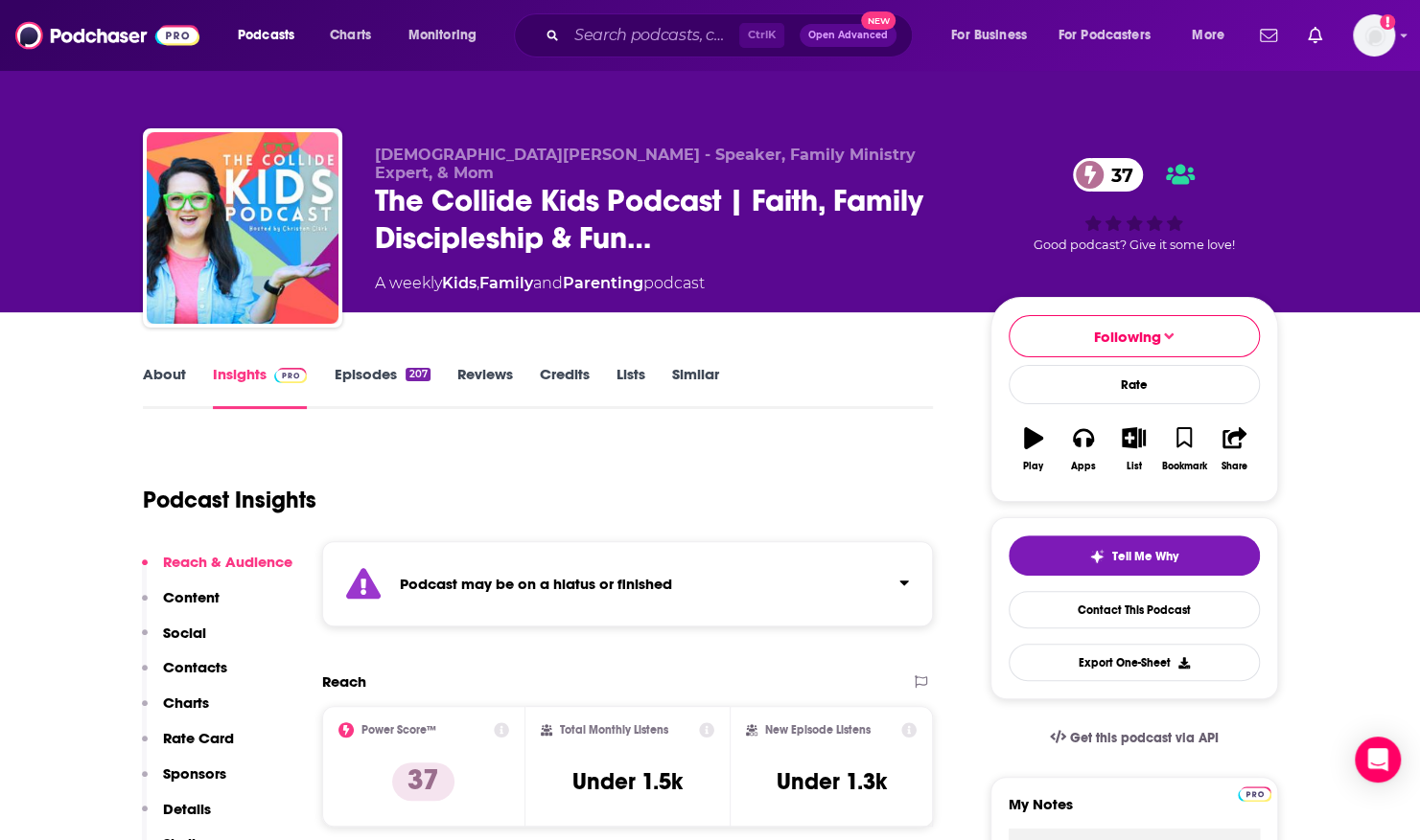
click at [166, 380] on link "About" at bounding box center [164, 387] width 43 height 44
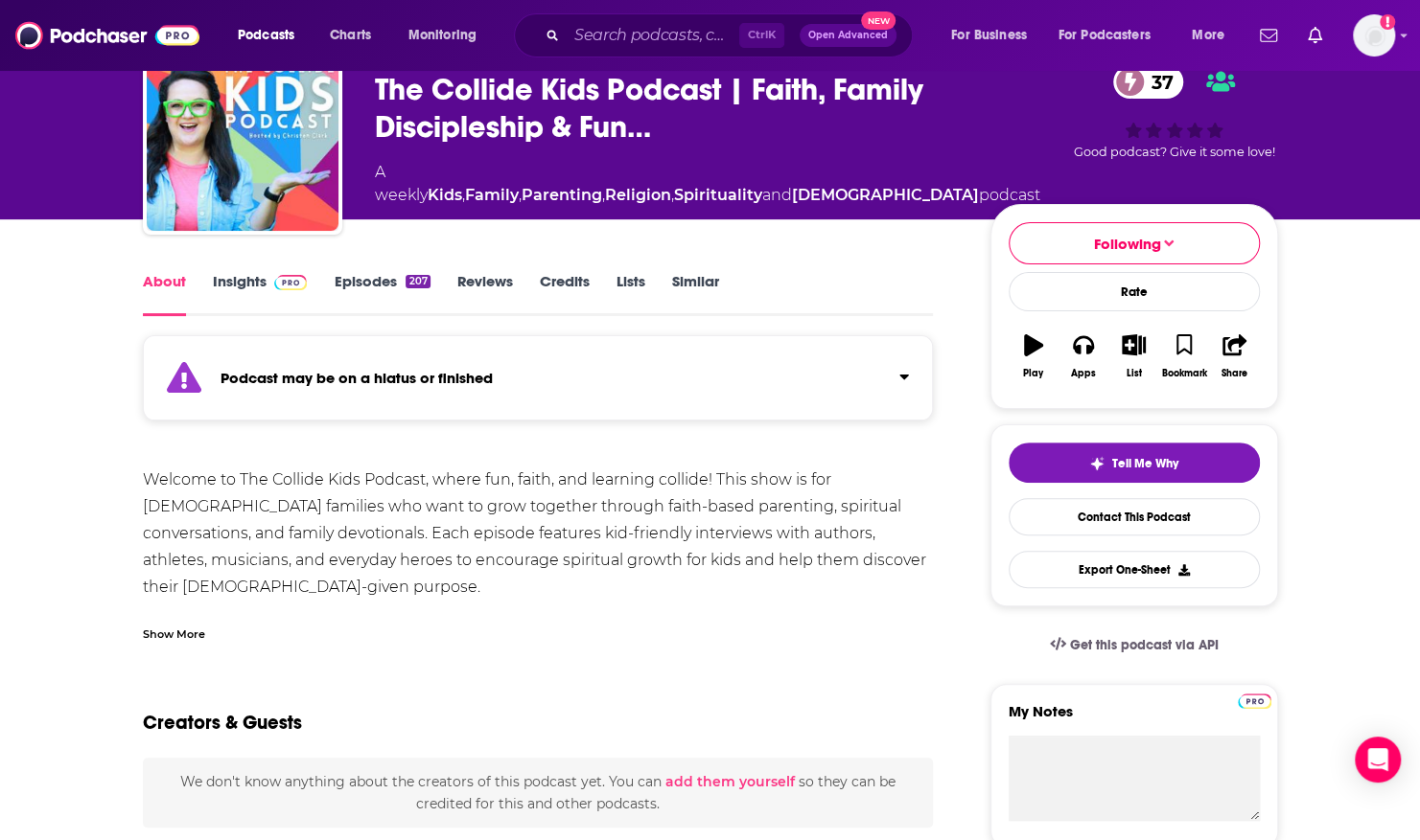
scroll to position [93, 0]
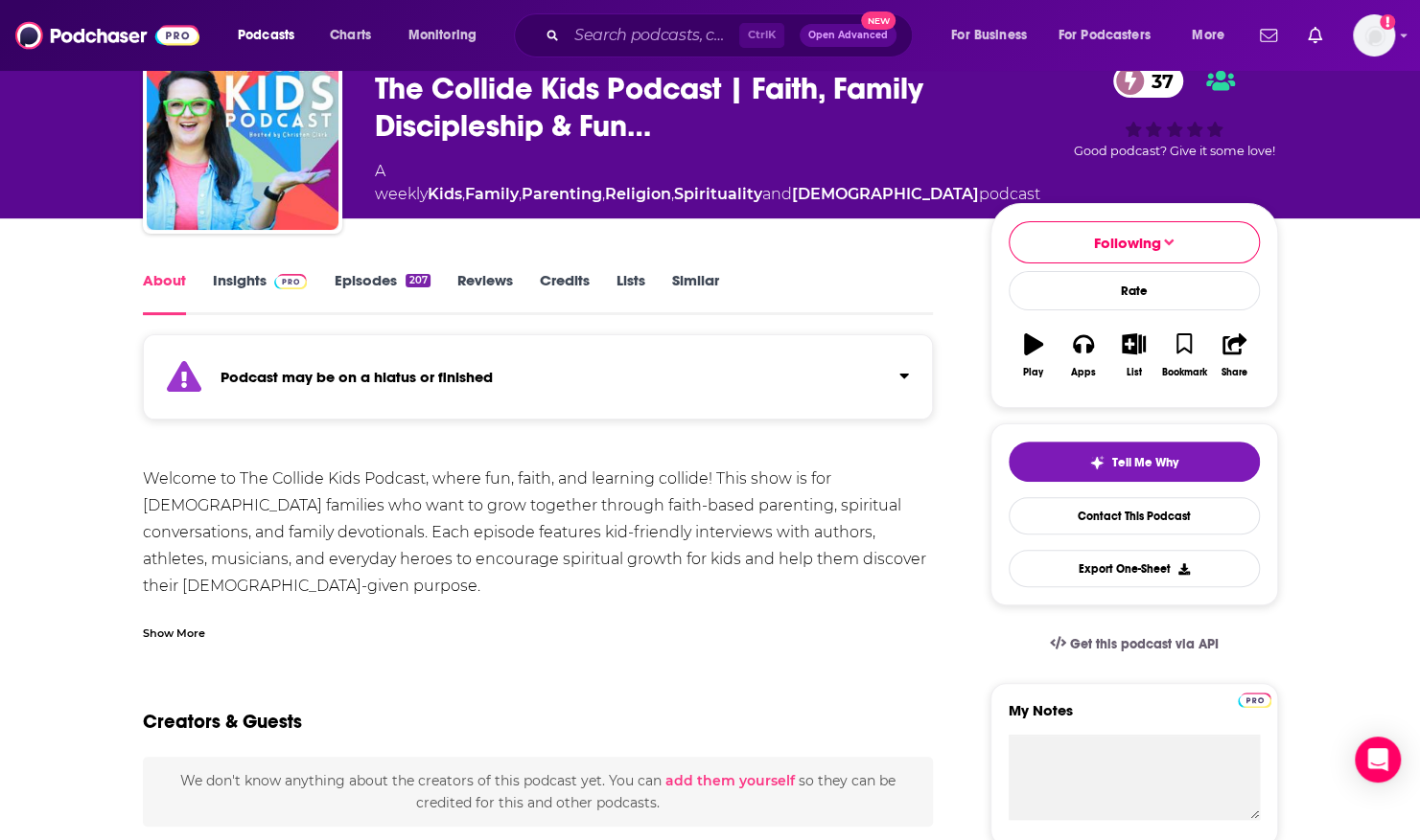
click at [184, 634] on div "Show More" at bounding box center [173, 631] width 62 height 19
